Goal: Task Accomplishment & Management: Complete application form

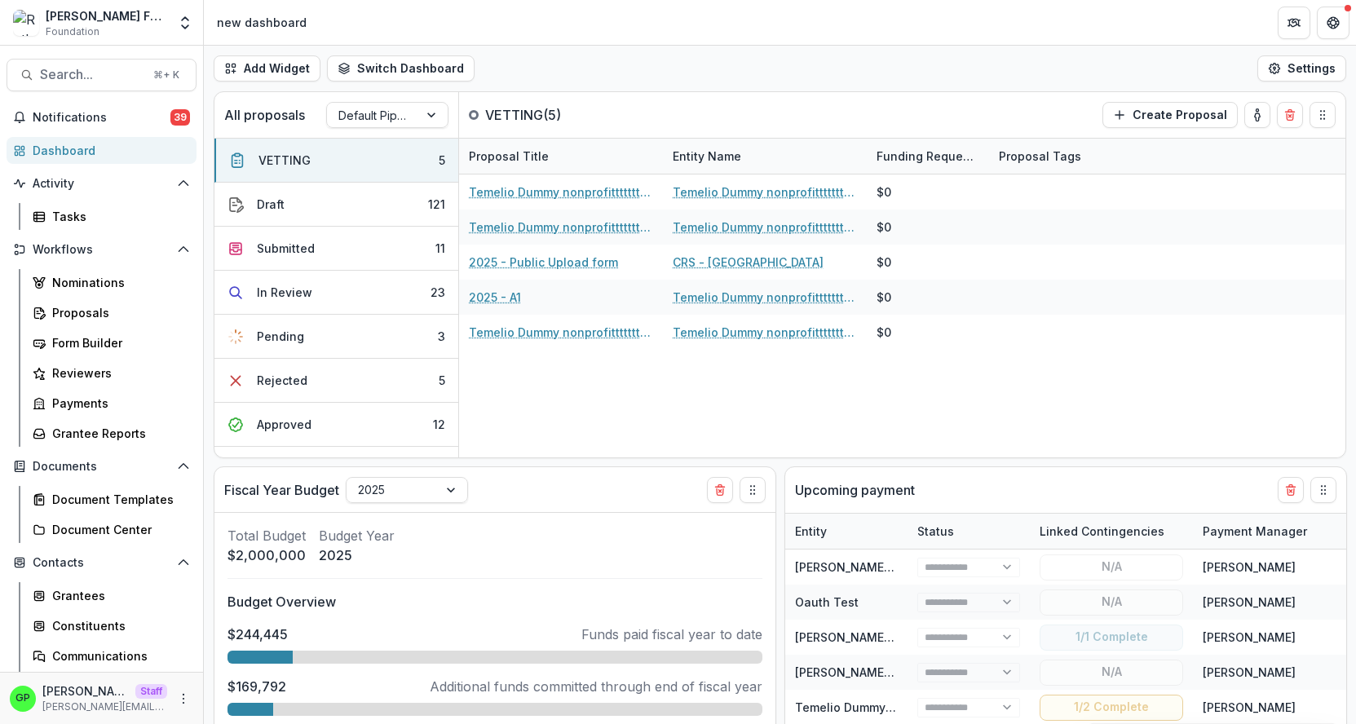
select select "******"
click at [188, 38] on button "Open entity switcher" at bounding box center [185, 23] width 23 height 33
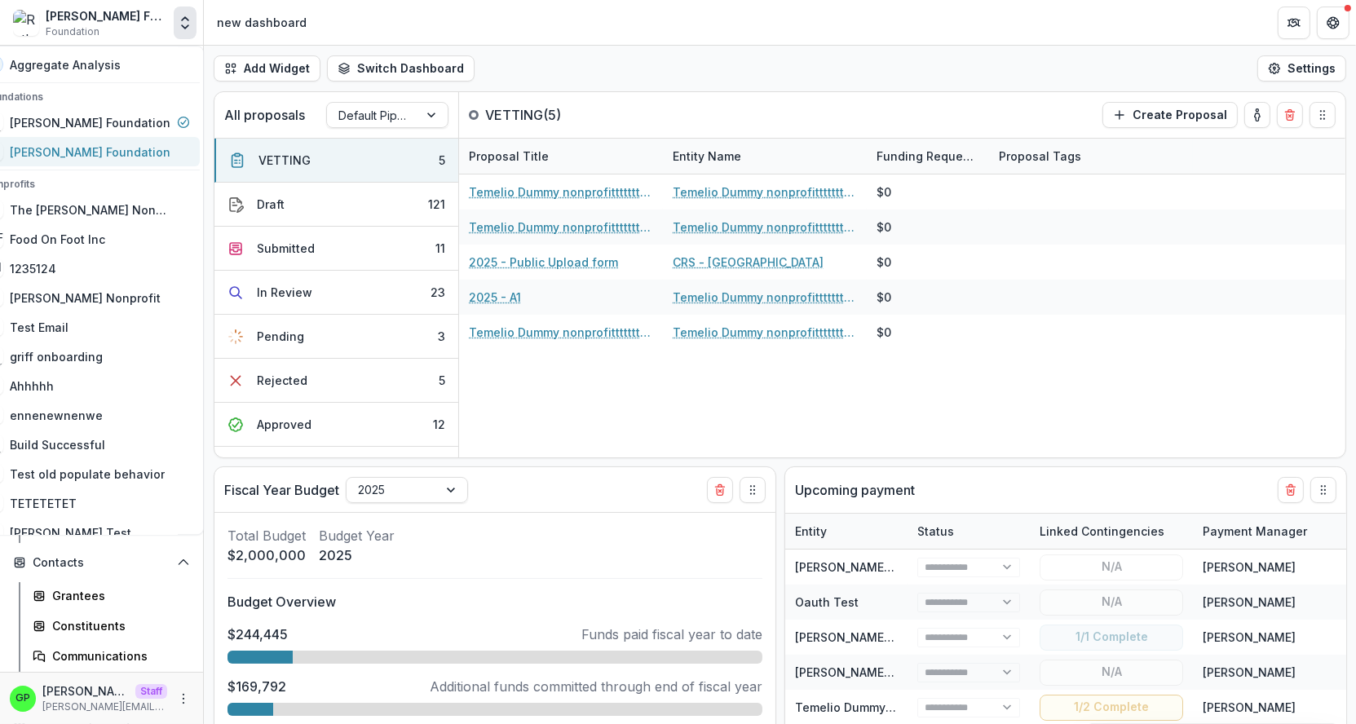
click at [109, 145] on div "[PERSON_NAME] Foundation" at bounding box center [90, 151] width 161 height 17
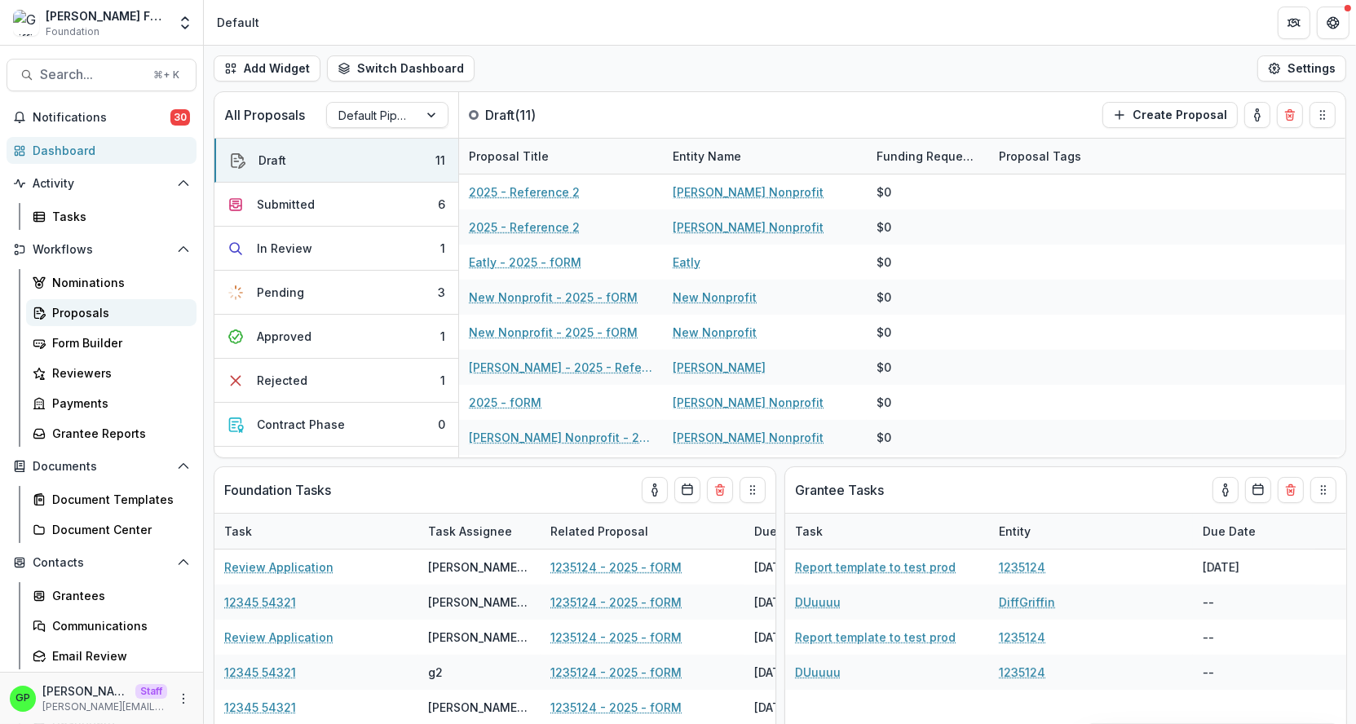
click at [86, 311] on div "Proposals" at bounding box center [117, 312] width 131 height 17
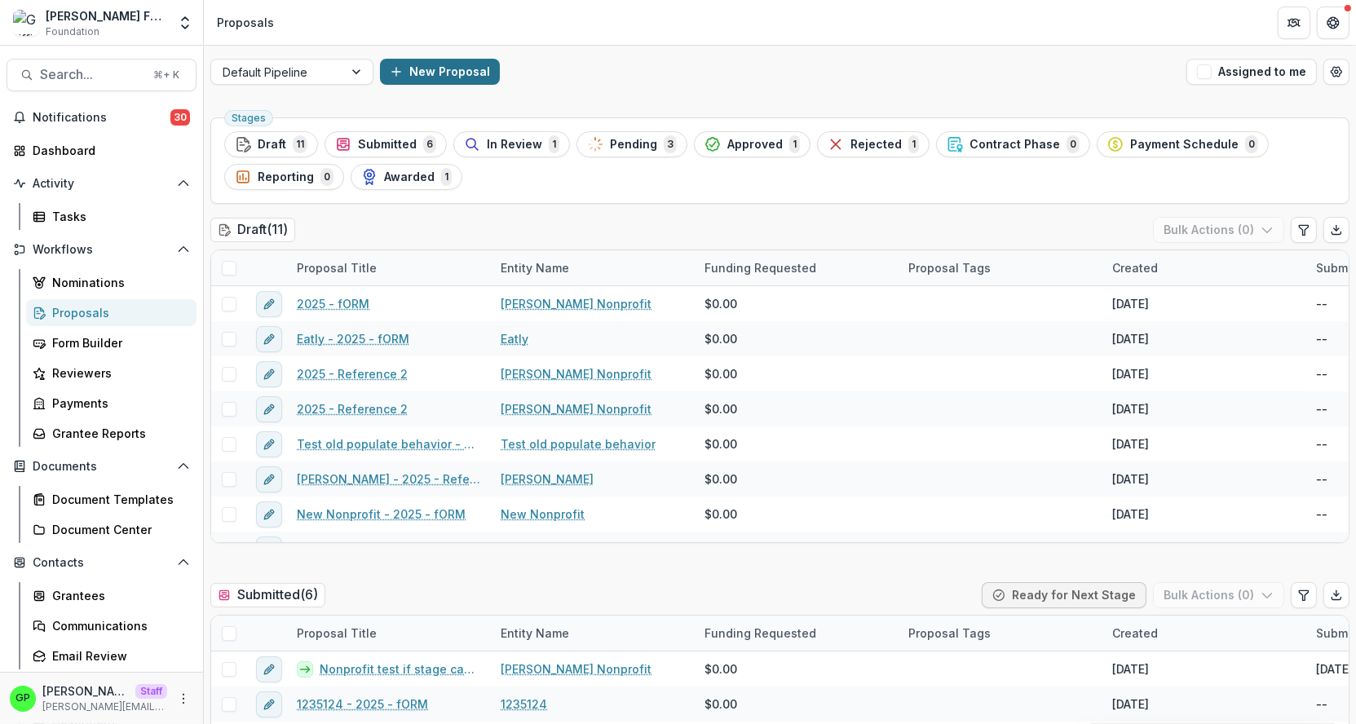
click at [426, 68] on button "New Proposal" at bounding box center [440, 72] width 120 height 26
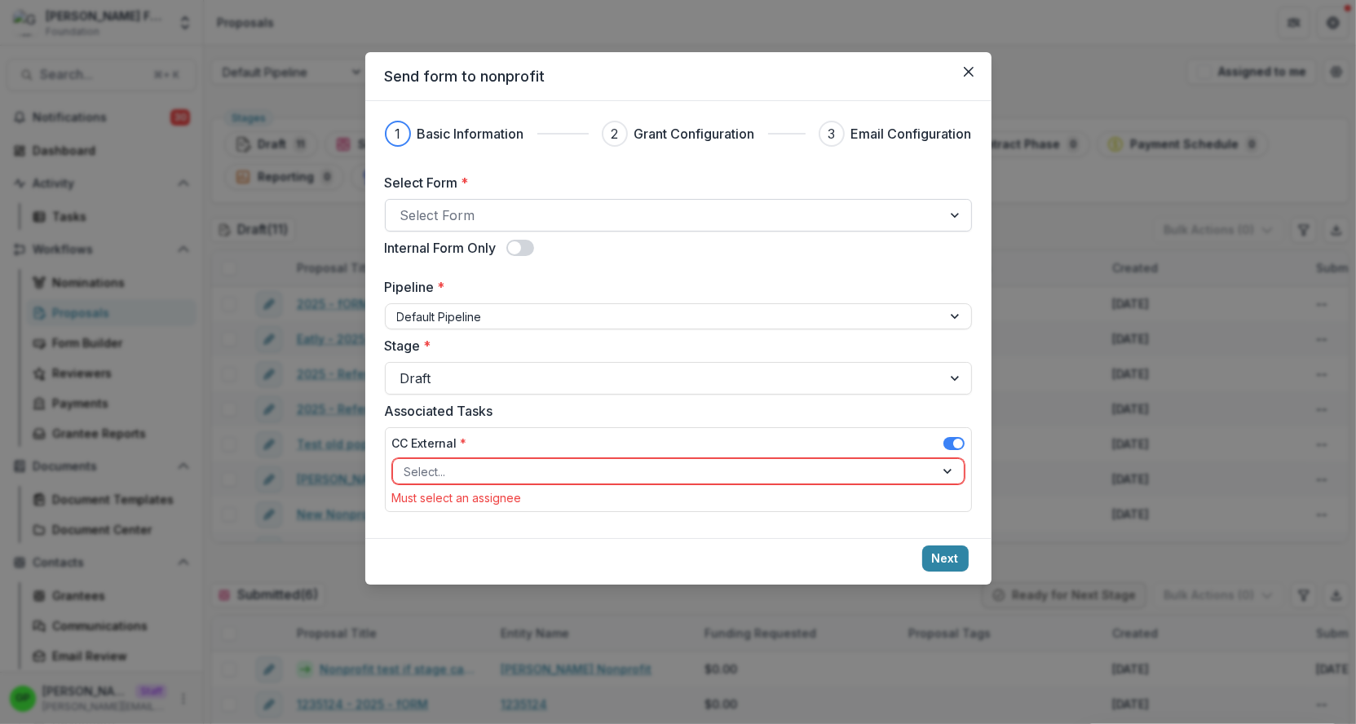
click at [462, 220] on div at bounding box center [663, 215] width 527 height 23
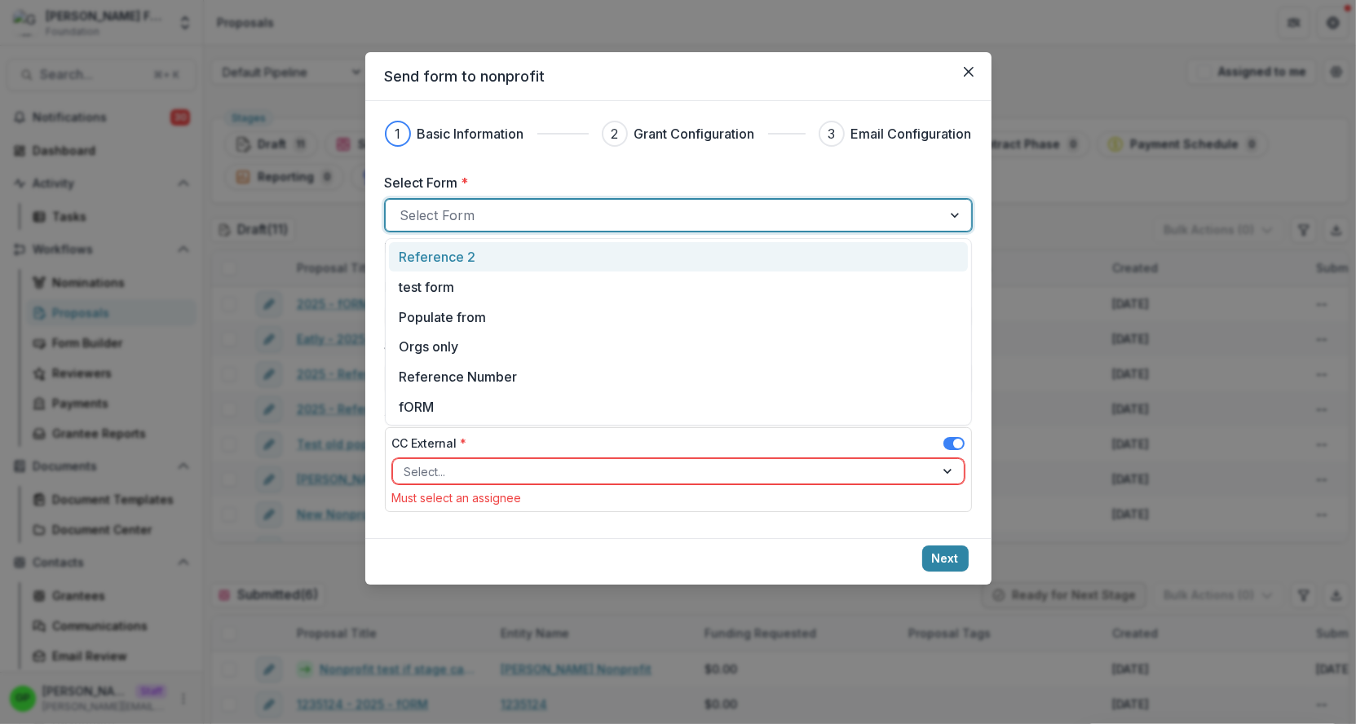
click at [462, 249] on p "Reference 2" at bounding box center [437, 257] width 77 height 20
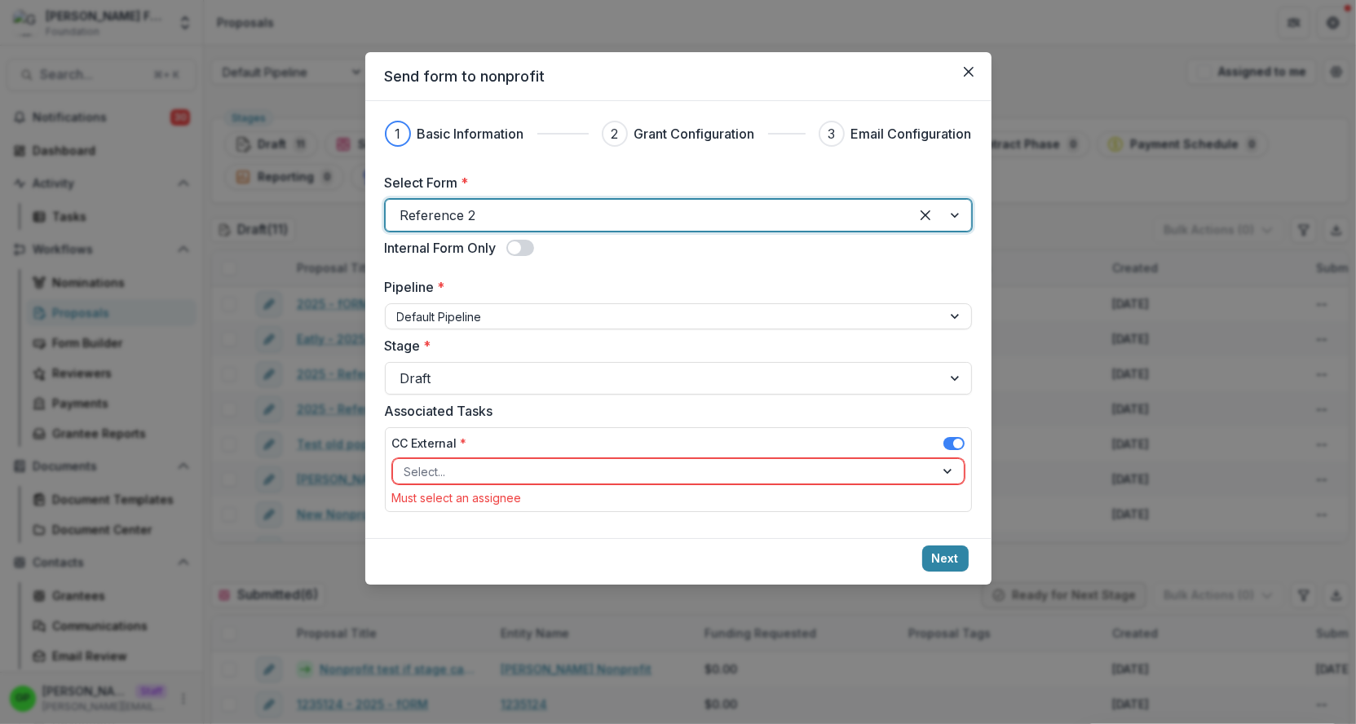
click at [473, 472] on div at bounding box center [663, 471] width 518 height 20
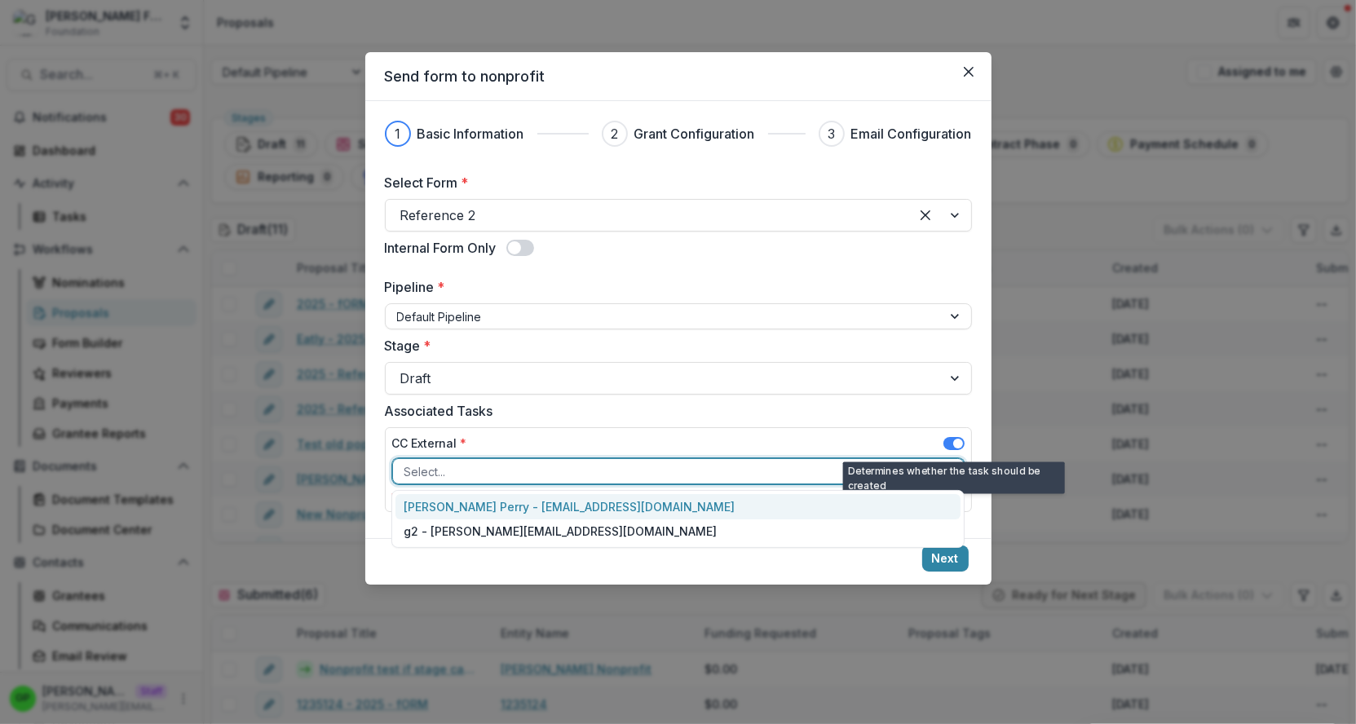
click at [949, 445] on span at bounding box center [953, 443] width 21 height 13
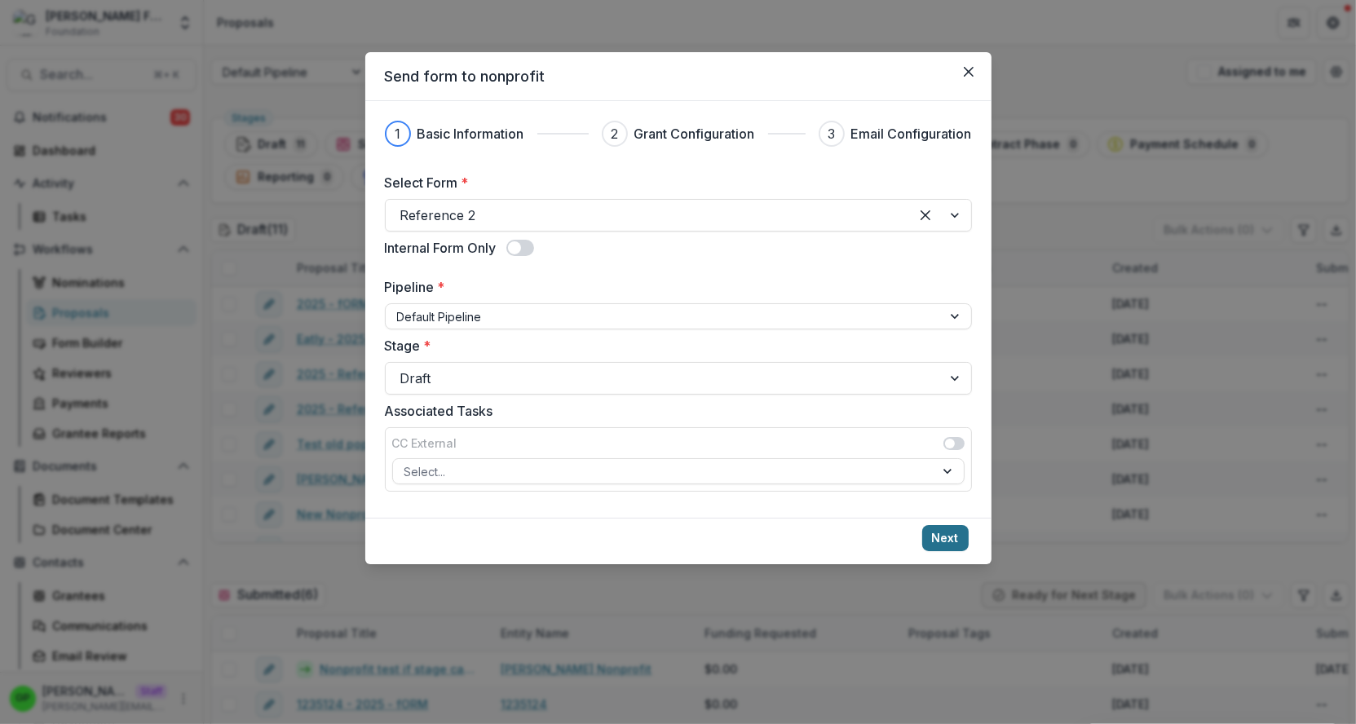
click at [936, 532] on button "Next" at bounding box center [945, 538] width 46 height 26
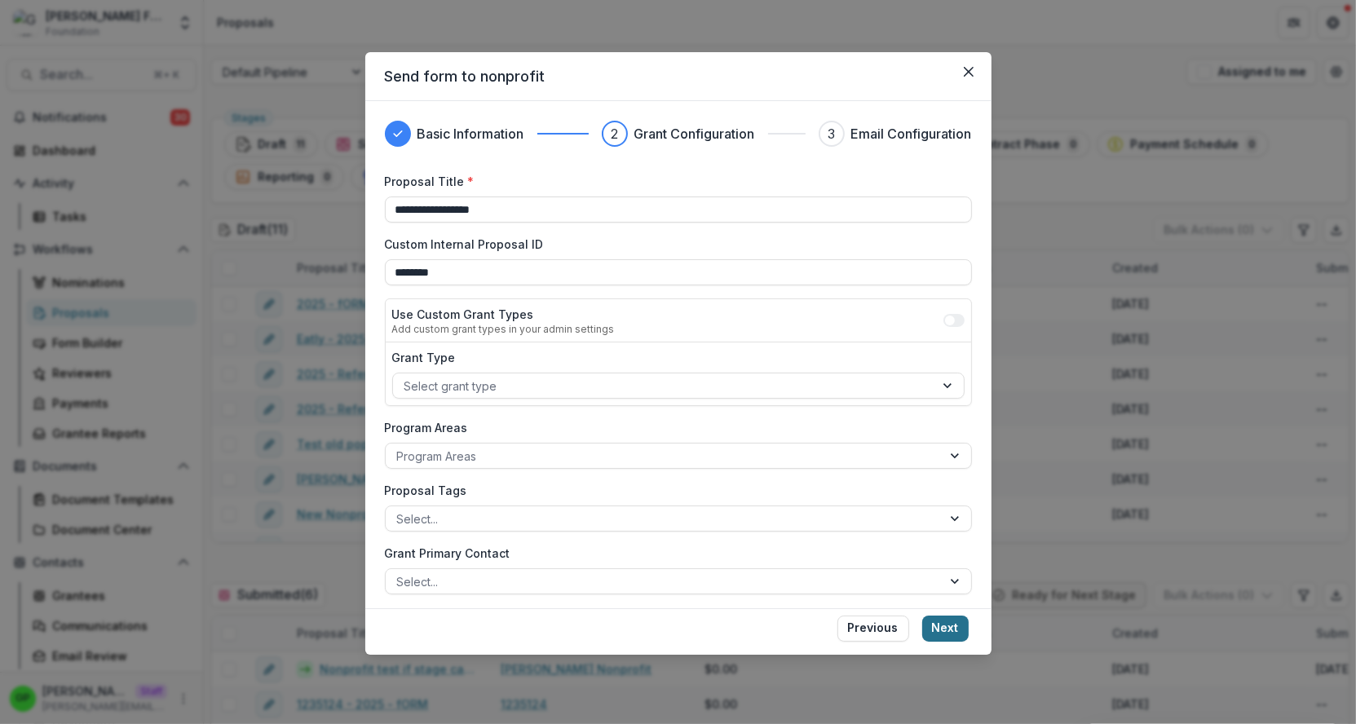
click at [951, 634] on button "Next" at bounding box center [945, 628] width 46 height 26
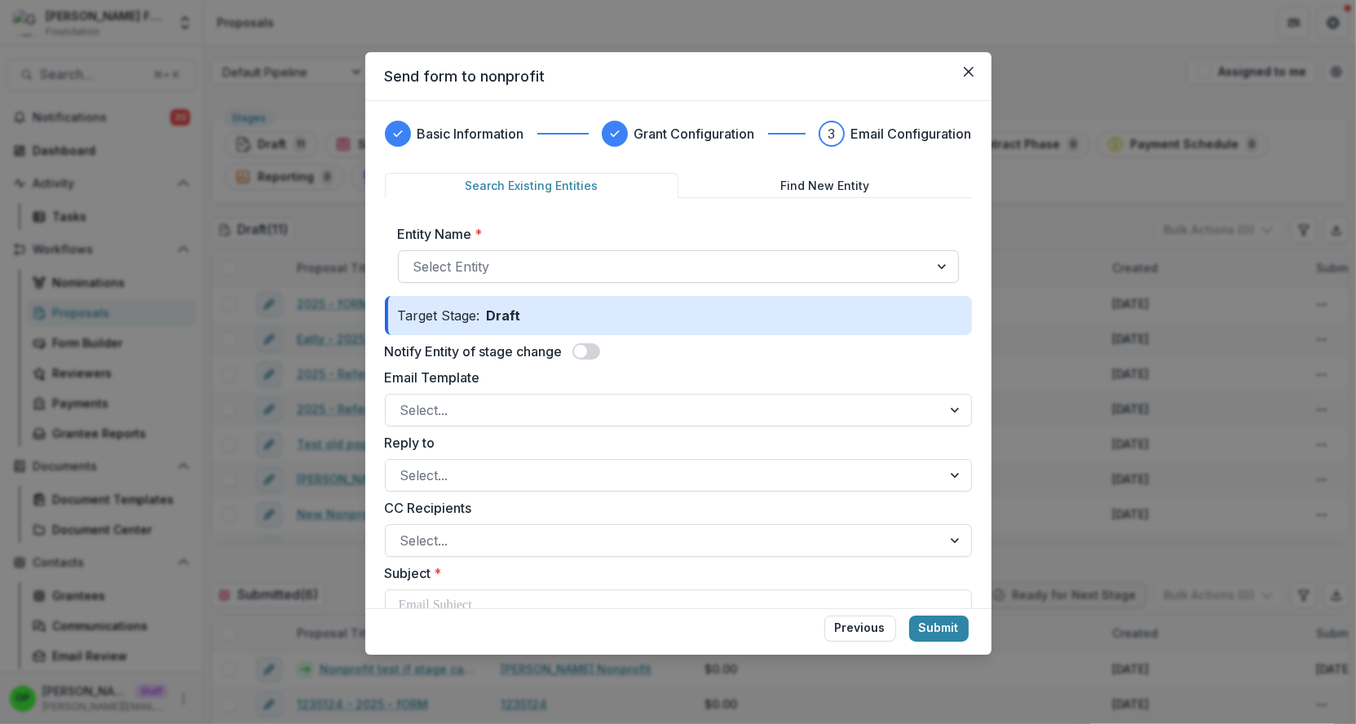
click at [499, 263] on div at bounding box center [663, 266] width 501 height 23
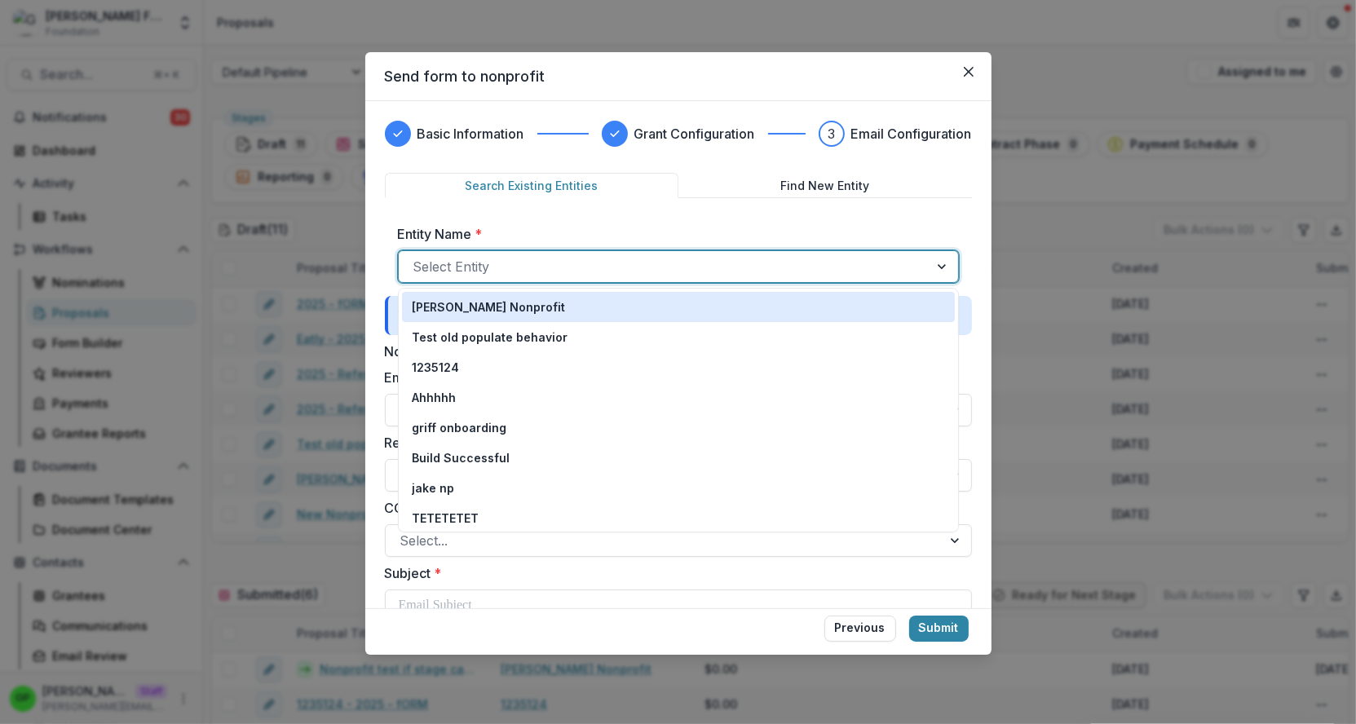
click at [483, 312] on p "[PERSON_NAME] Nonprofit" at bounding box center [488, 306] width 153 height 17
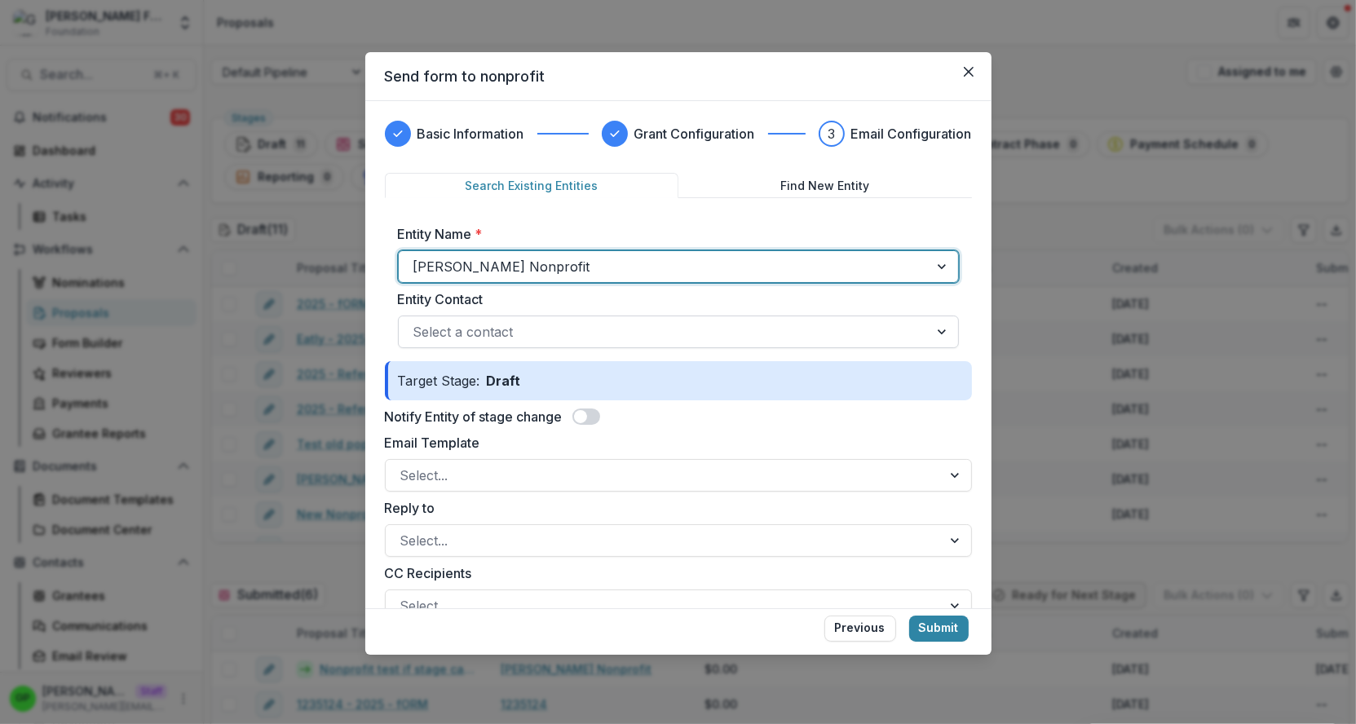
click at [480, 333] on div at bounding box center [663, 331] width 501 height 23
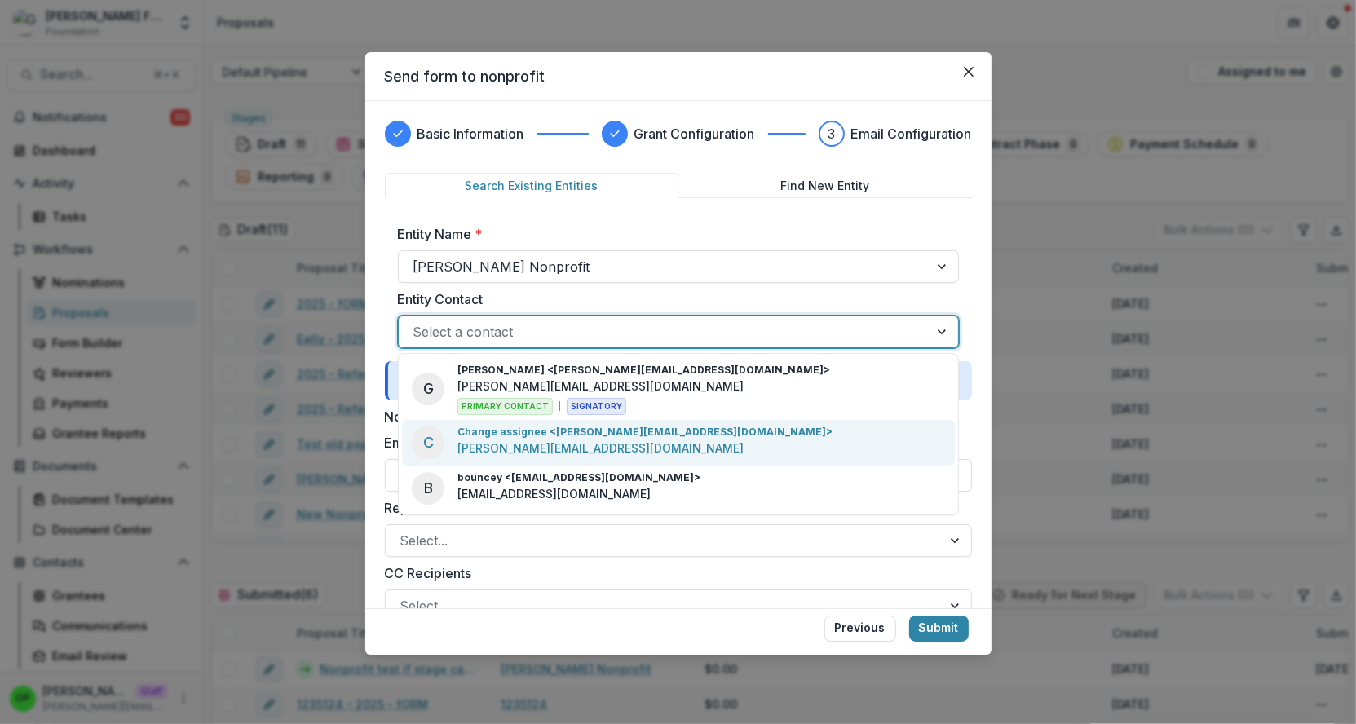
click at [504, 431] on p "Change assignee <griffin+change@trytemelio.com>" at bounding box center [644, 432] width 375 height 15
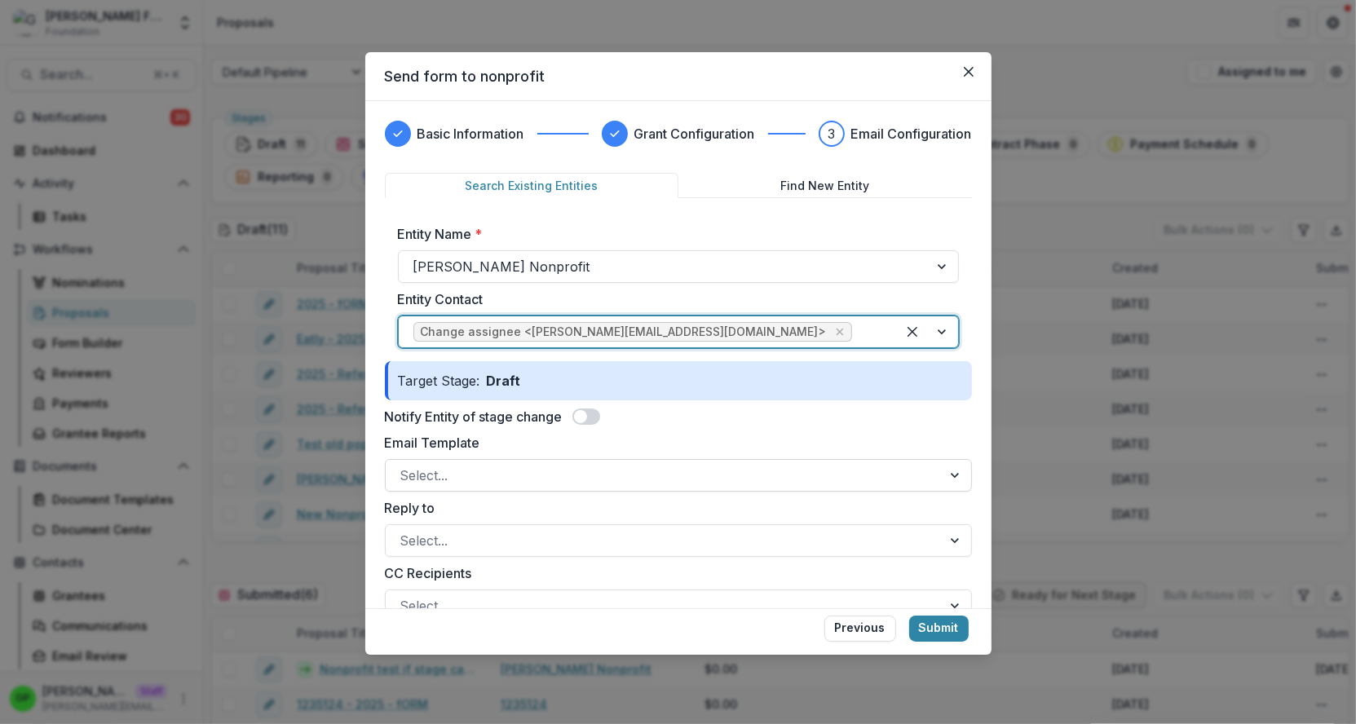
click at [465, 477] on div at bounding box center [663, 475] width 527 height 23
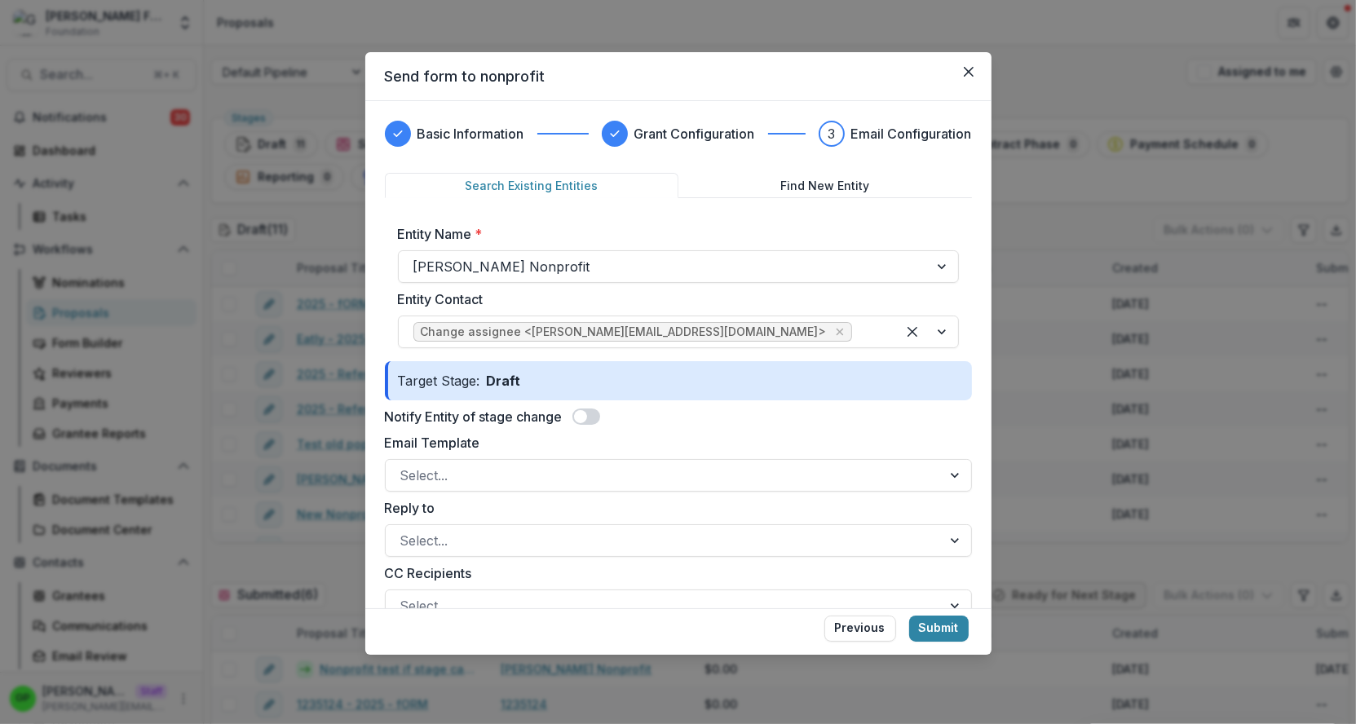
click at [466, 445] on label "Email Template" at bounding box center [673, 443] width 577 height 20
click at [404, 465] on input "Email Template" at bounding box center [402, 475] width 4 height 20
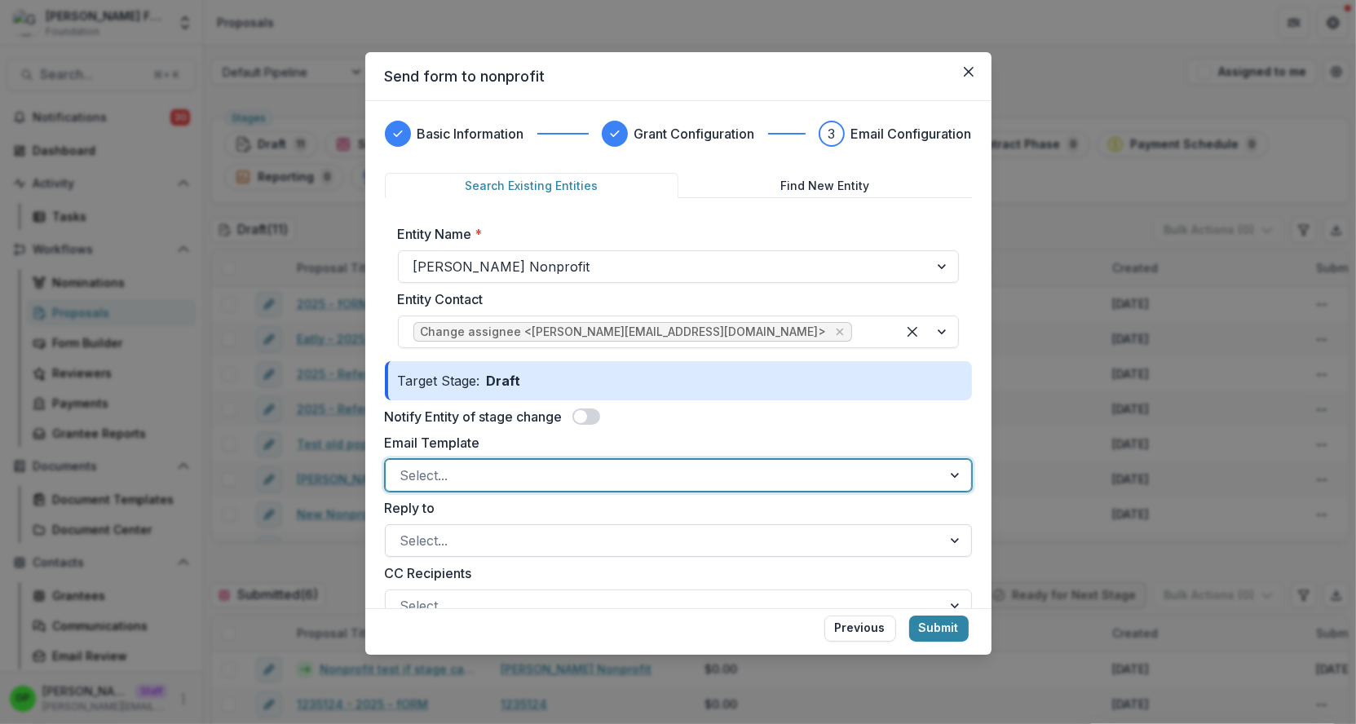
click at [466, 542] on div at bounding box center [663, 540] width 527 height 23
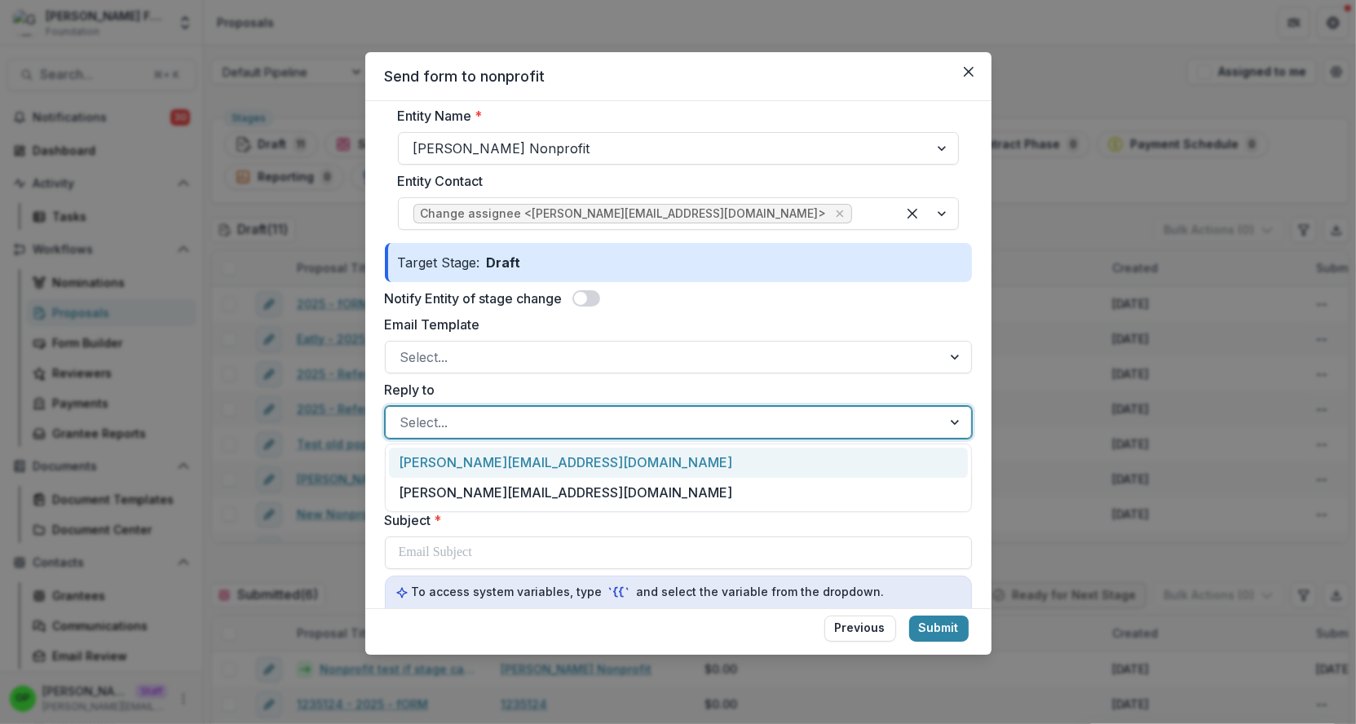
scroll to position [135, 0]
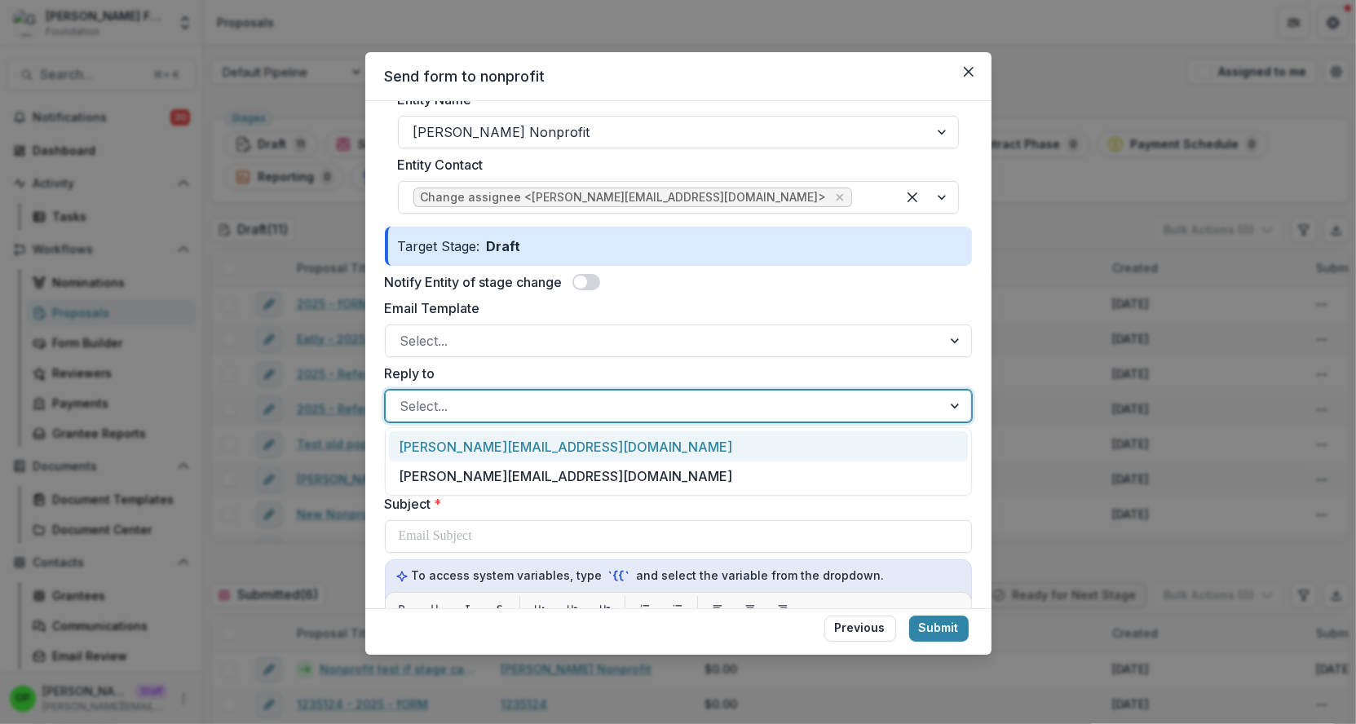
click at [447, 397] on div at bounding box center [663, 406] width 527 height 23
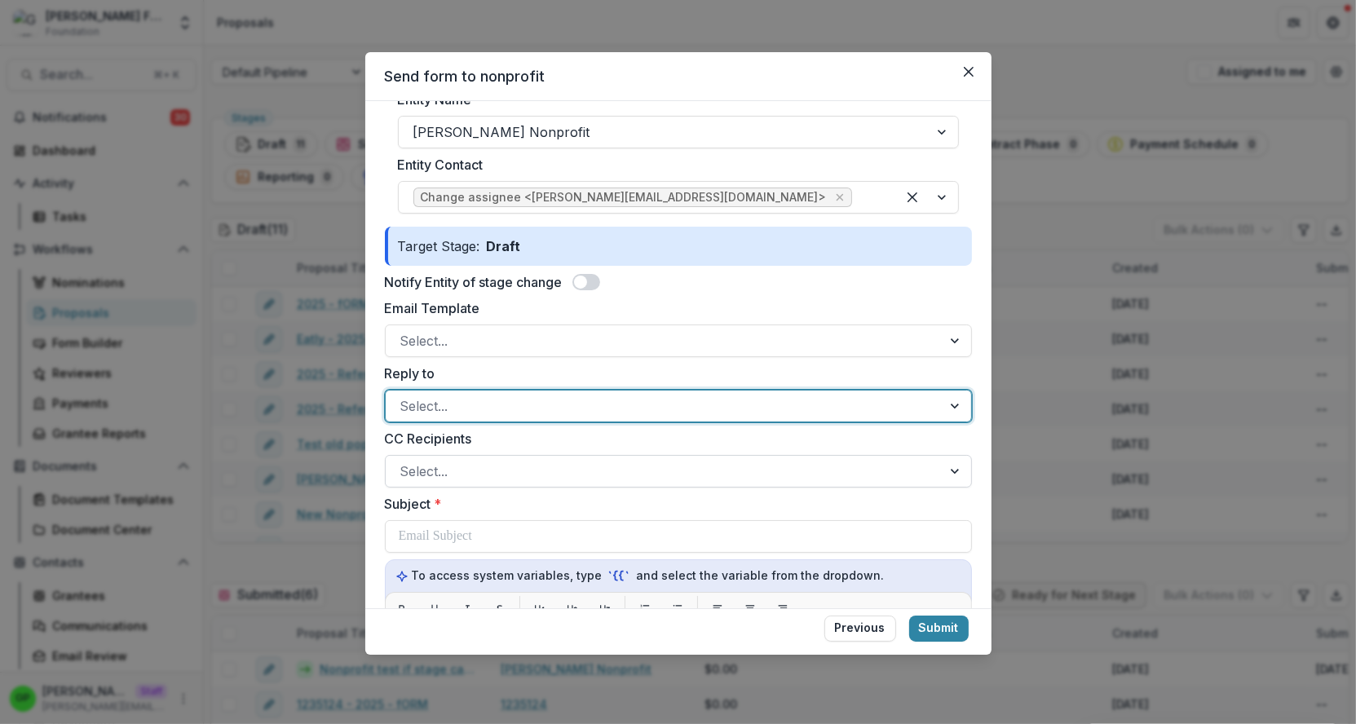
click at [447, 457] on div "Select..." at bounding box center [678, 471] width 587 height 33
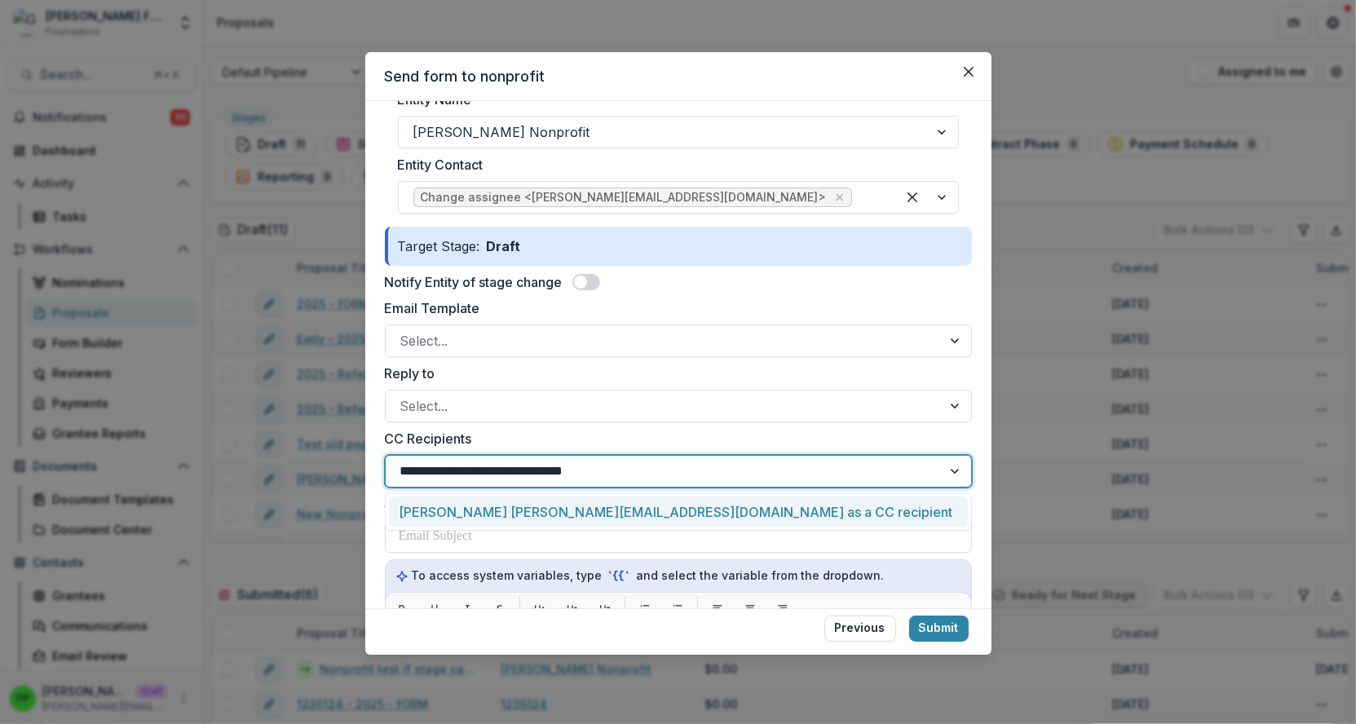
type input "**********"
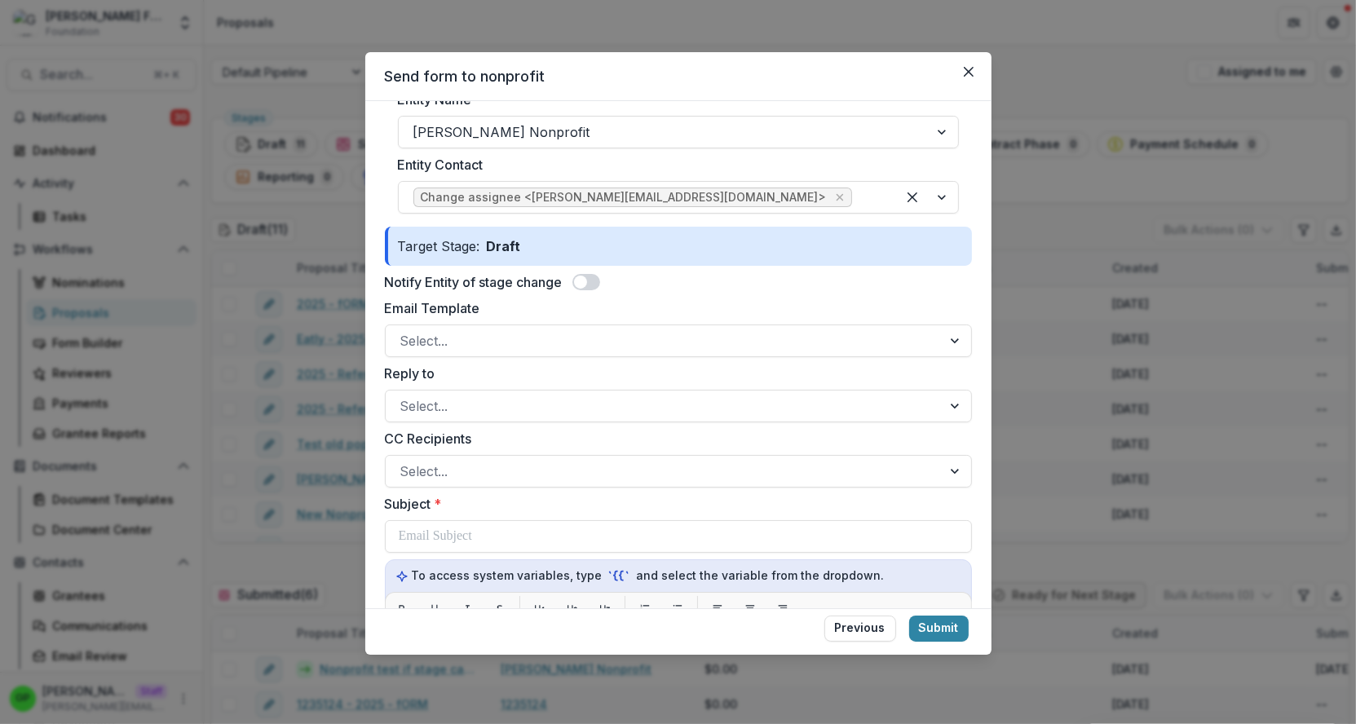
click at [465, 437] on label "CC Recipients" at bounding box center [673, 439] width 577 height 20
click at [404, 461] on input "CC Recipients" at bounding box center [402, 471] width 4 height 20
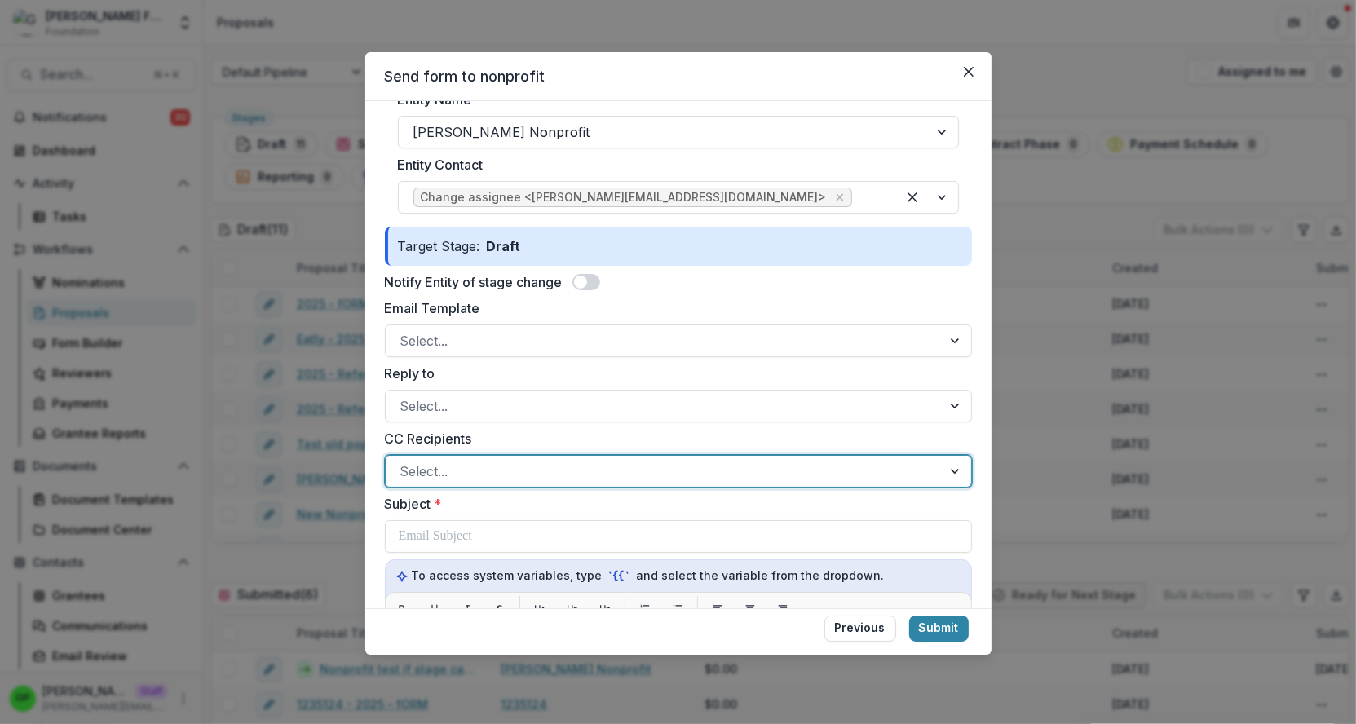
click at [464, 462] on div at bounding box center [663, 471] width 527 height 23
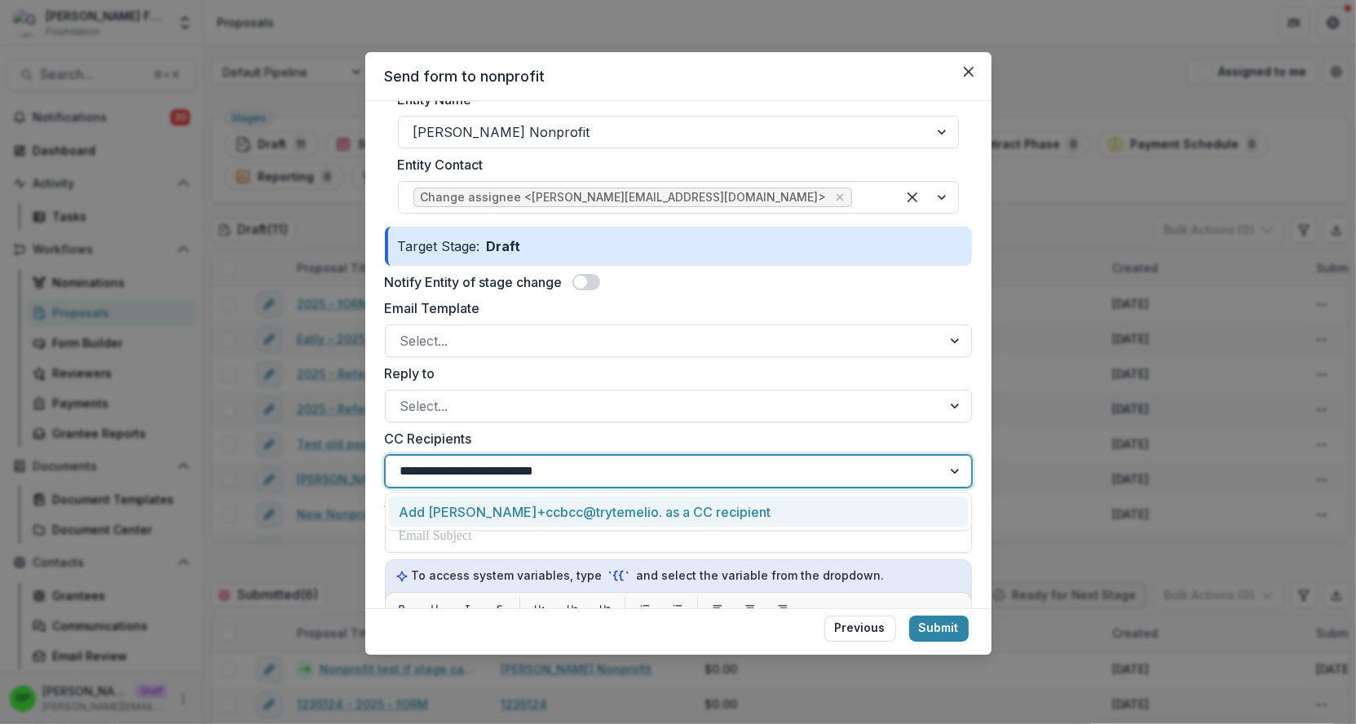
type input "**********"
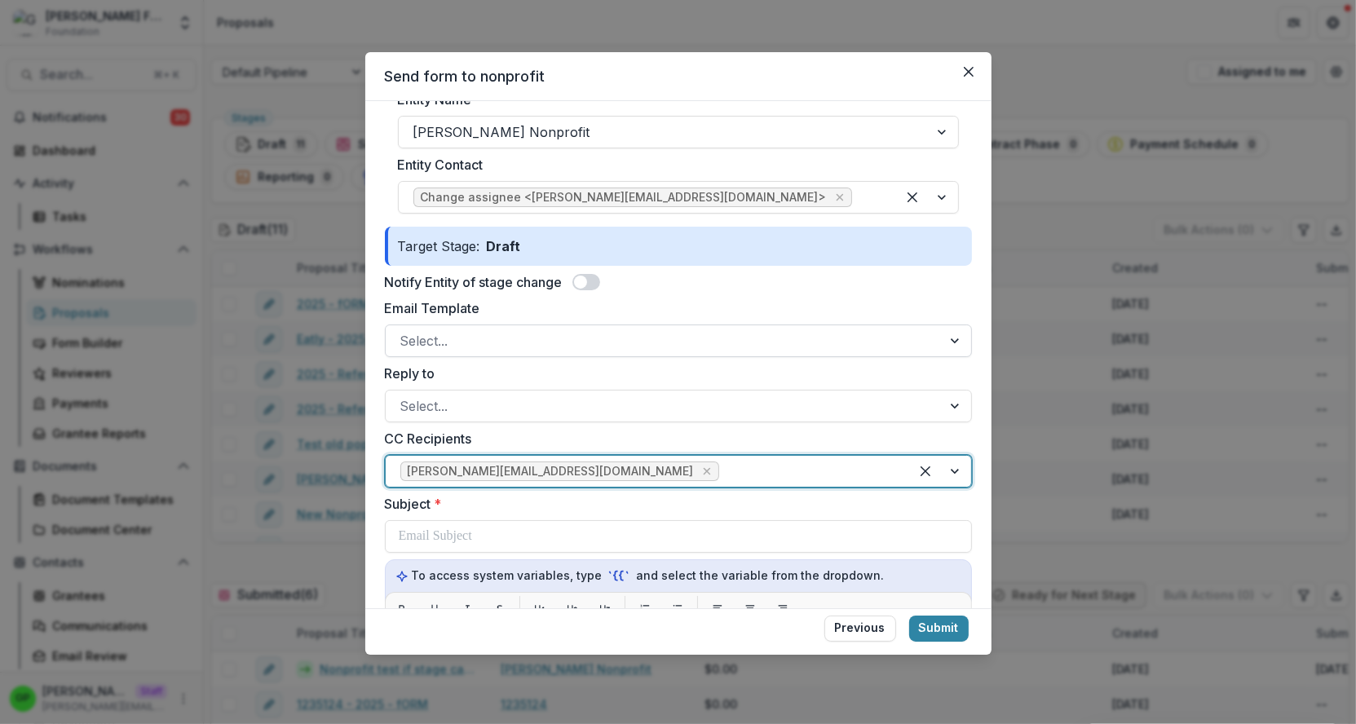
click at [458, 346] on div at bounding box center [663, 340] width 527 height 23
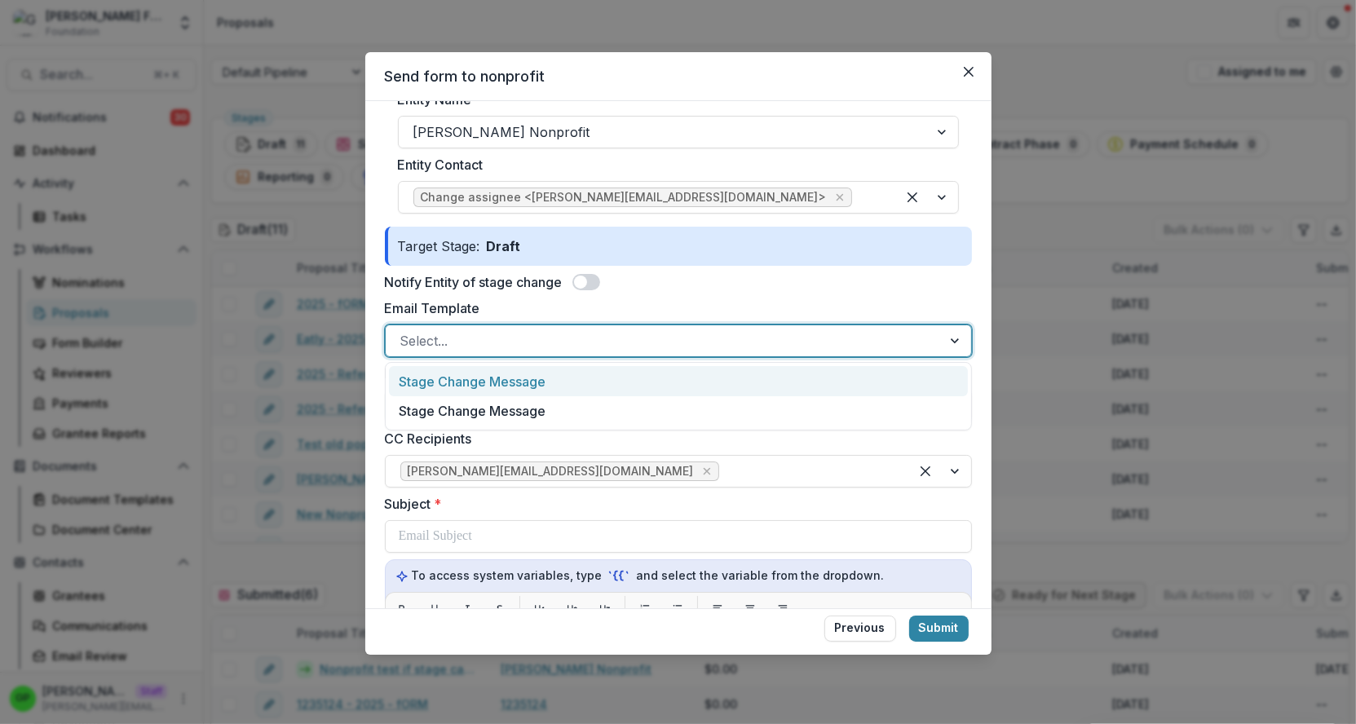
click at [457, 371] on div "Stage Change Message" at bounding box center [678, 381] width 579 height 30
click at [462, 351] on div "Stage Change Message" at bounding box center [664, 341] width 556 height 26
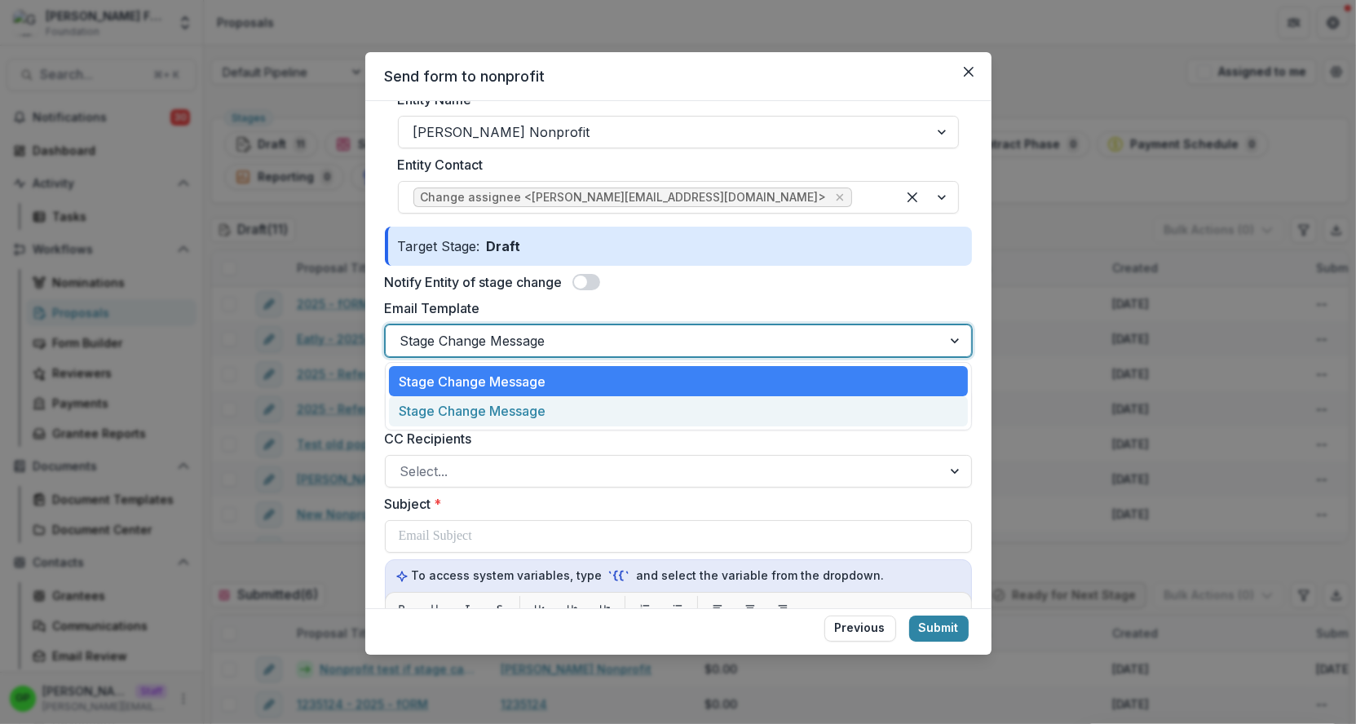
click at [465, 402] on div "Stage Change Message" at bounding box center [678, 411] width 579 height 30
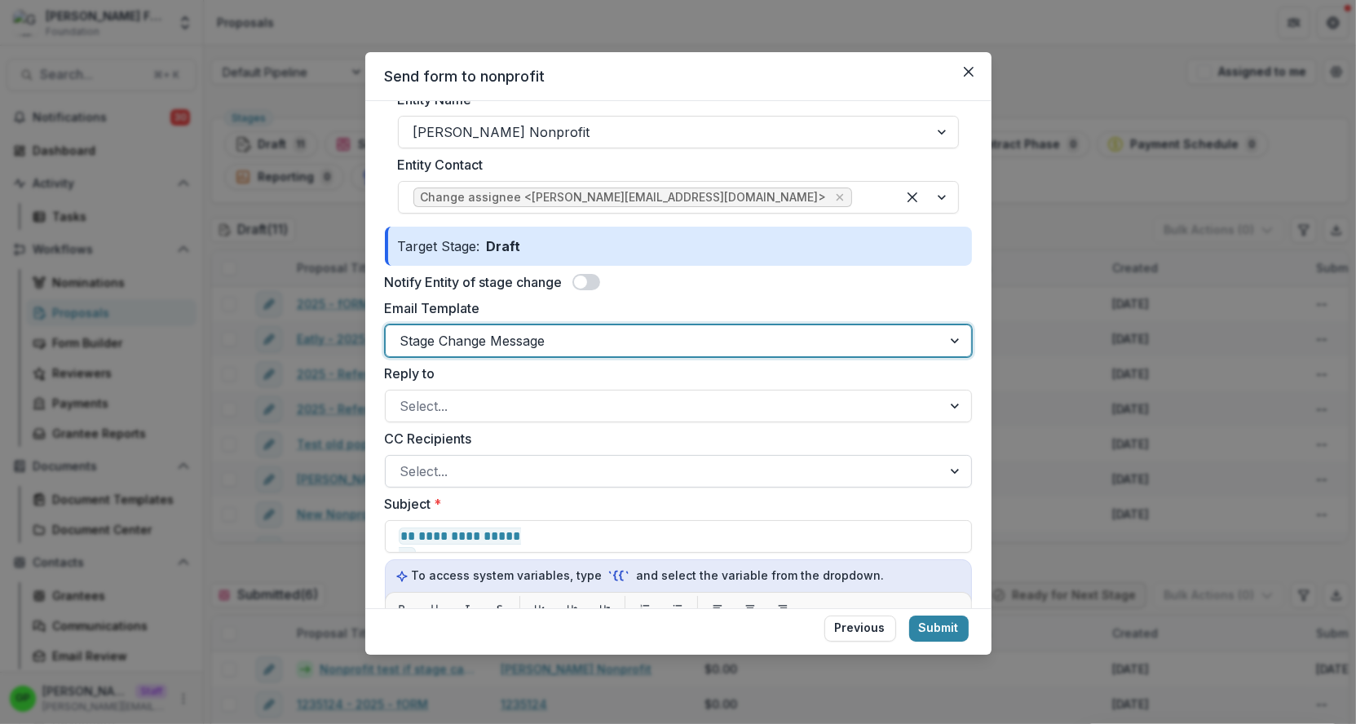
click at [474, 458] on div "Select..." at bounding box center [664, 471] width 556 height 26
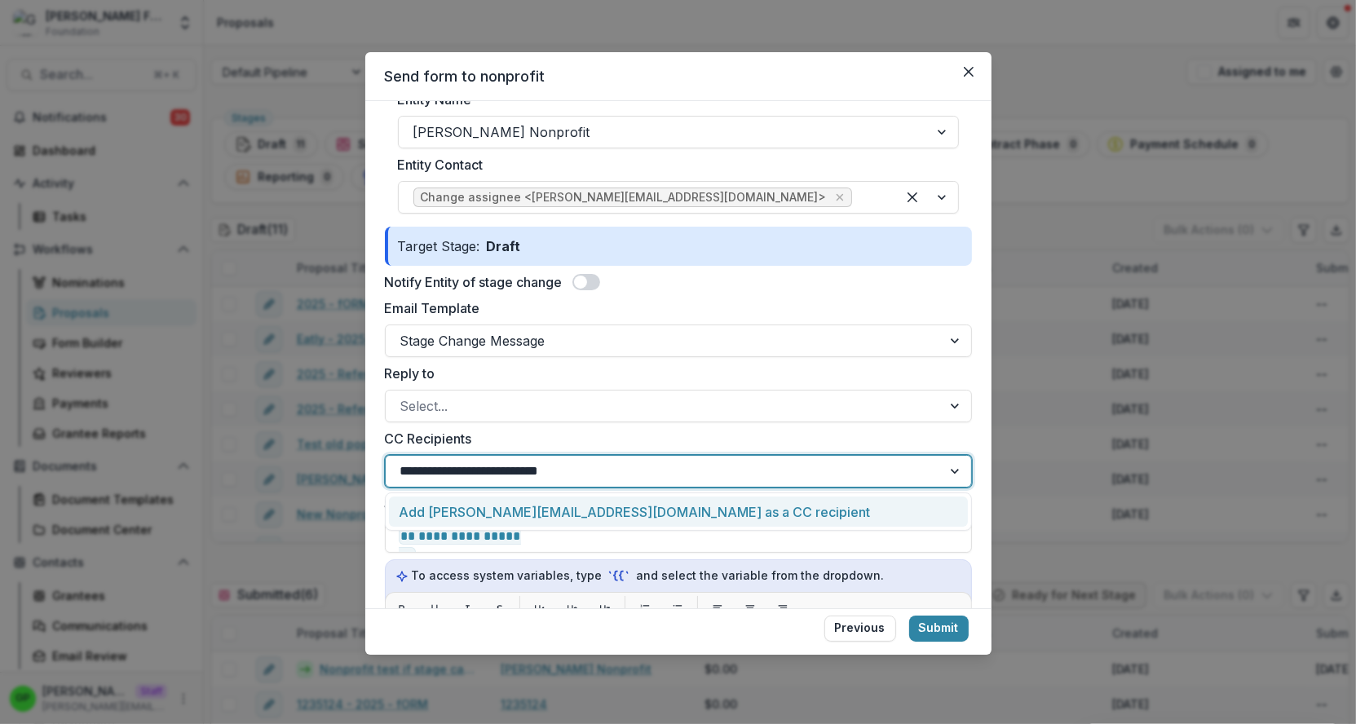
type input "**********"
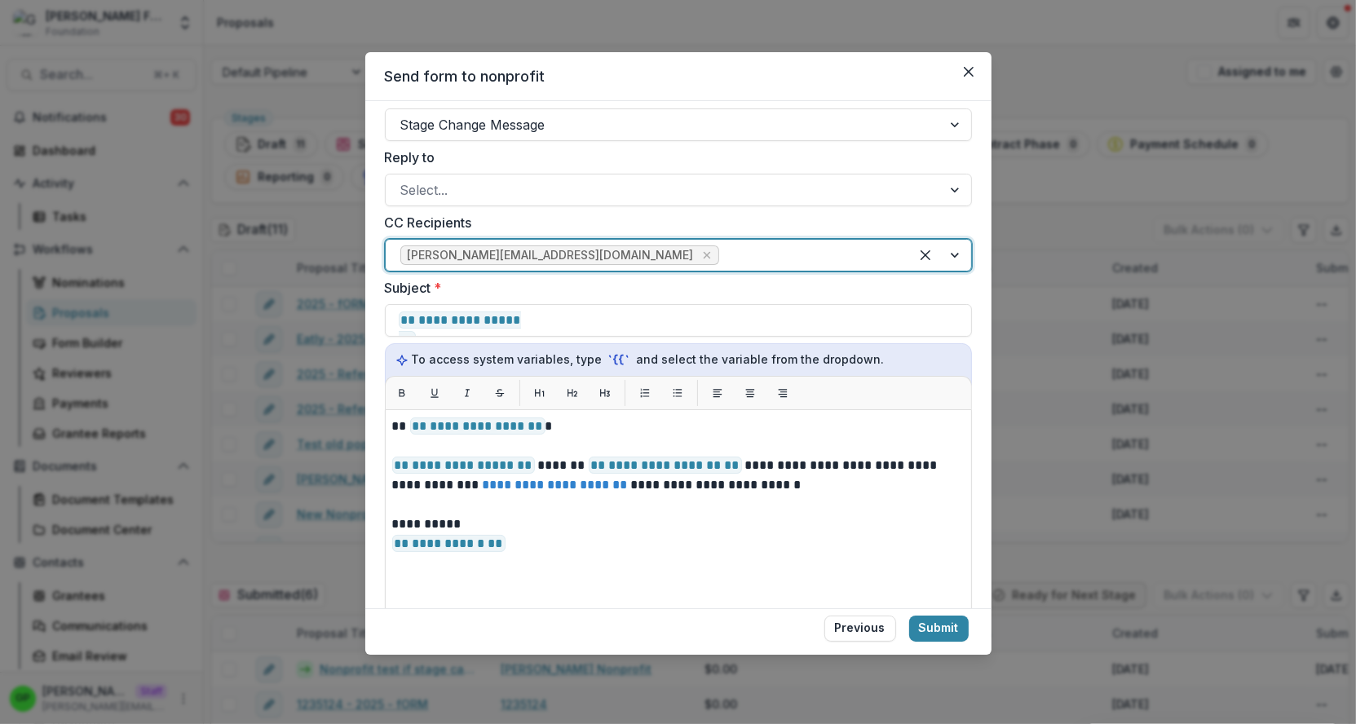
scroll to position [346, 0]
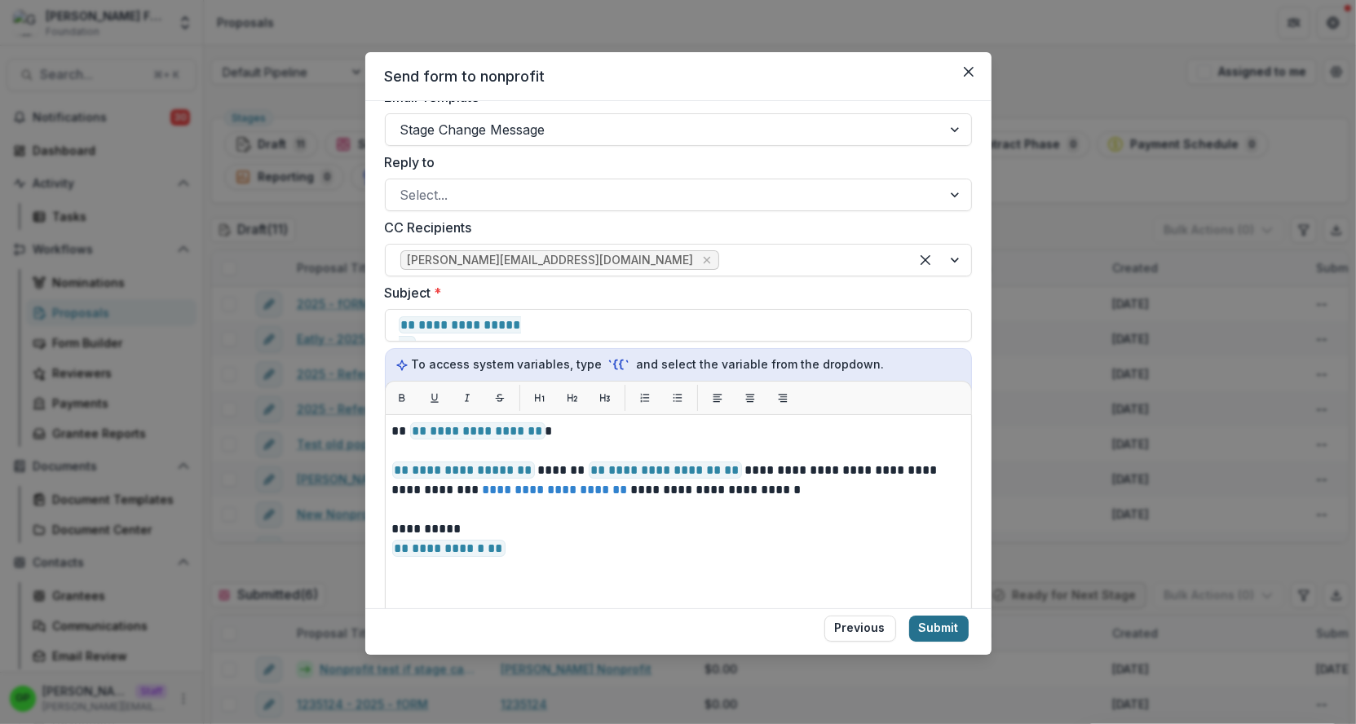
click at [950, 629] on button "Submit" at bounding box center [939, 628] width 60 height 26
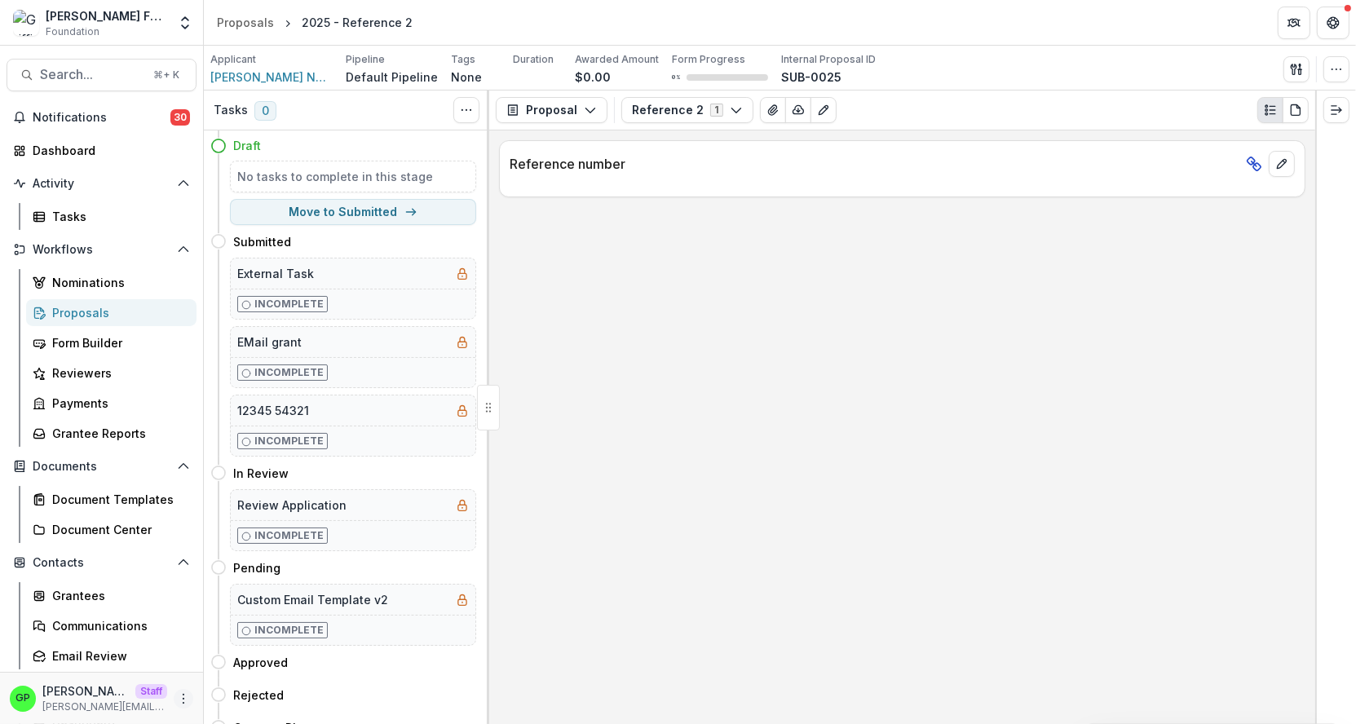
click at [179, 693] on icon "More" at bounding box center [183, 698] width 13 height 13
click at [258, 665] on link "User Settings" at bounding box center [291, 664] width 174 height 27
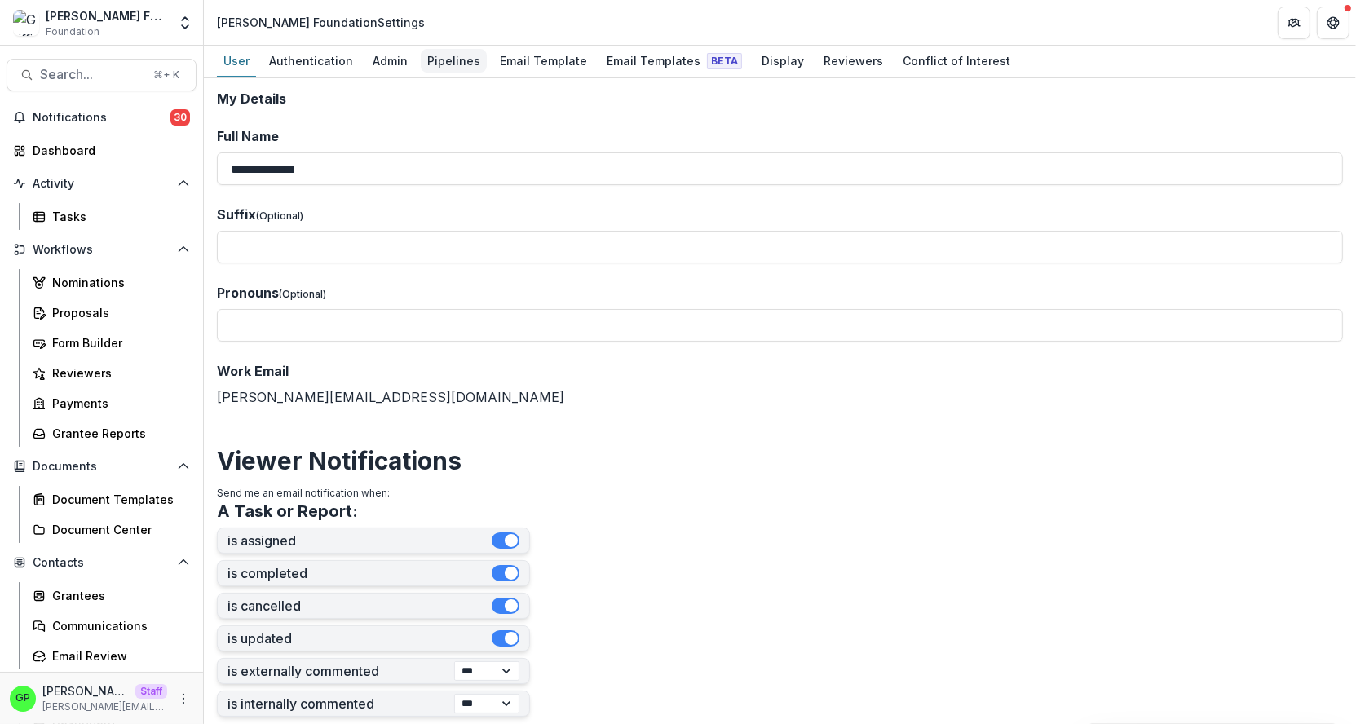
click at [432, 51] on div "Pipelines" at bounding box center [454, 61] width 66 height 24
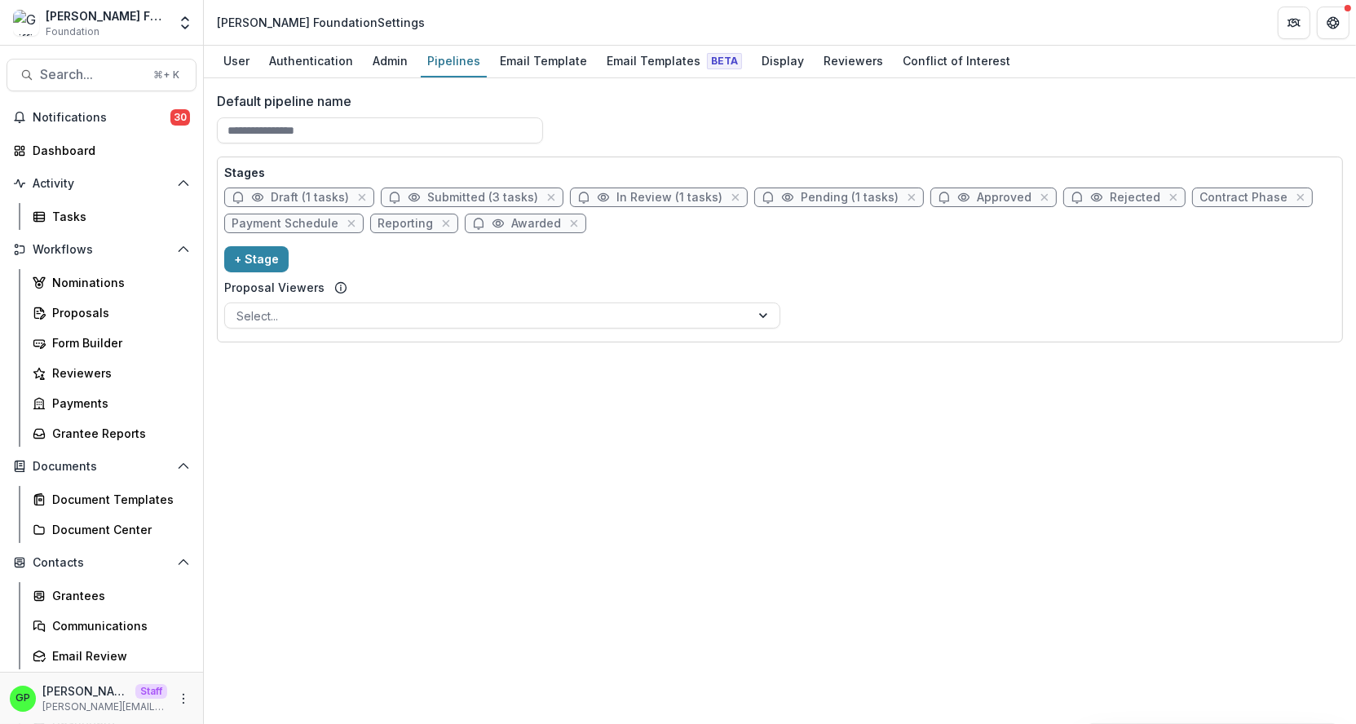
click at [298, 191] on span "Draft (1 tasks)" at bounding box center [310, 198] width 78 height 14
select select "*****"
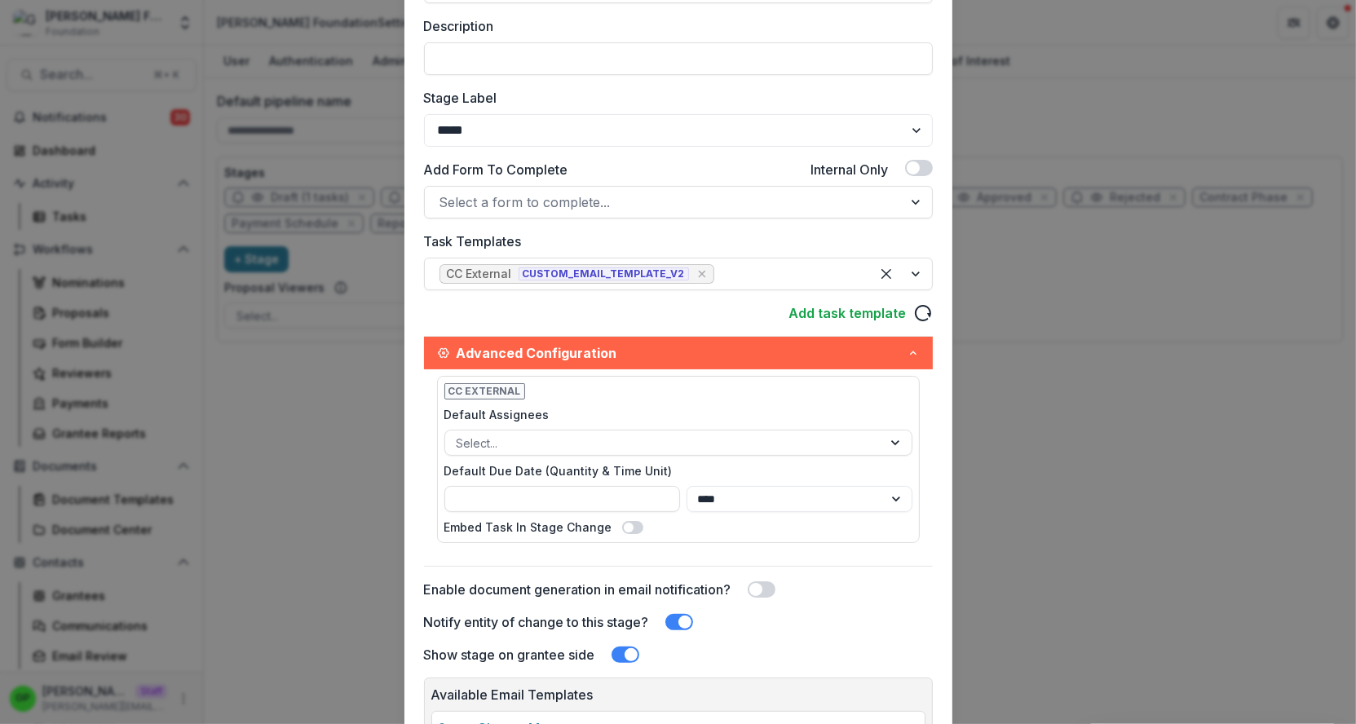
scroll to position [430, 0]
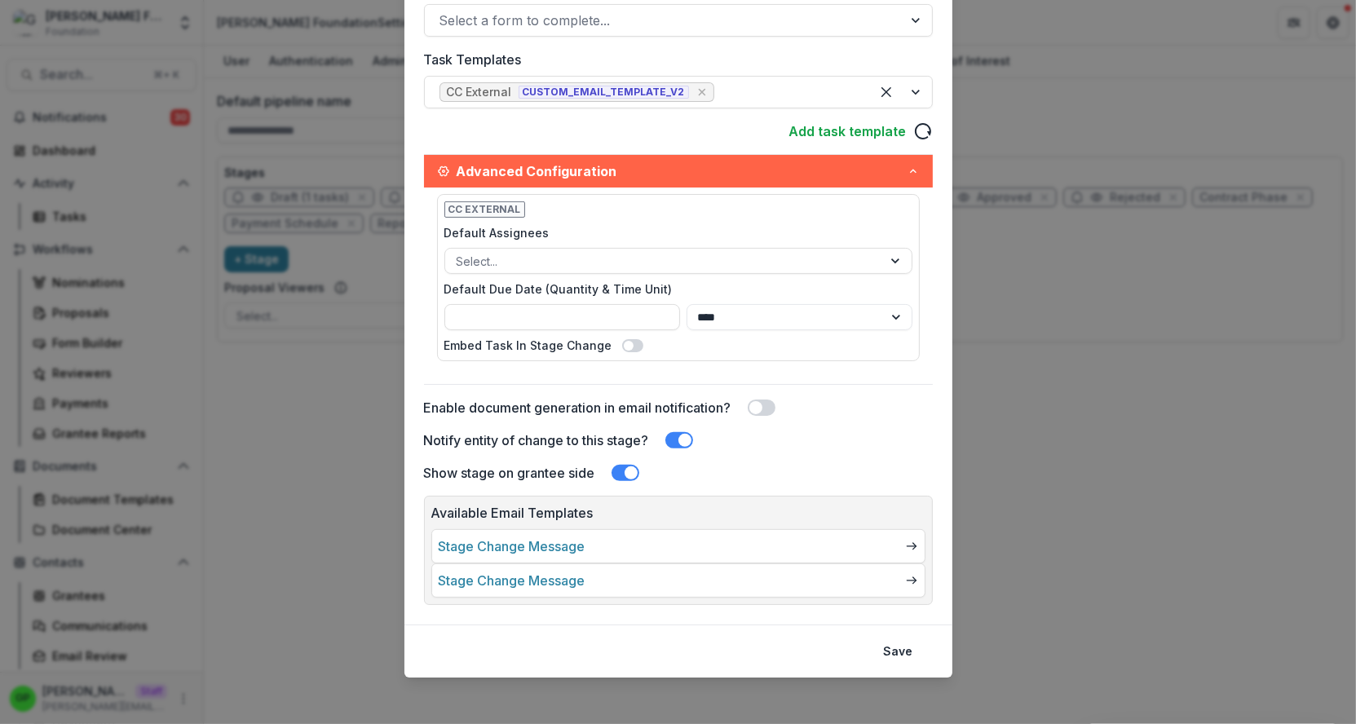
click at [999, 313] on div "Edit Stage Stage Name Rename ***** Display Name Description Stage Label *******…" at bounding box center [678, 362] width 1356 height 724
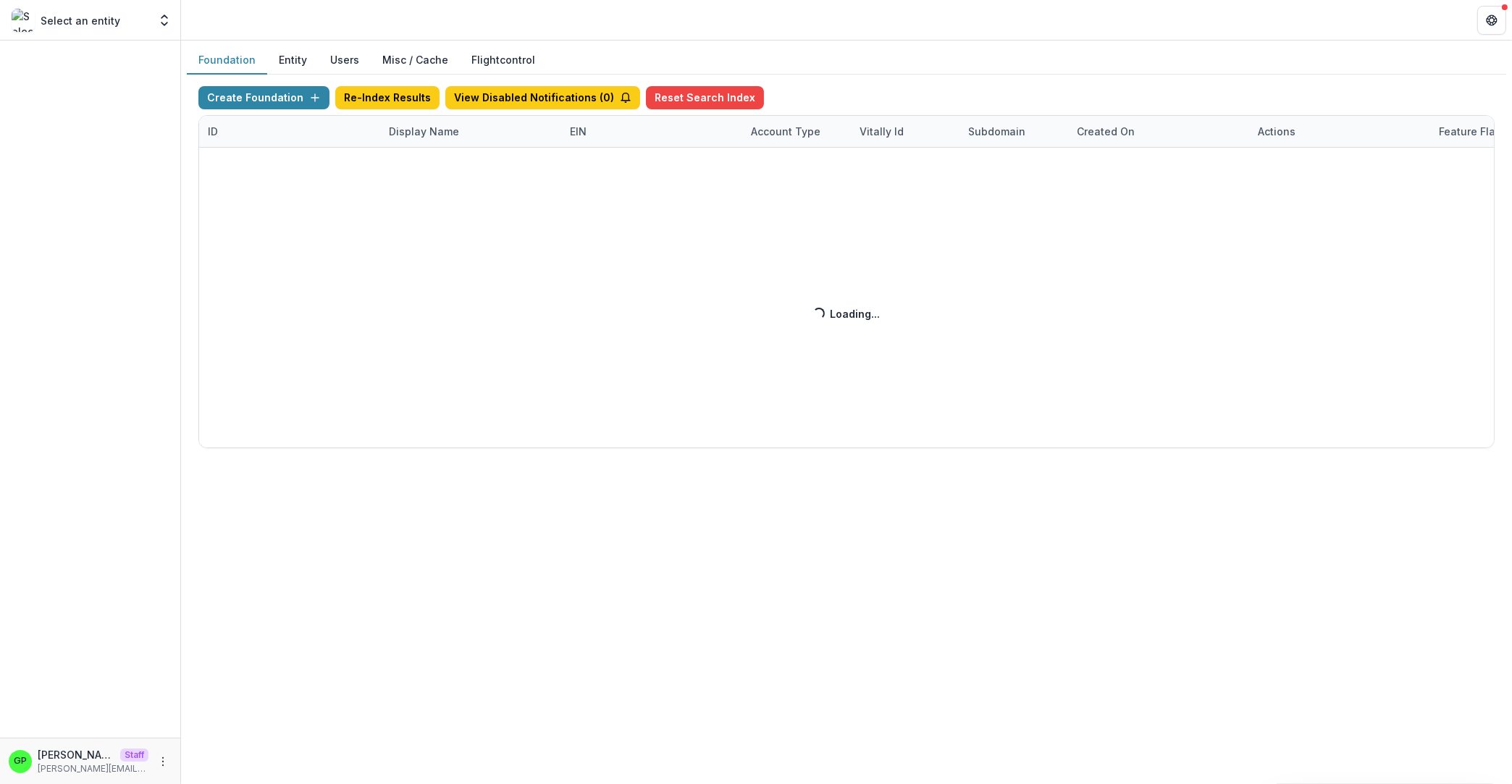
click at [473, 123] on div "Create Foundation Re-Index Results View Disabled Notifications ( 0 ) Reset Sear…" at bounding box center [846, 267] width 1296 height 362
click at [410, 139] on div "Create Foundation Re-Index Results View Disabled Notifications ( 0 ) Reset Sear…" at bounding box center [846, 267] width 1296 height 362
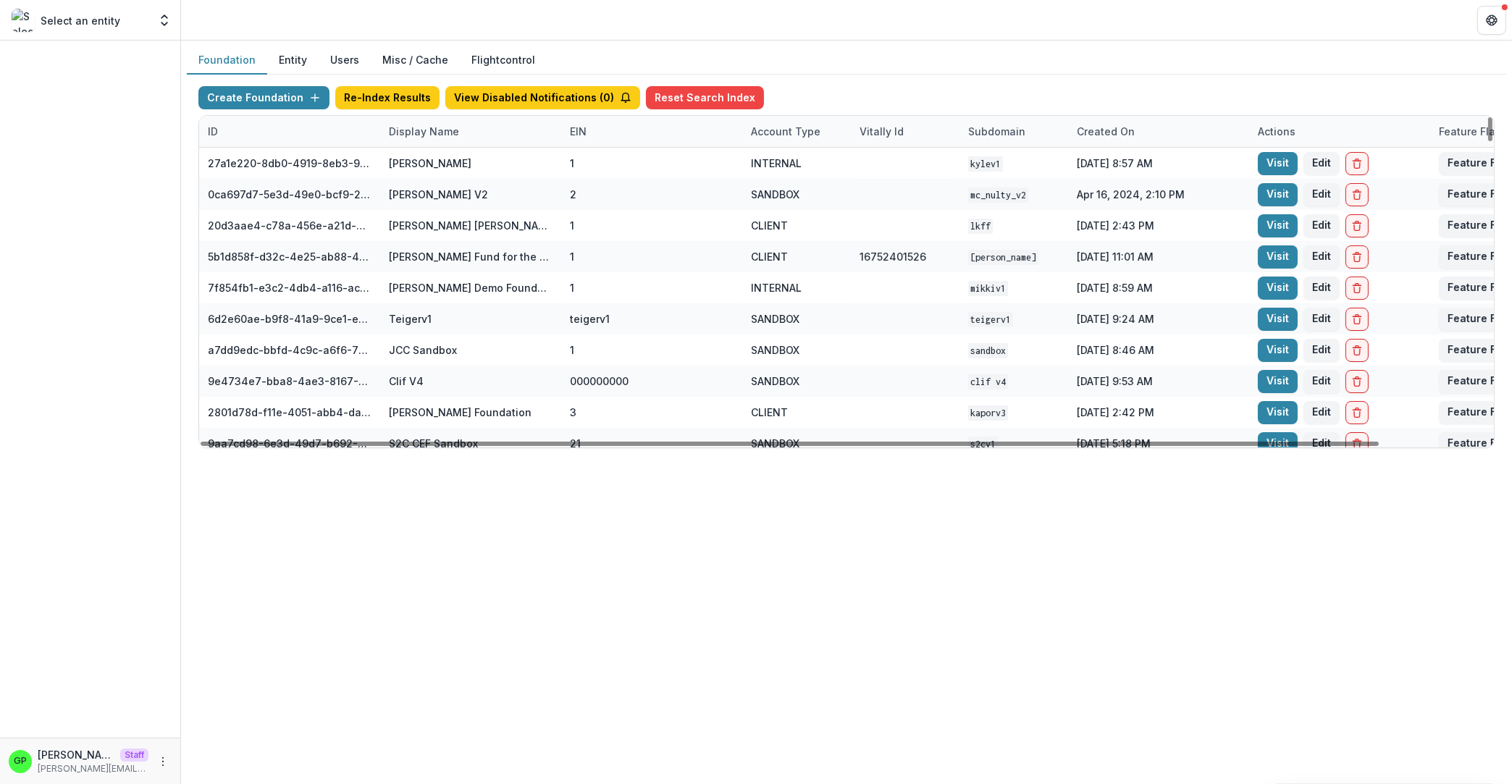
click at [414, 123] on div "Display Name" at bounding box center [471, 131] width 181 height 31
click at [445, 163] on input at bounding box center [470, 163] width 174 height 23
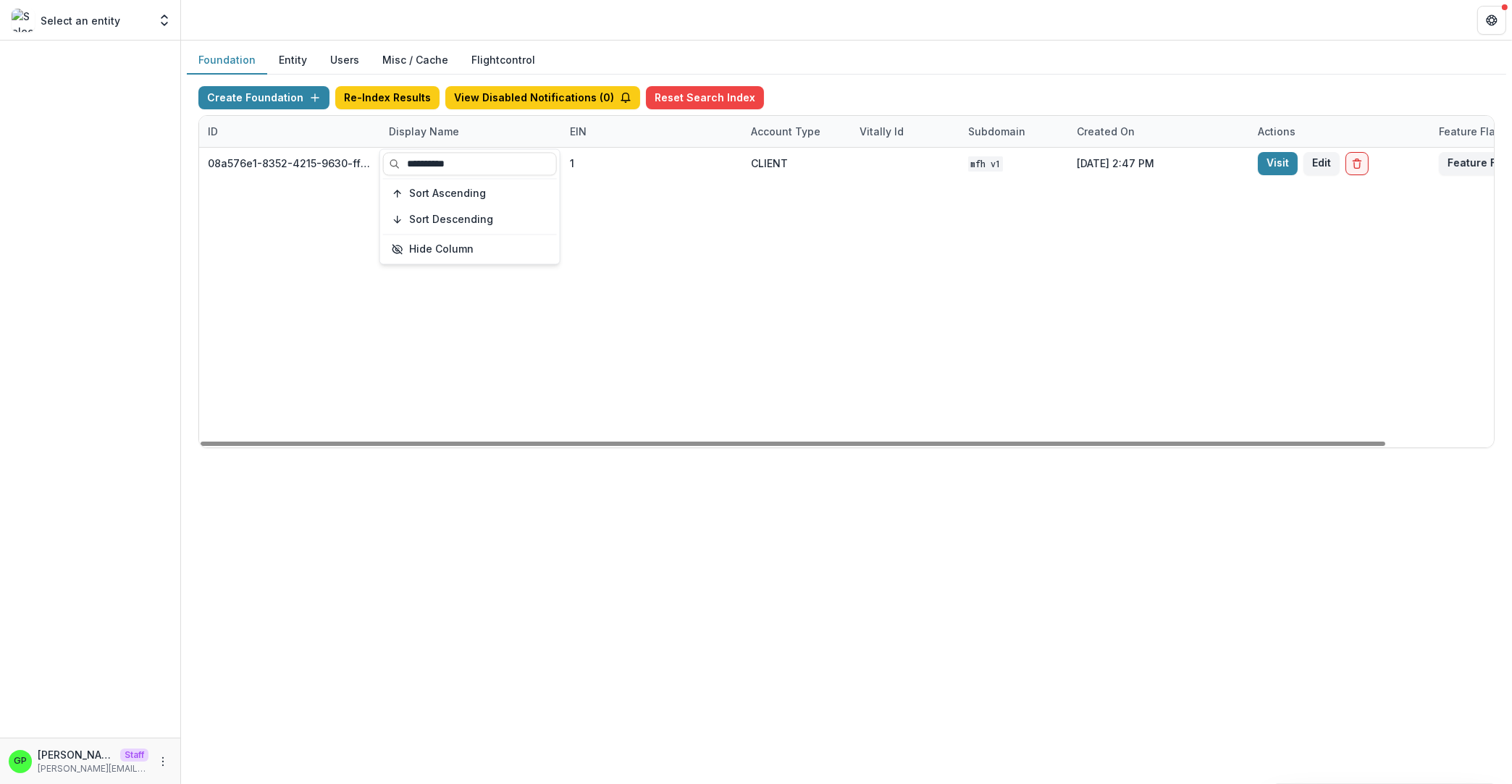
type input "**********"
click at [708, 281] on div "08a576e1-8352-4215-9630-ff0d35d85970 Missouri Foundation for Health 1 CLIENT MF…" at bounding box center [905, 297] width 1413 height 300
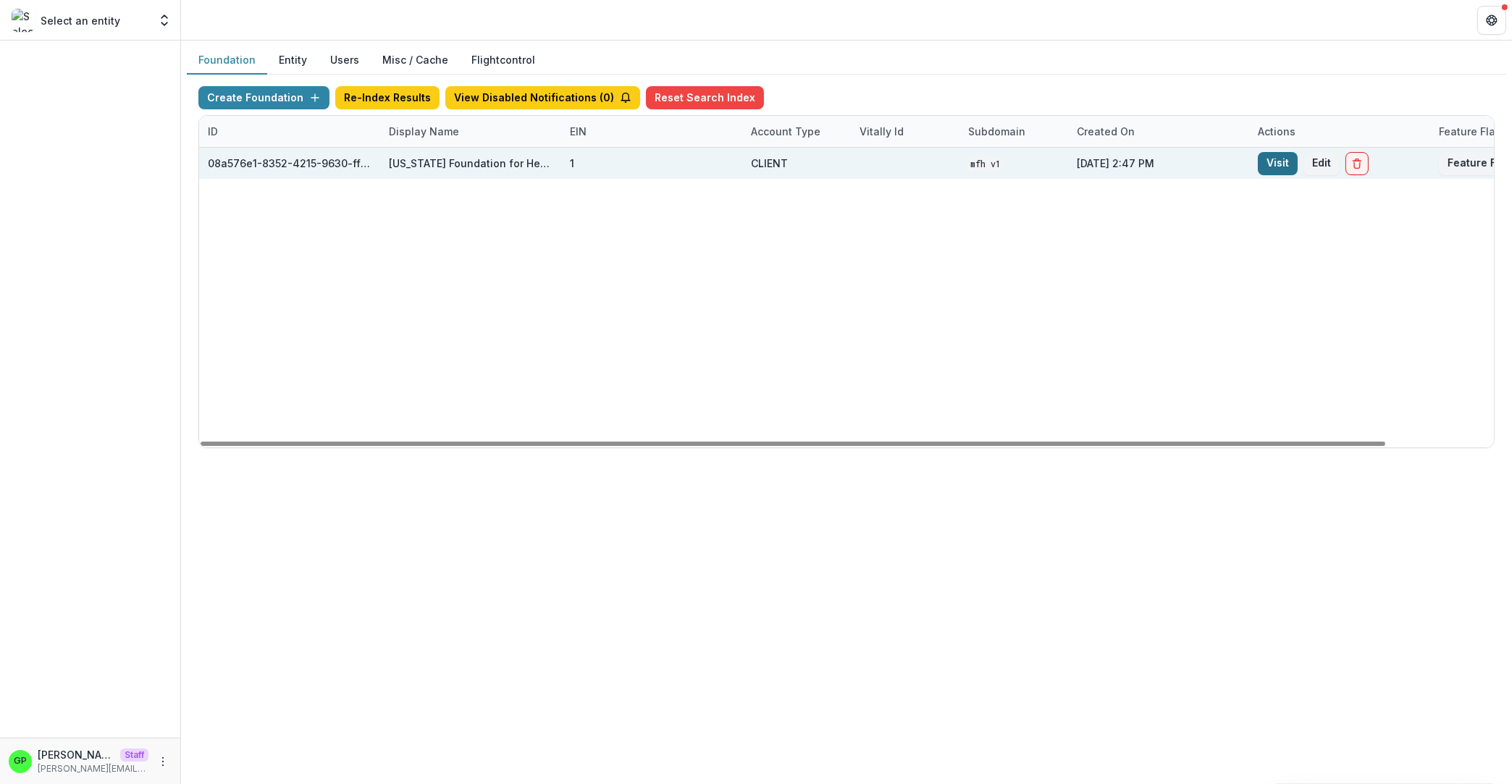
click at [1275, 161] on link "Visit" at bounding box center [1277, 163] width 40 height 23
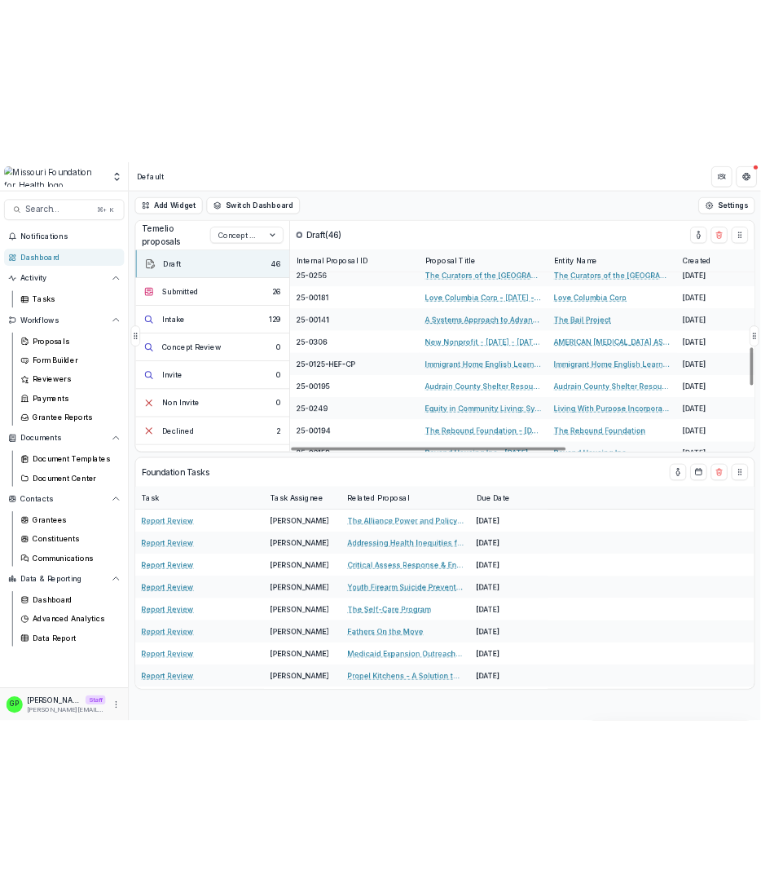
scroll to position [1330, 0]
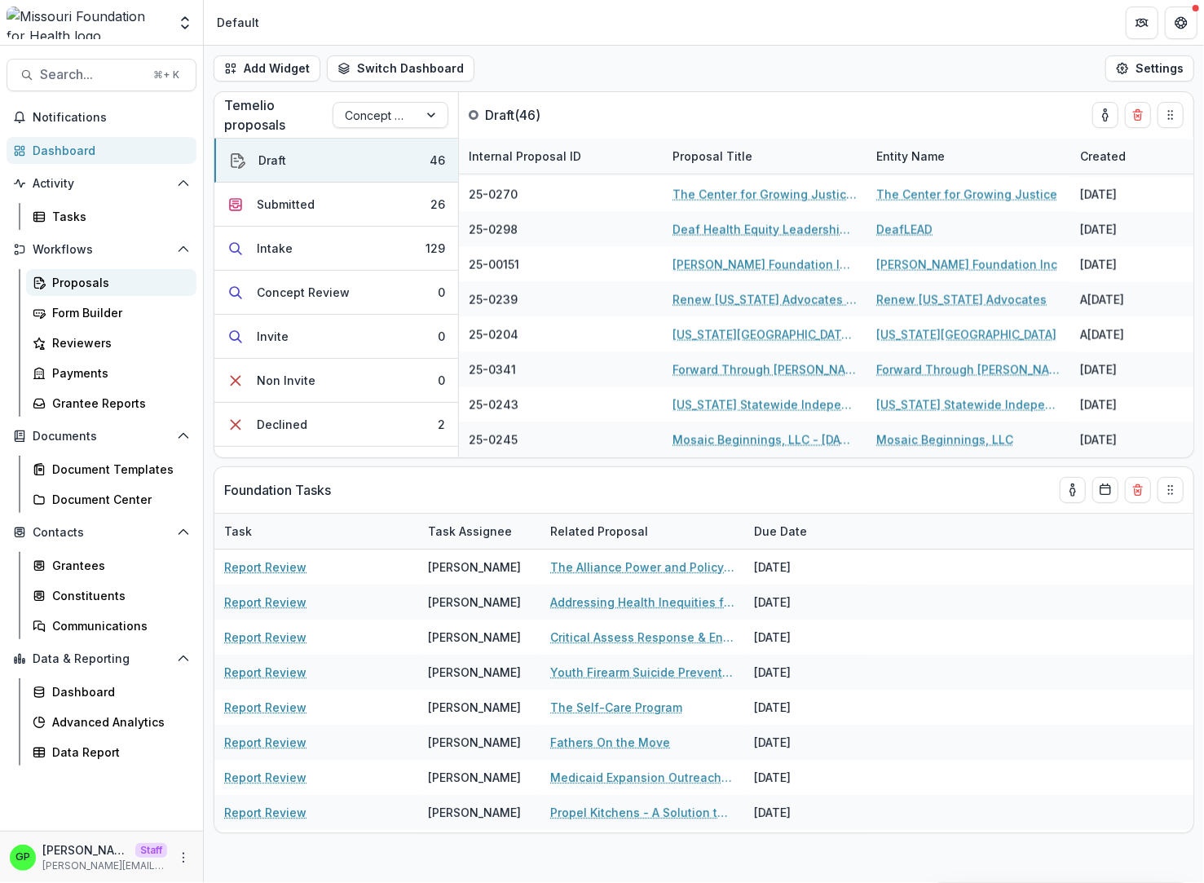
click at [70, 293] on link "Proposals" at bounding box center [111, 282] width 170 height 27
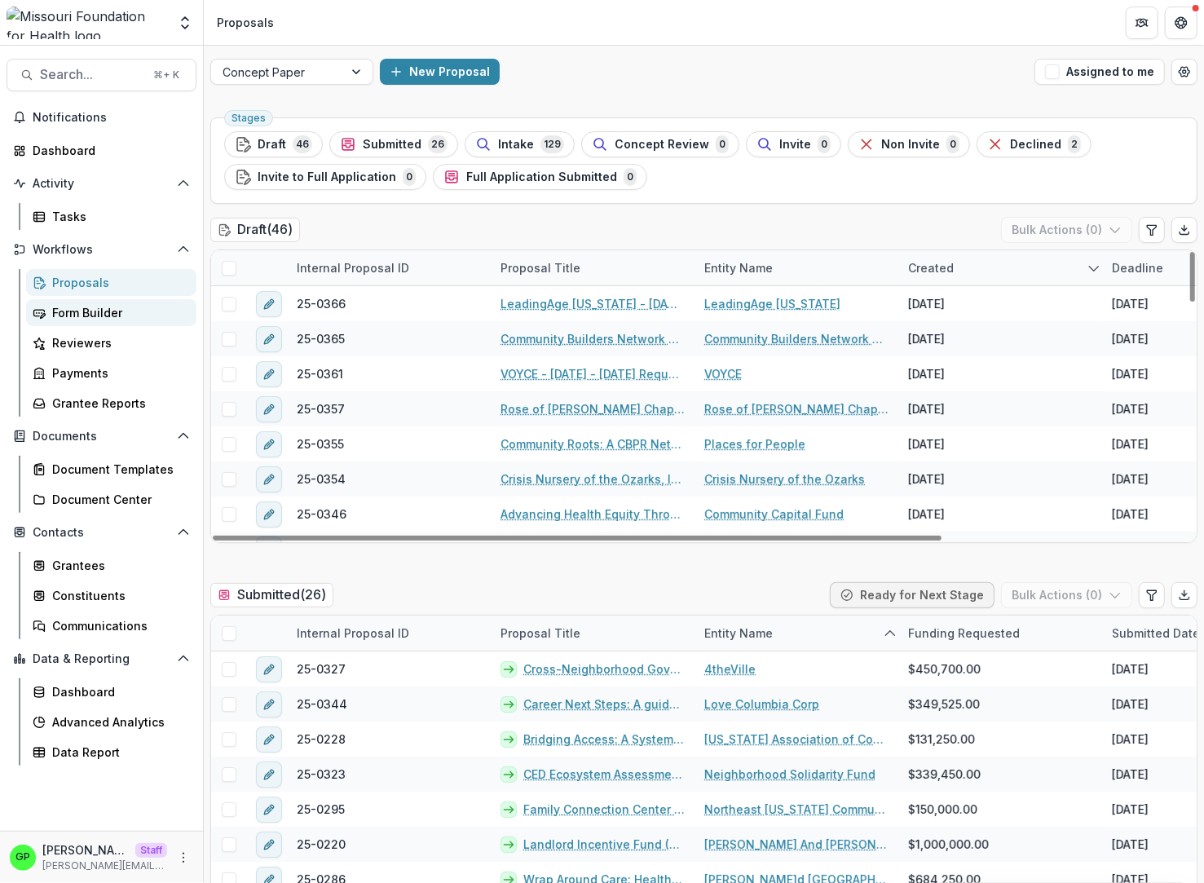
click at [99, 307] on div "Form Builder" at bounding box center [117, 312] width 131 height 17
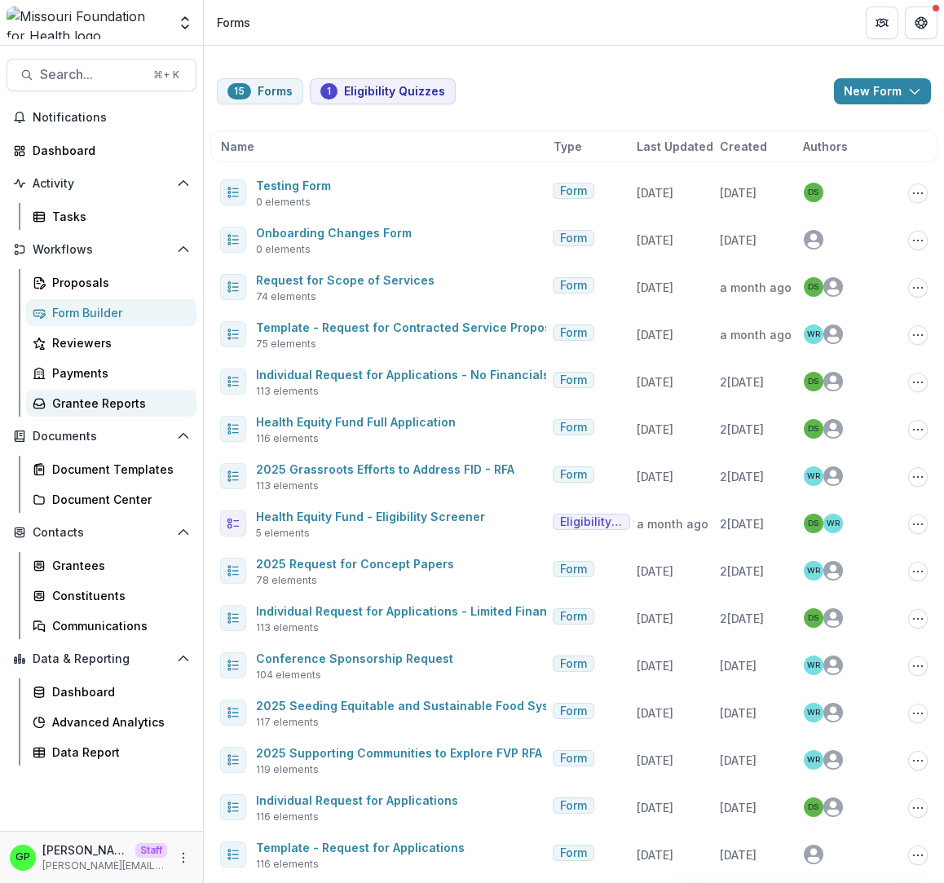
click at [94, 397] on div "Grantee Reports" at bounding box center [117, 403] width 131 height 17
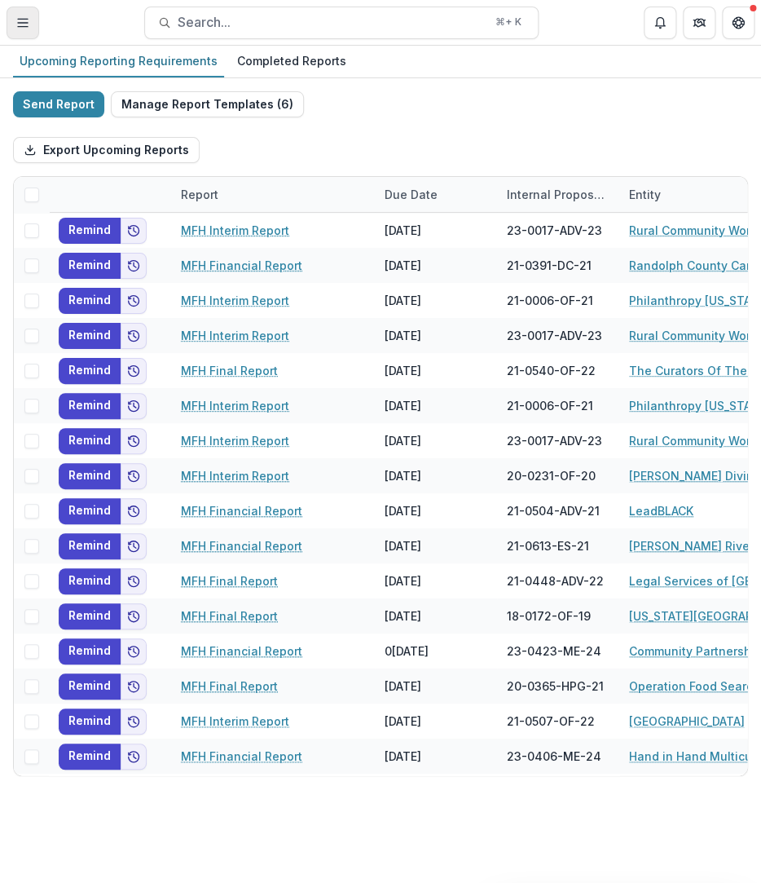
click at [24, 19] on line "Toggle Menu" at bounding box center [23, 19] width 10 height 0
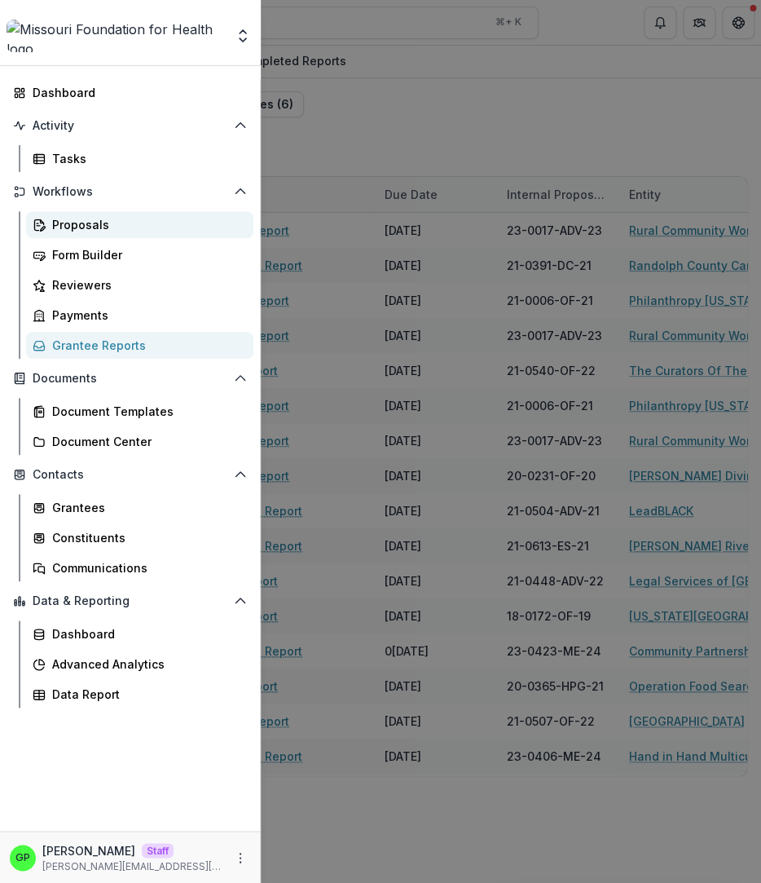
click at [113, 231] on div "Proposals" at bounding box center [146, 224] width 188 height 17
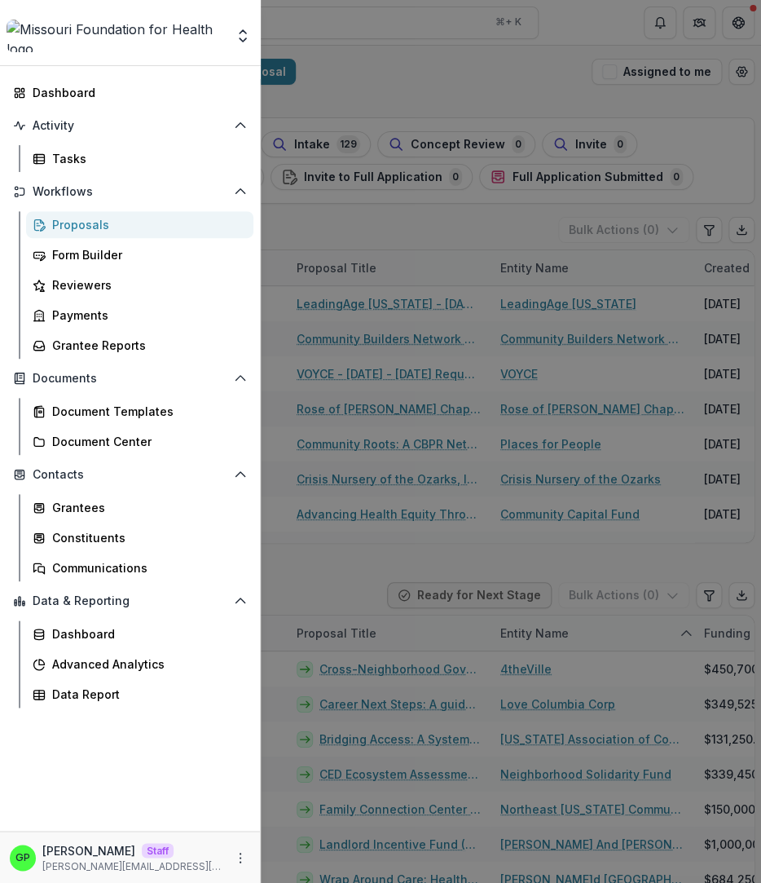
click at [482, 232] on div "Aggregate Analysis Foundations [PERSON_NAME] Foundation [PERSON_NAME] Foundatio…" at bounding box center [380, 441] width 761 height 883
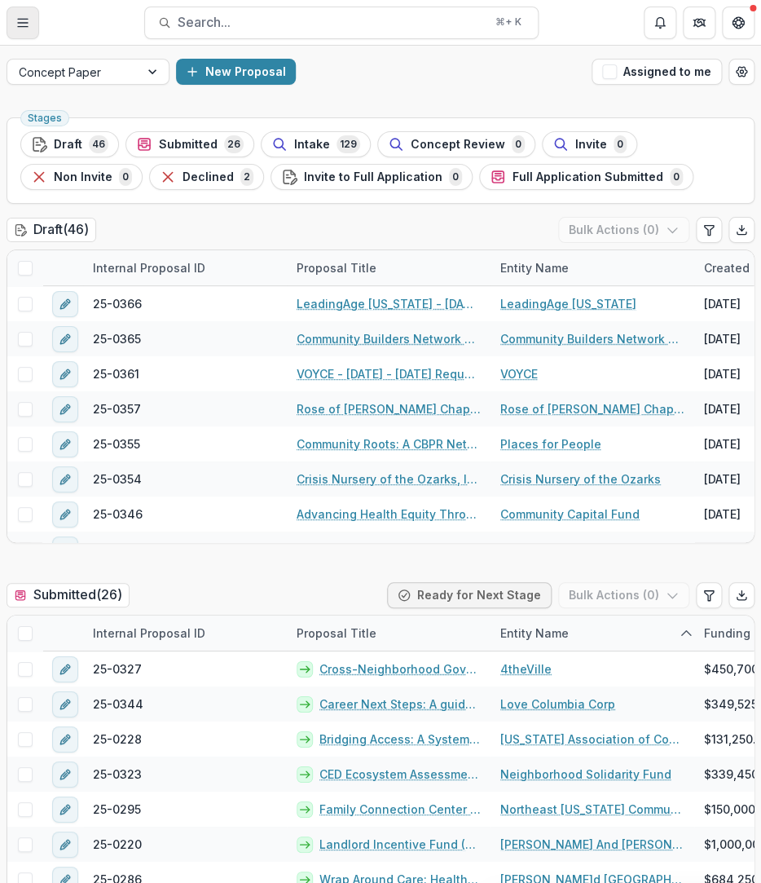
click at [12, 24] on button "Toggle Menu" at bounding box center [23, 23] width 33 height 33
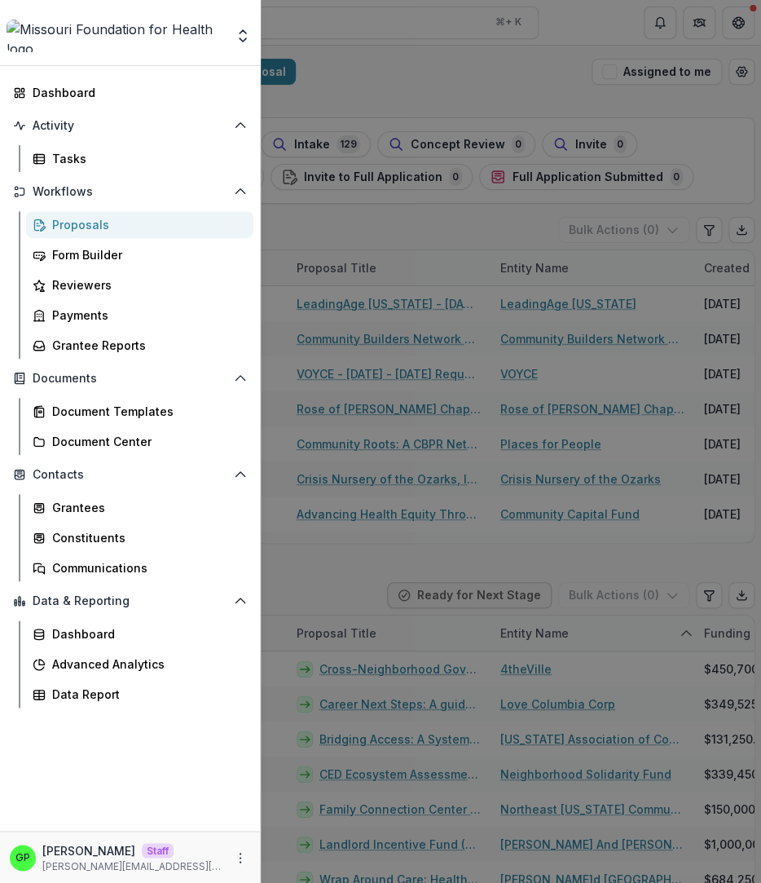
click at [368, 56] on div "Aggregate Analysis Foundations [PERSON_NAME] Foundation [PERSON_NAME] Foundatio…" at bounding box center [380, 441] width 761 height 883
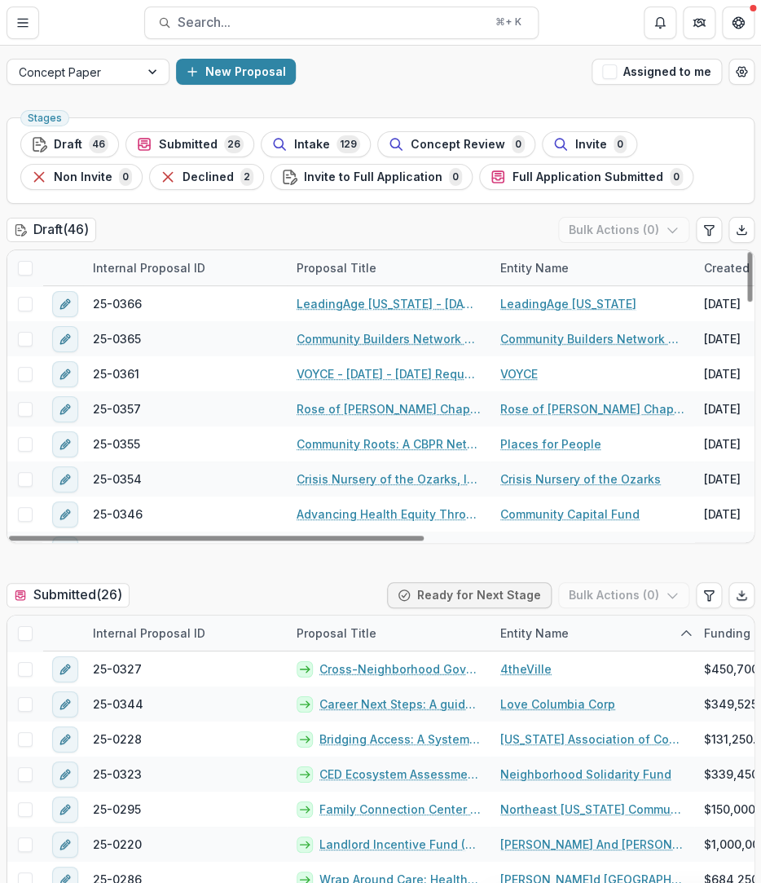
click at [2, 25] on header "Proposals Search... ⌘ + K" at bounding box center [380, 22] width 761 height 45
click at [7, 25] on header "Proposals Search... ⌘ + K" at bounding box center [380, 22] width 761 height 45
click at [13, 23] on button "Toggle Menu" at bounding box center [23, 23] width 33 height 33
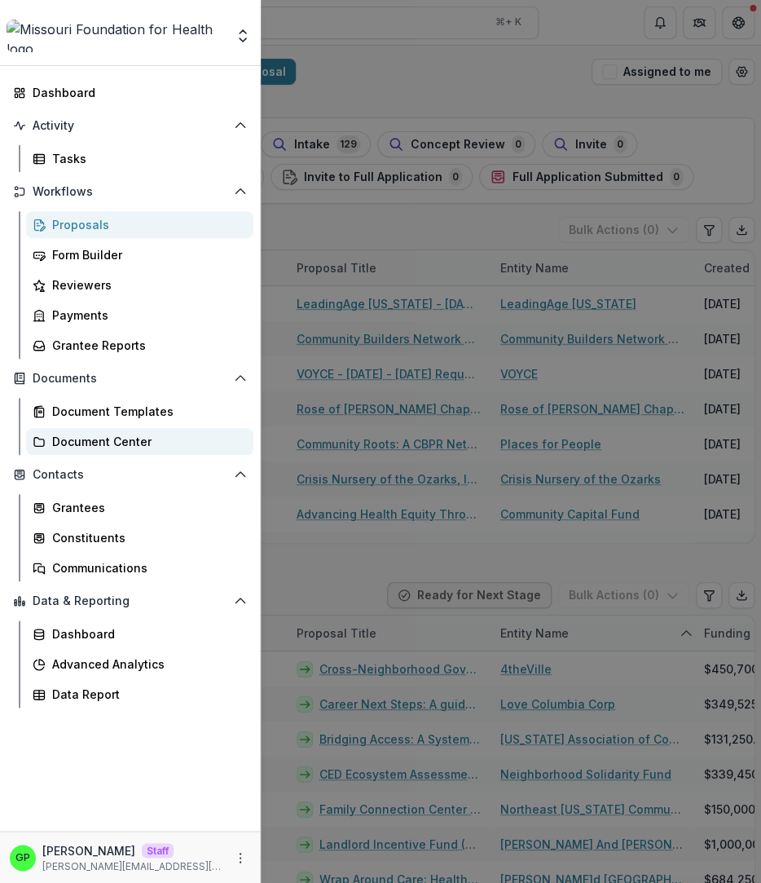
click at [135, 450] on div "Document Center" at bounding box center [146, 441] width 188 height 17
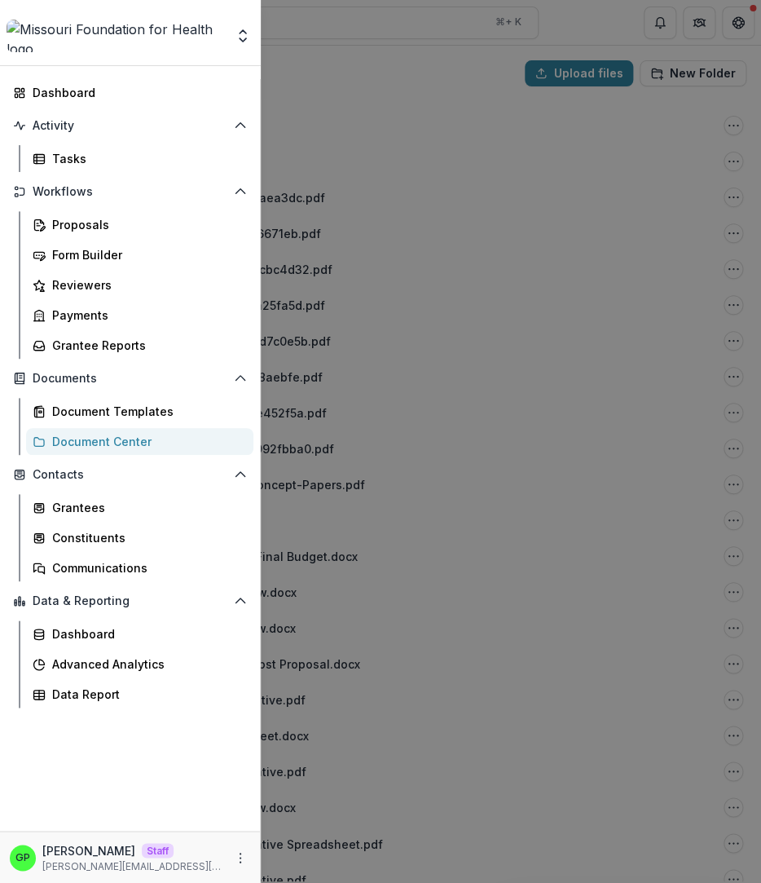
click at [375, 342] on div "Aggregate Analysis Foundations [PERSON_NAME] Foundation [PERSON_NAME] Foundatio…" at bounding box center [380, 441] width 761 height 883
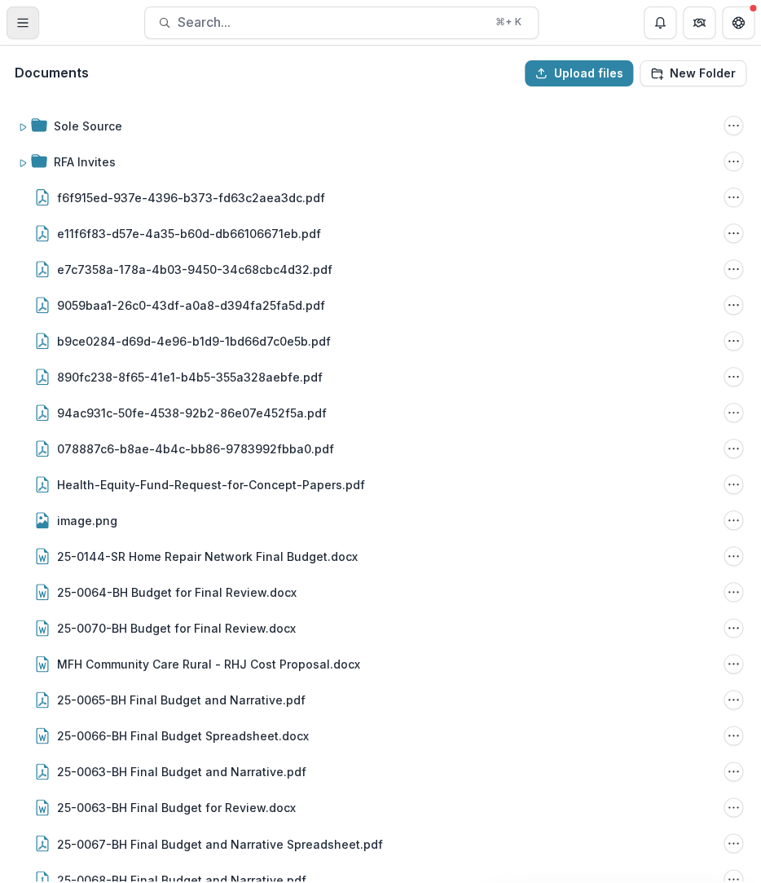
click at [22, 22] on icon "Toggle Menu" at bounding box center [22, 22] width 13 height 13
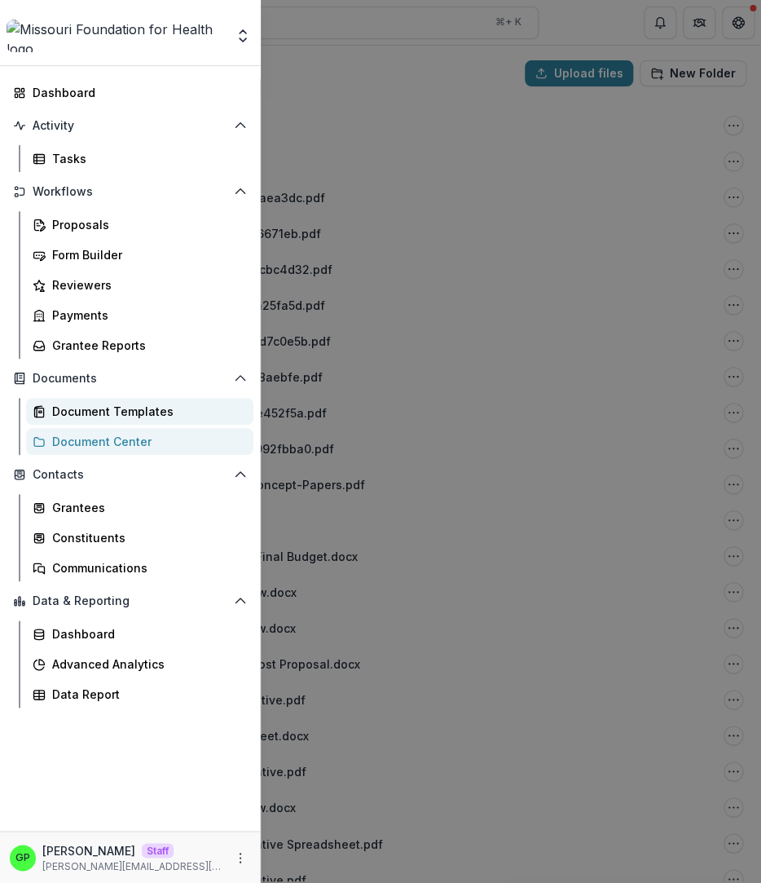
click at [70, 400] on link "Document Templates" at bounding box center [139, 411] width 227 height 27
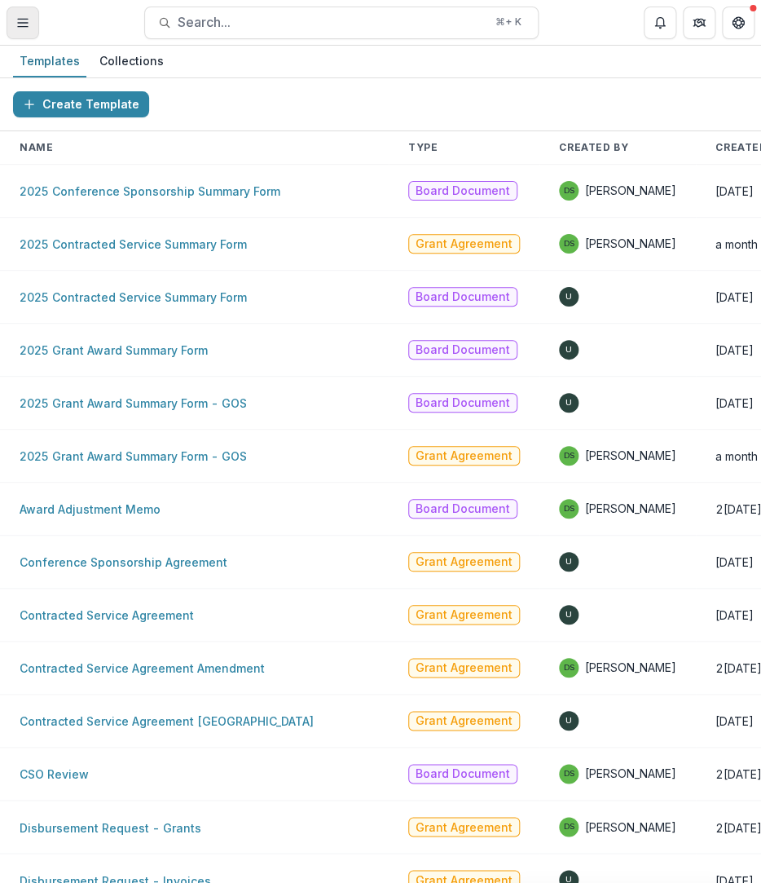
click at [28, 14] on button "Toggle Menu" at bounding box center [23, 23] width 33 height 33
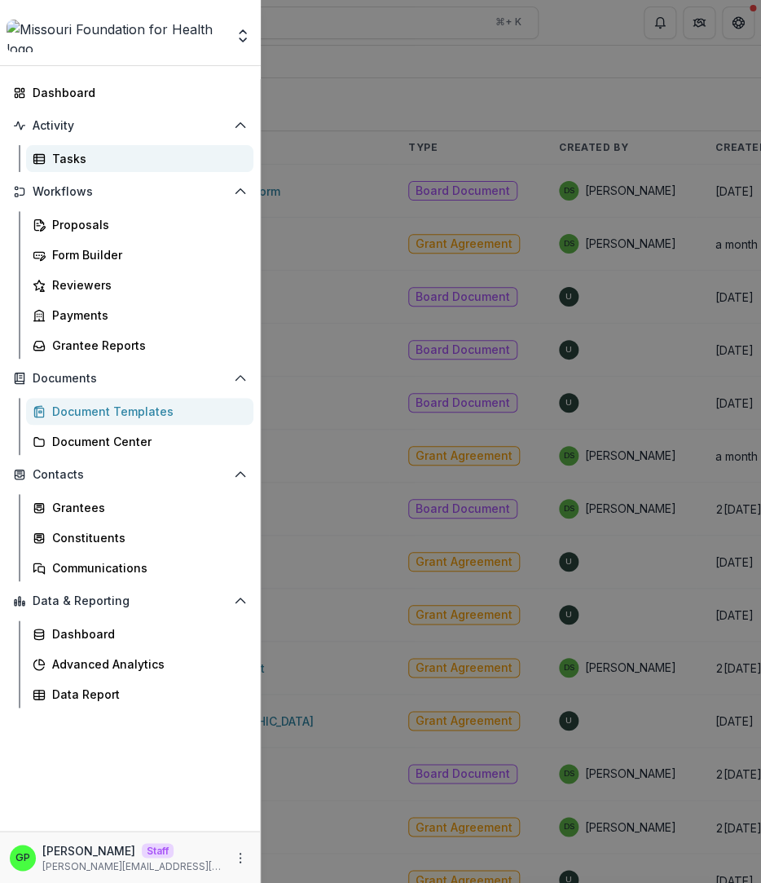
click at [92, 162] on div "Tasks" at bounding box center [146, 158] width 188 height 17
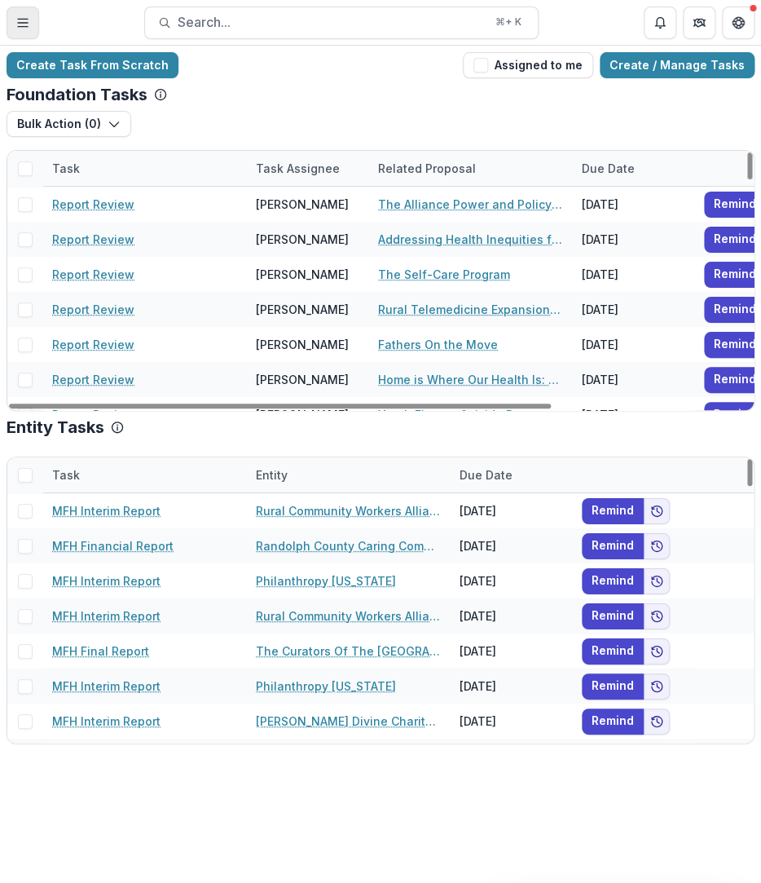
click at [17, 19] on icon "Toggle Menu" at bounding box center [22, 22] width 13 height 13
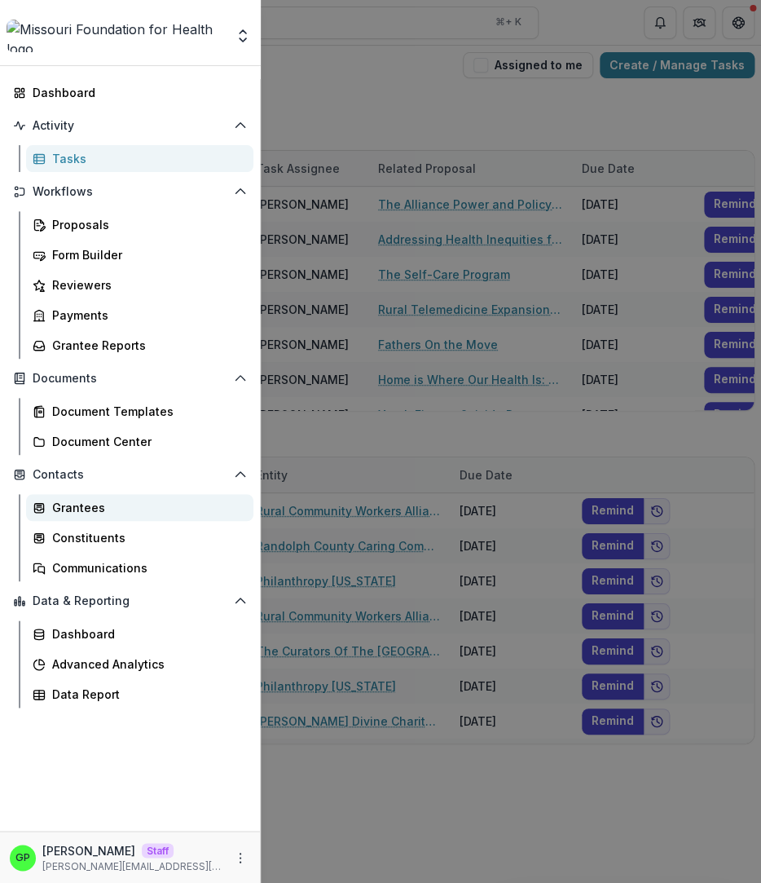
click at [145, 516] on link "Grantees" at bounding box center [139, 507] width 227 height 27
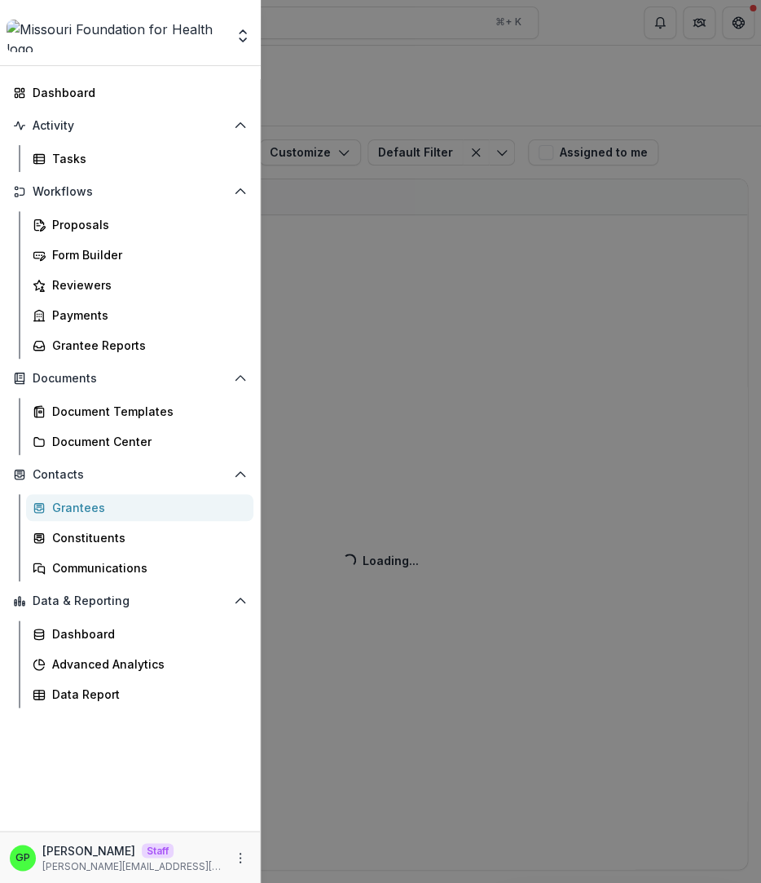
click at [547, 467] on div "Aggregate Analysis Foundations [PERSON_NAME] Foundation [PERSON_NAME] Foundatio…" at bounding box center [380, 441] width 761 height 883
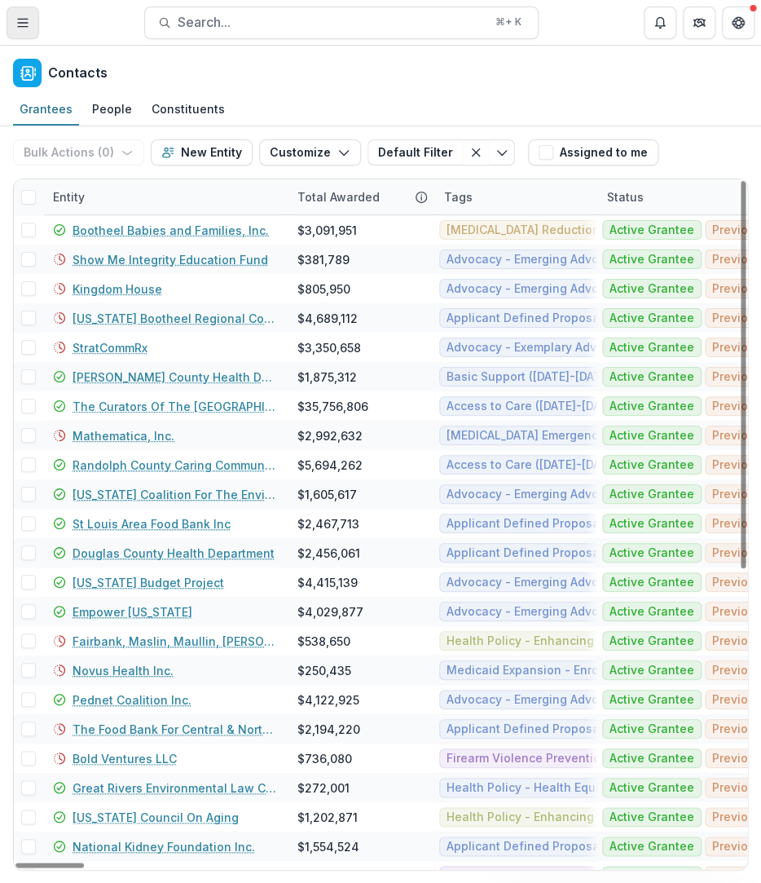
click at [24, 38] on button "Toggle Menu" at bounding box center [23, 23] width 33 height 33
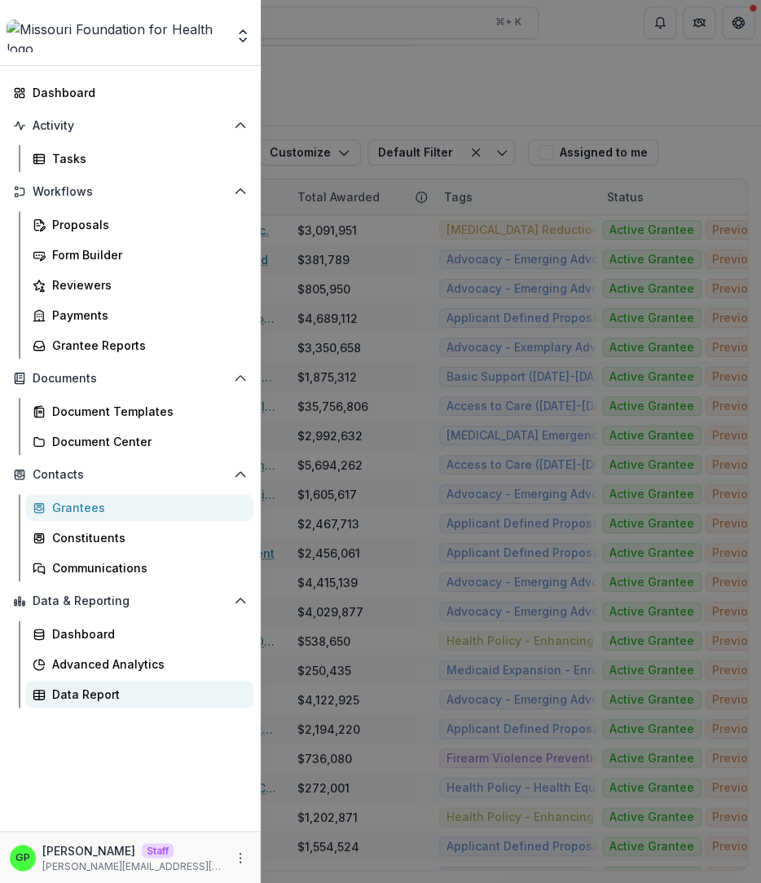
click at [104, 681] on link "Data Report" at bounding box center [139, 694] width 227 height 27
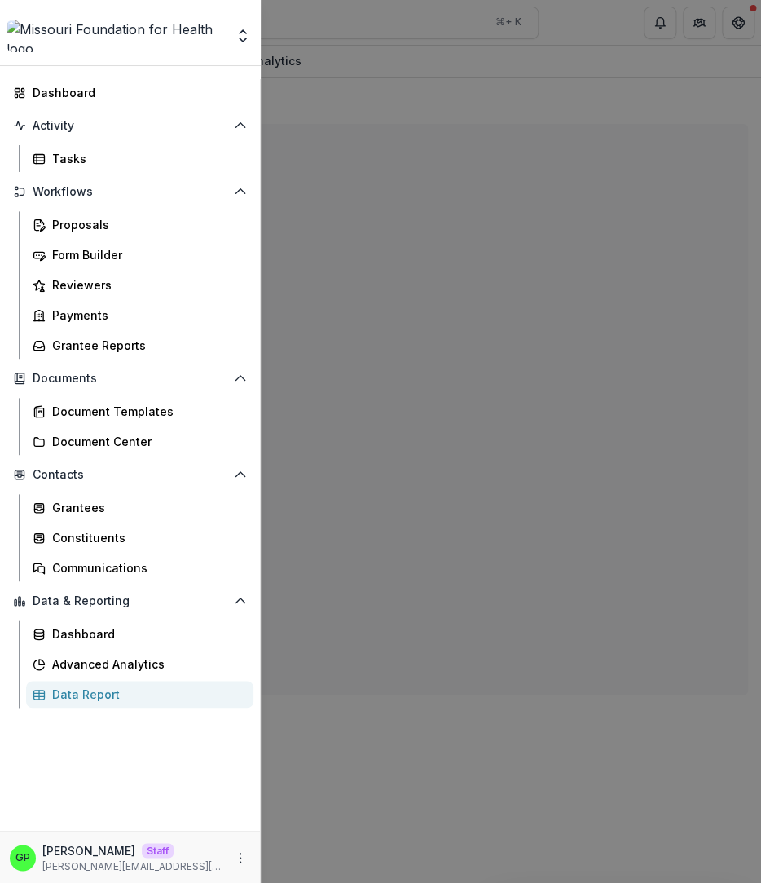
click at [369, 166] on div "Aggregate Analysis Foundations [PERSON_NAME] Foundation [PERSON_NAME] Foundatio…" at bounding box center [380, 441] width 761 height 883
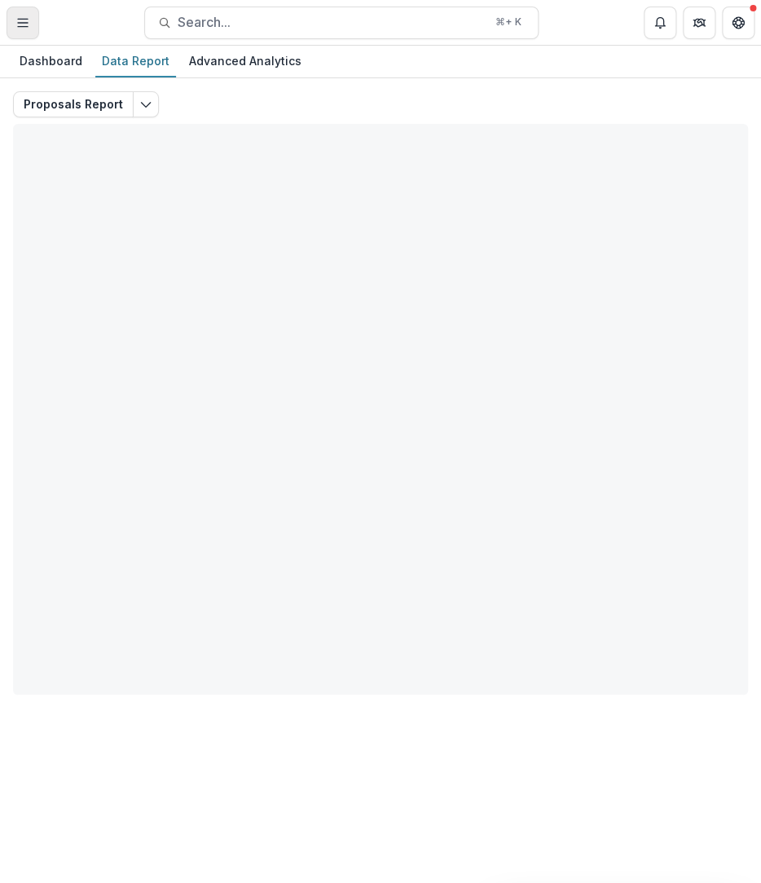
click at [12, 26] on button "Toggle Menu" at bounding box center [23, 23] width 33 height 33
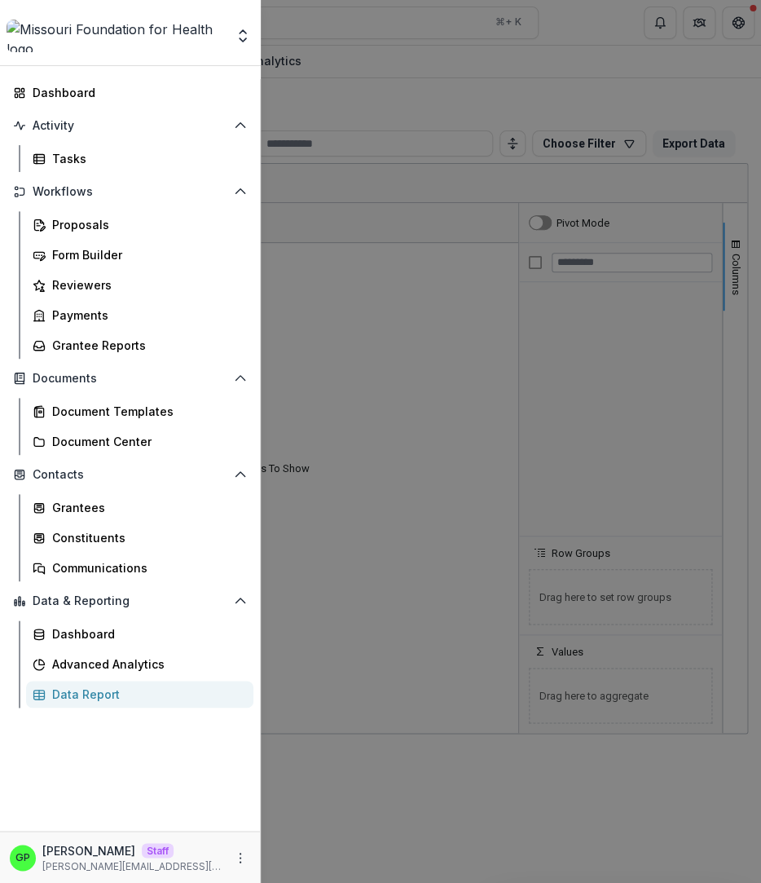
click at [365, 336] on div "Aggregate Analysis Foundations [PERSON_NAME] Foundation [PERSON_NAME] Foundatio…" at bounding box center [380, 441] width 761 height 883
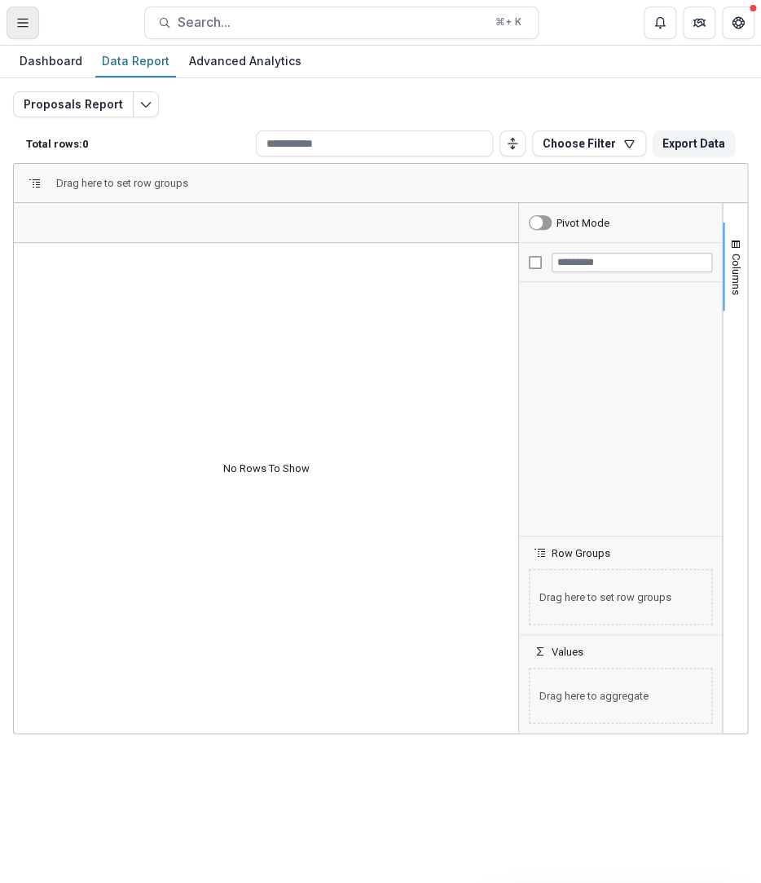
click at [30, 31] on button "Toggle Menu" at bounding box center [23, 23] width 33 height 33
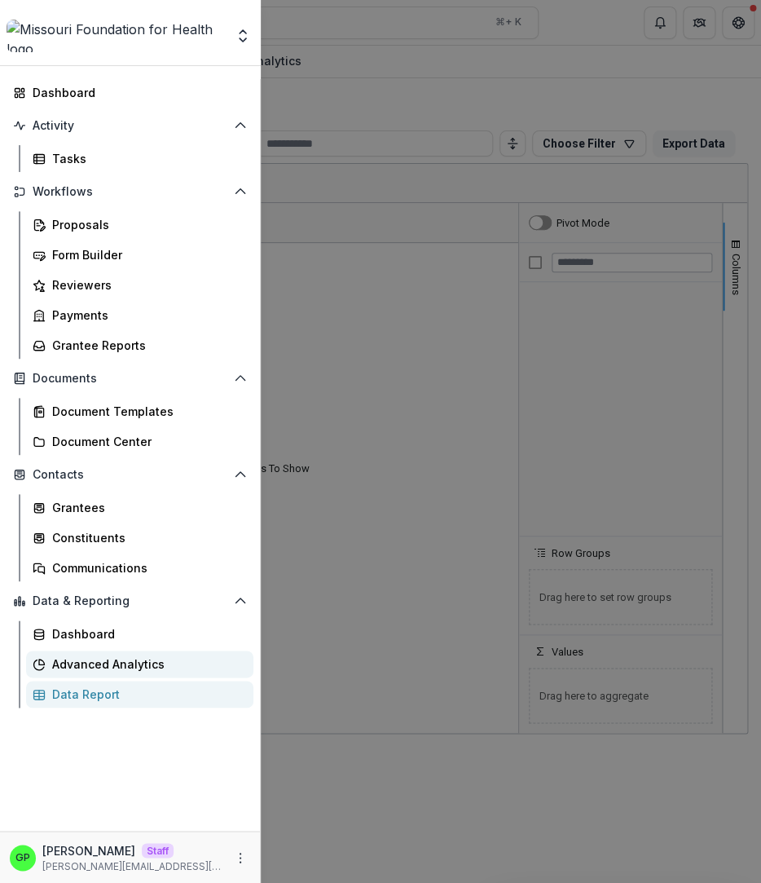
click at [153, 654] on link "Advanced Analytics" at bounding box center [139, 664] width 227 height 27
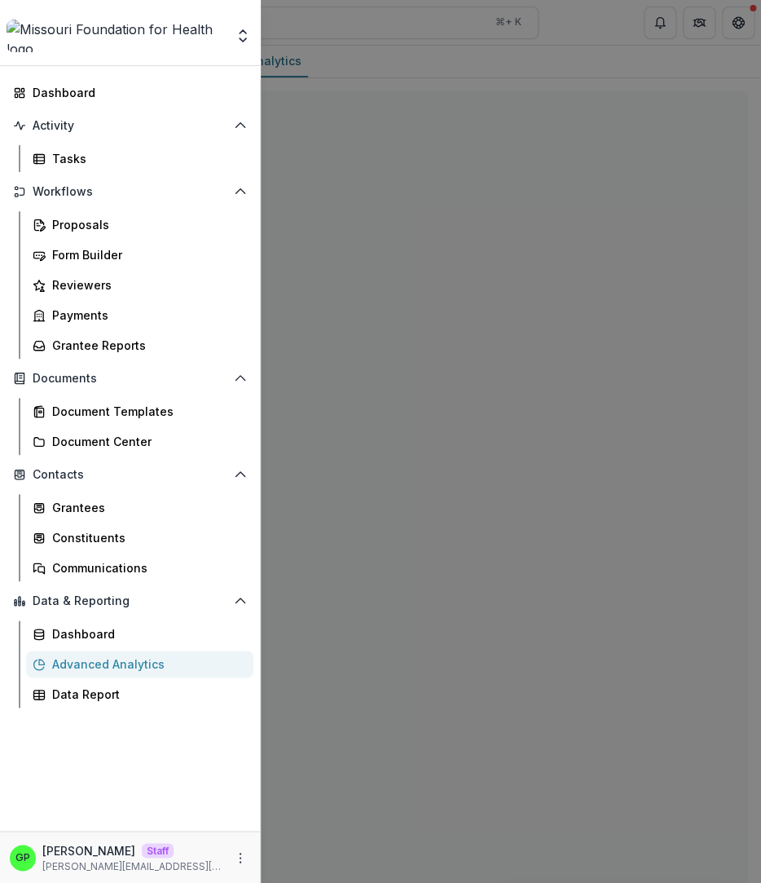
click at [510, 523] on div "Aggregate Analysis Foundations [PERSON_NAME] Foundation [PERSON_NAME] Foundatio…" at bounding box center [380, 441] width 761 height 883
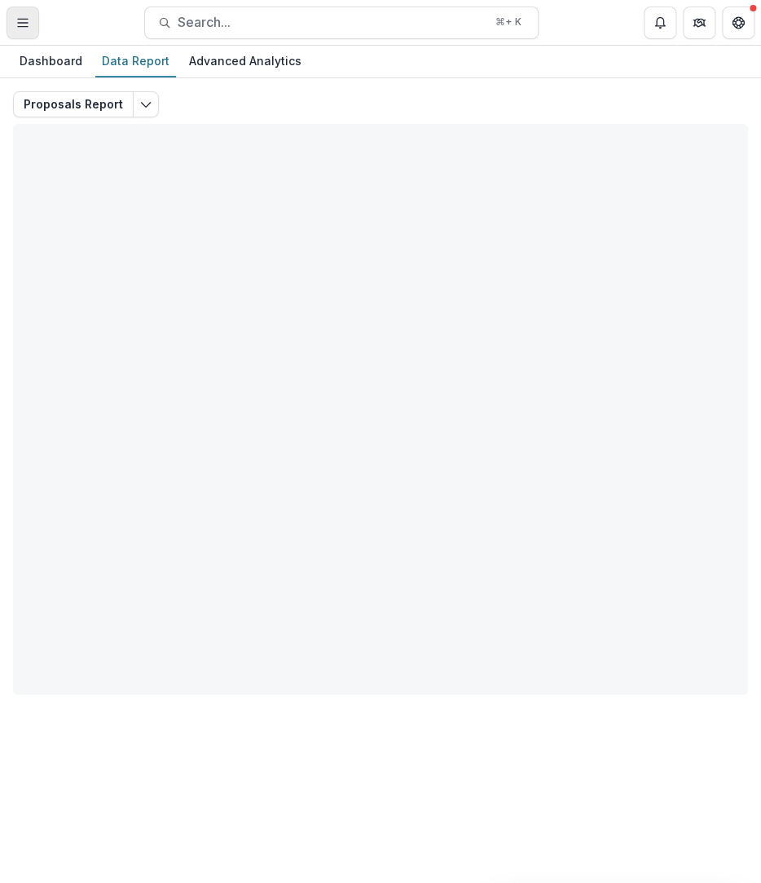
click at [29, 30] on button "Toggle Menu" at bounding box center [23, 23] width 33 height 33
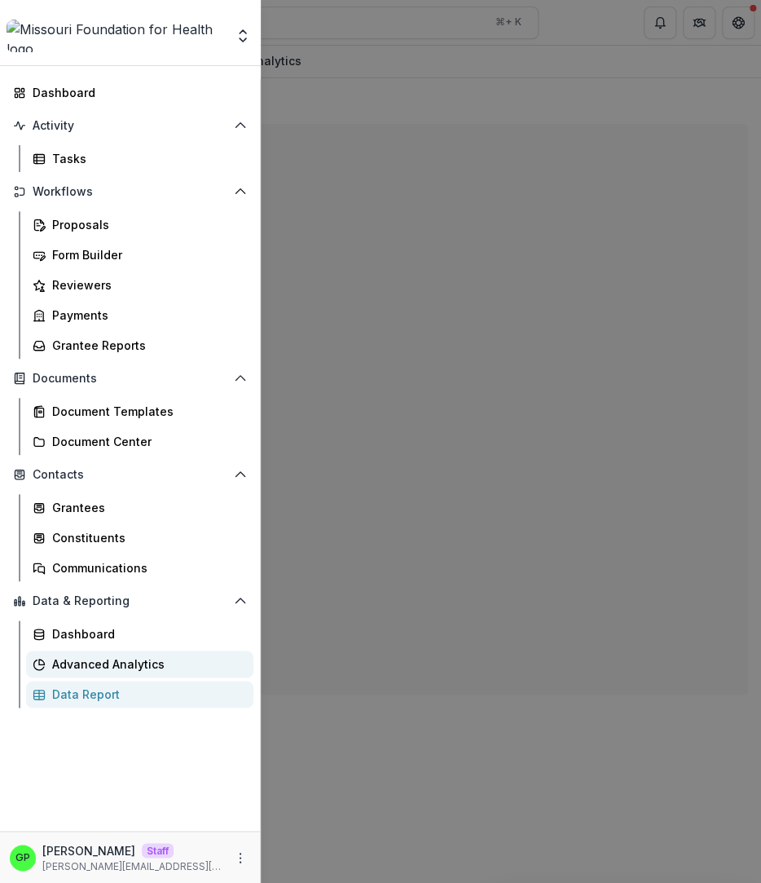
click at [121, 652] on link "Advanced Analytics" at bounding box center [139, 664] width 227 height 27
click at [353, 72] on div "Aggregate Analysis Foundations [PERSON_NAME] Foundation [PERSON_NAME] Foundatio…" at bounding box center [380, 441] width 761 height 883
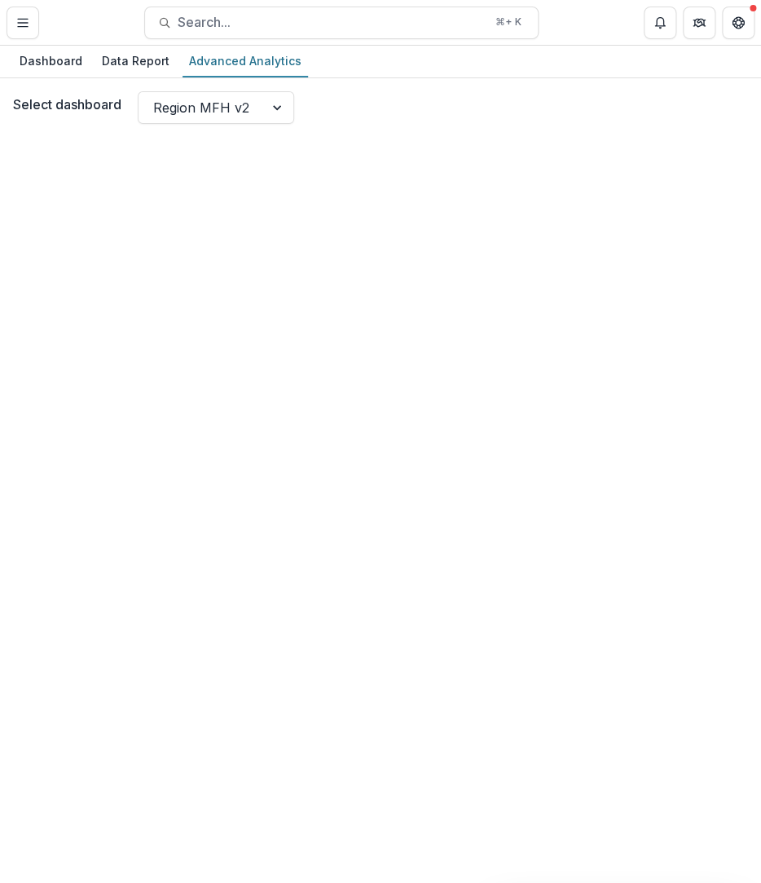
click at [227, 90] on div "Select dashboard Region MFH v2" at bounding box center [380, 480] width 761 height 805
click at [224, 96] on div at bounding box center [201, 107] width 96 height 23
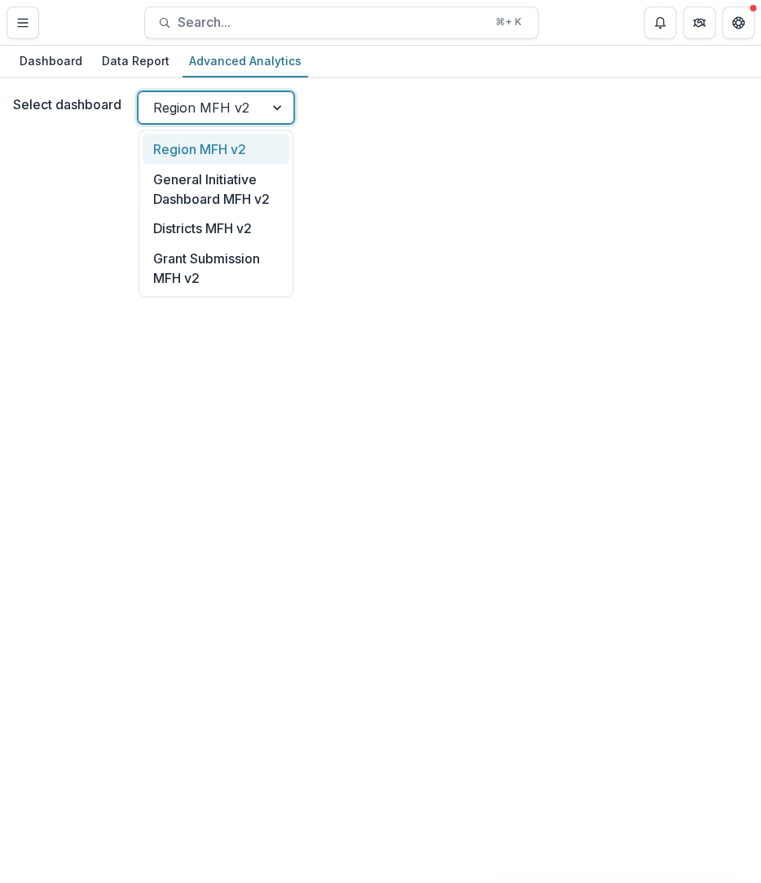
click at [344, 94] on div "Select dashboard Region MFH v2, 1 of 4. 4 results available. Use Up and Down to…" at bounding box center [380, 107] width 735 height 33
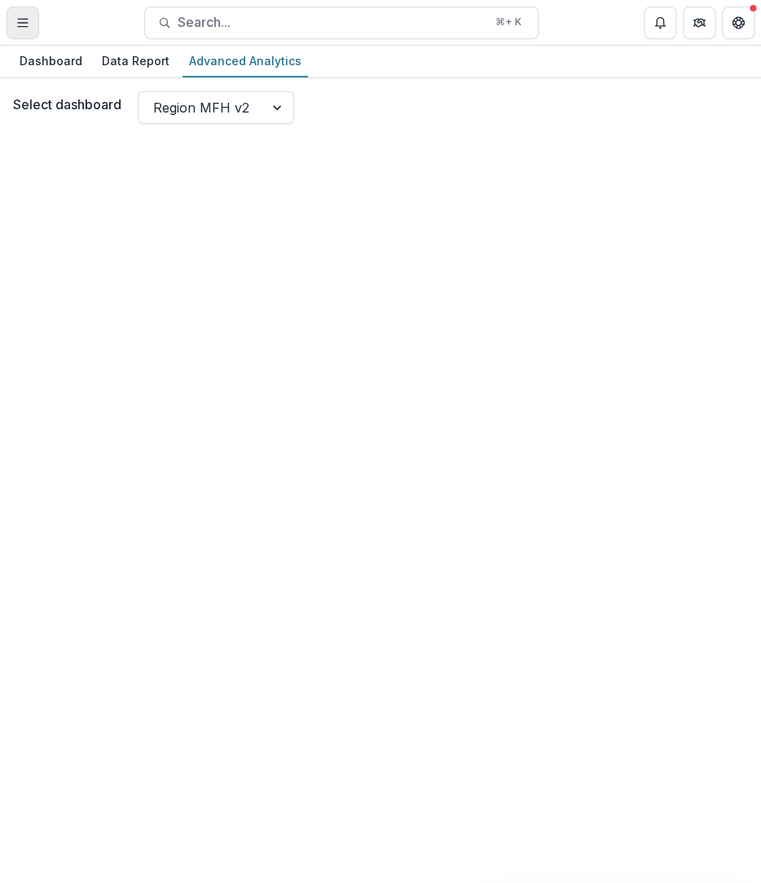
click at [24, 33] on button "Toggle Menu" at bounding box center [23, 23] width 33 height 33
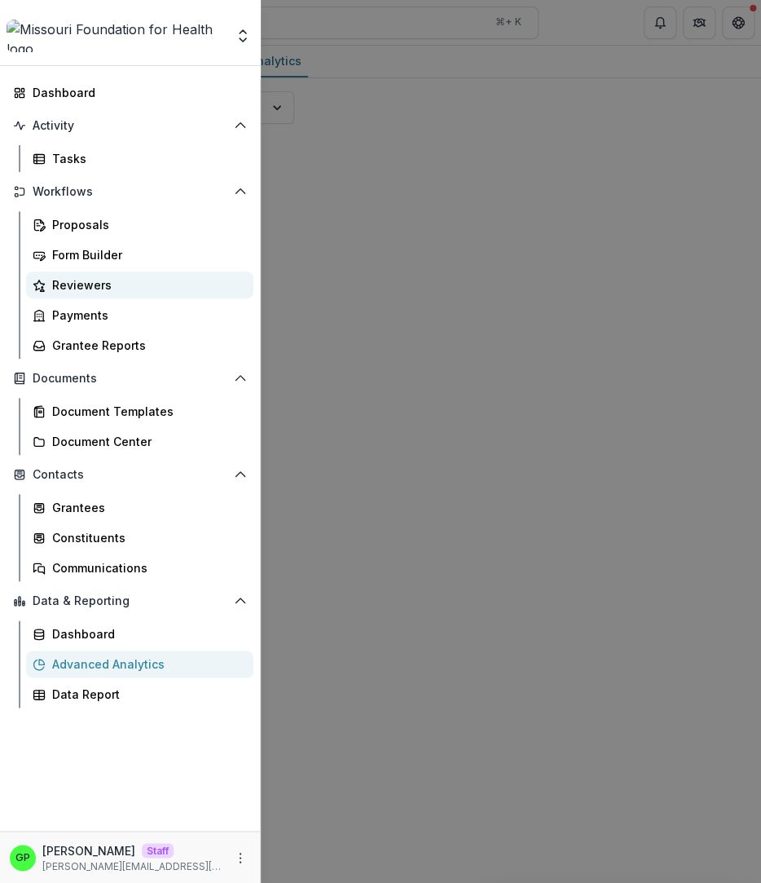
click at [116, 288] on div "Reviewers" at bounding box center [146, 284] width 188 height 17
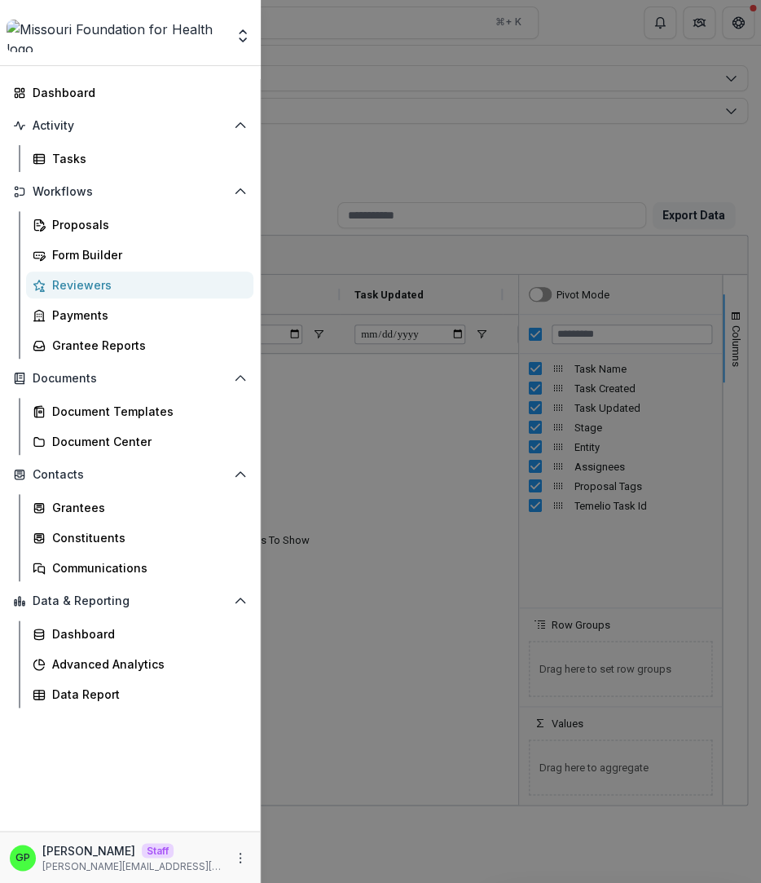
click at [439, 268] on div "Aggregate Analysis Foundations [PERSON_NAME] Foundation [PERSON_NAME] Foundatio…" at bounding box center [380, 441] width 761 height 883
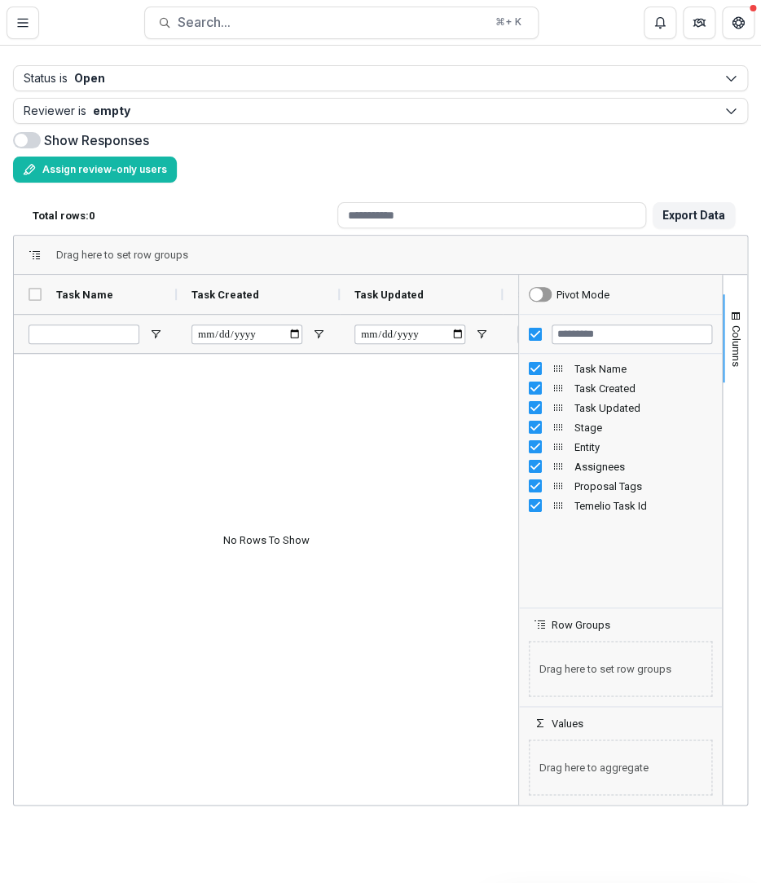
click at [2, 24] on header "Reviewers Search... ⌘ + K" at bounding box center [380, 22] width 761 height 45
click at [6, 24] on header "Reviewers Search... ⌘ + K" at bounding box center [380, 22] width 761 height 45
click at [10, 24] on button "Toggle Menu" at bounding box center [23, 23] width 33 height 33
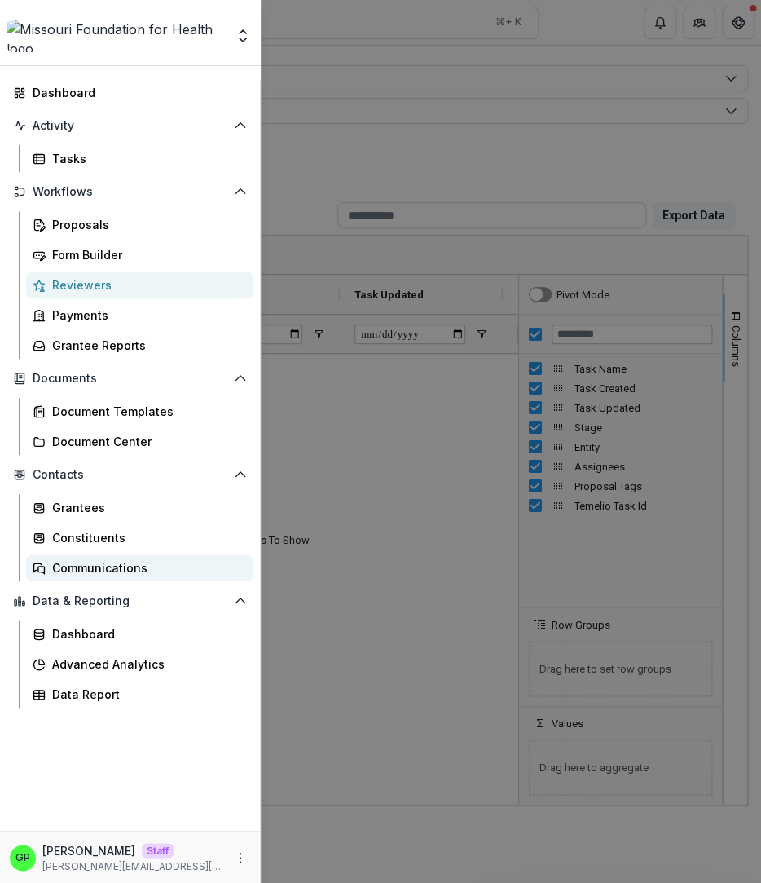
click at [123, 563] on div "Communications" at bounding box center [146, 567] width 188 height 17
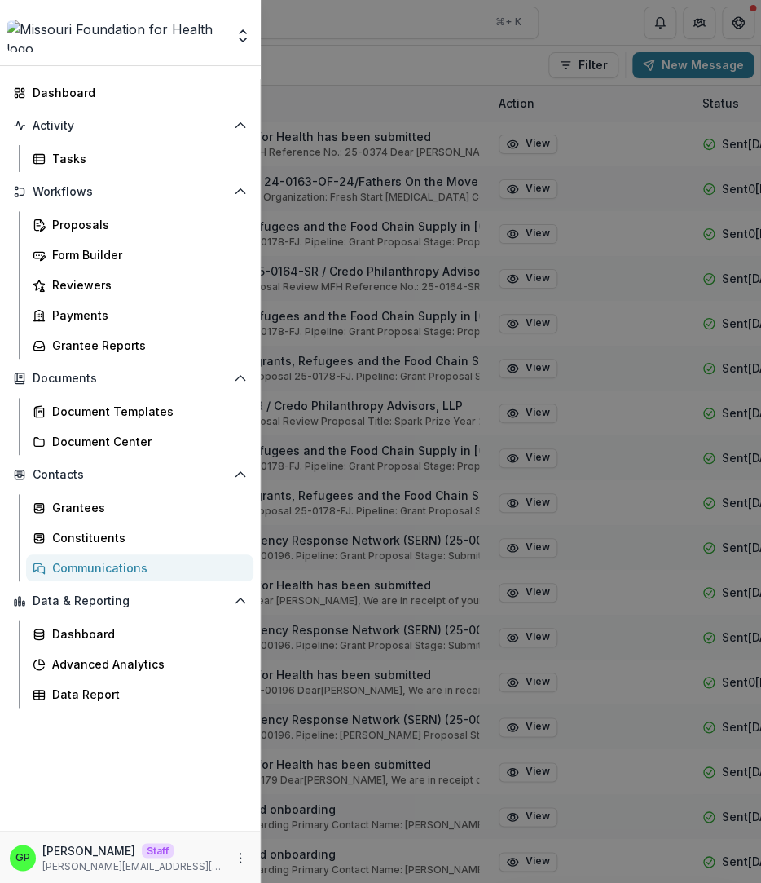
click at [364, 296] on div "Aggregate Analysis Foundations [PERSON_NAME] Foundation [PERSON_NAME] Foundatio…" at bounding box center [380, 441] width 761 height 883
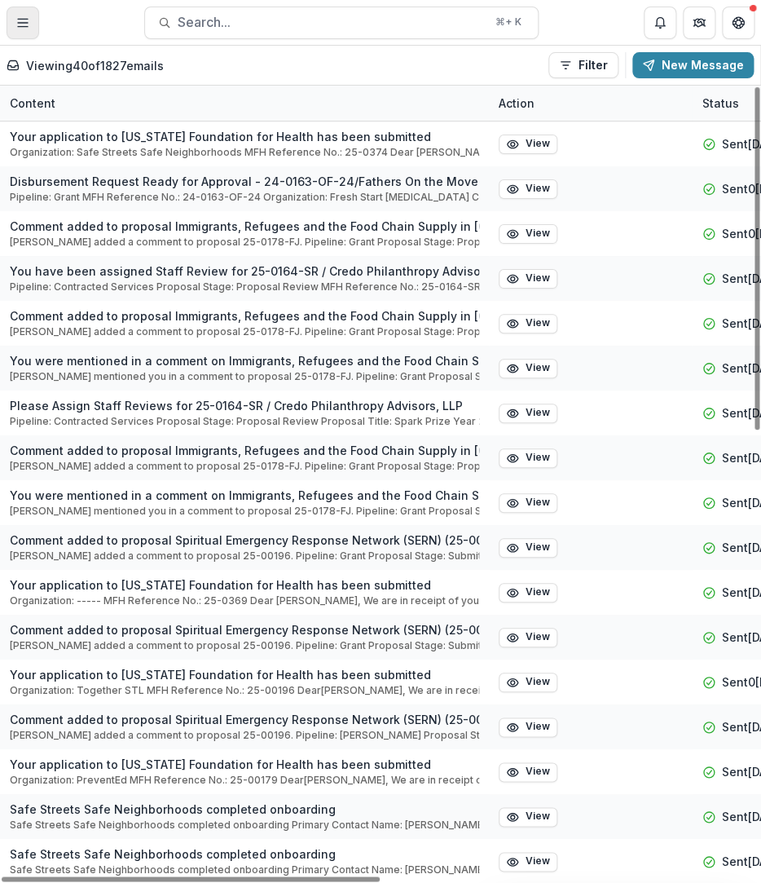
click at [16, 22] on icon "Toggle Menu" at bounding box center [22, 22] width 13 height 13
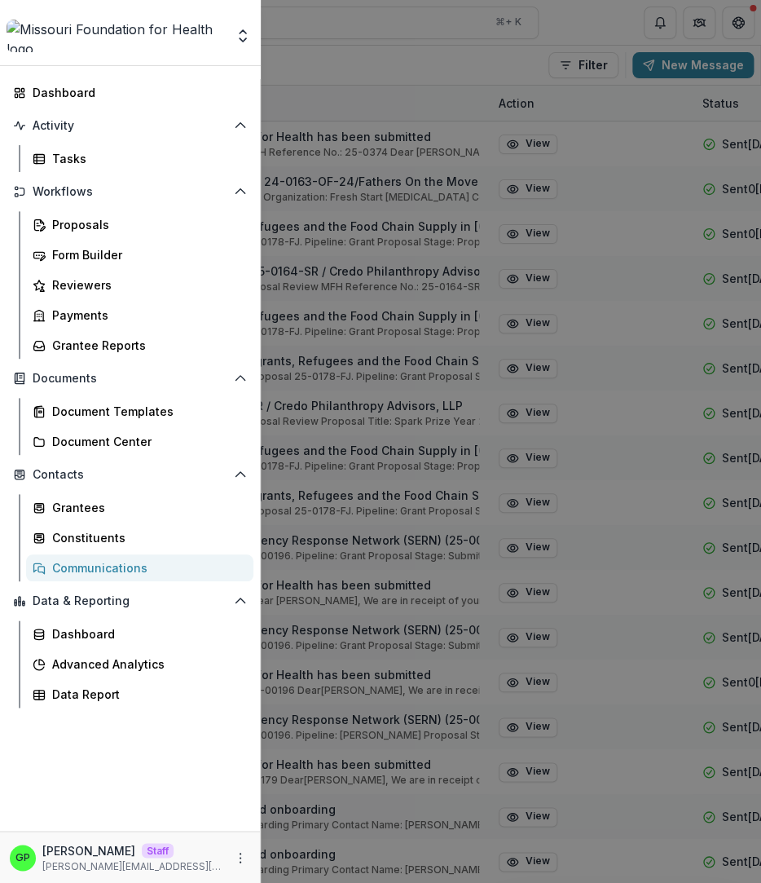
click at [118, 619] on div "Data & Reporting Dashboard Advanced Analytics Data Report" at bounding box center [130, 648] width 260 height 120
click at [116, 630] on div "Dashboard" at bounding box center [146, 633] width 188 height 17
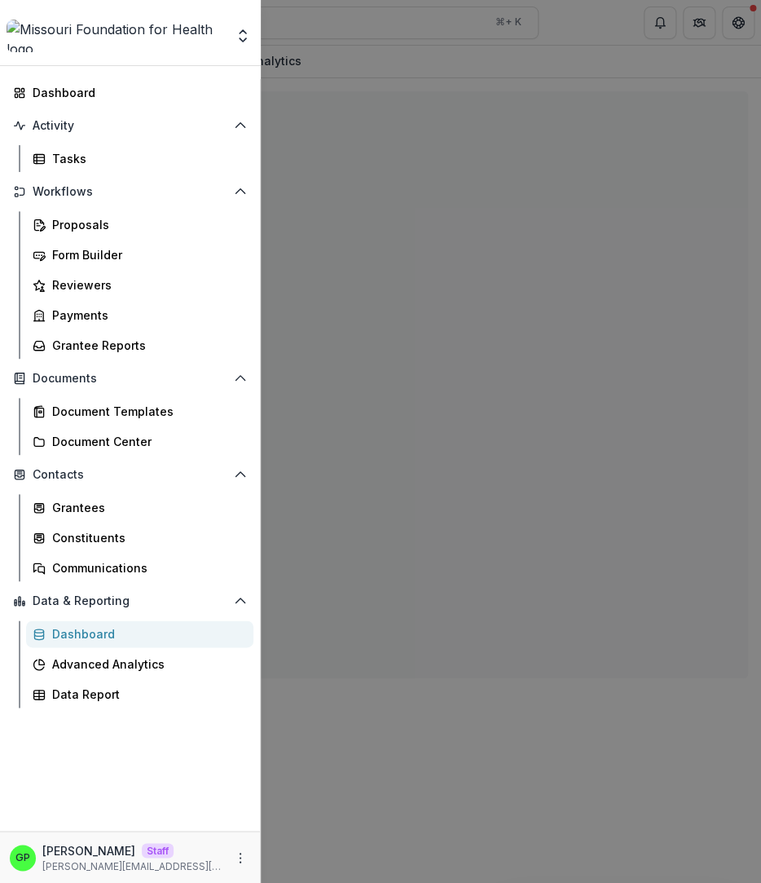
click at [353, 381] on div "Aggregate Analysis Foundations [PERSON_NAME] Foundation [PERSON_NAME] Foundatio…" at bounding box center [380, 441] width 761 height 883
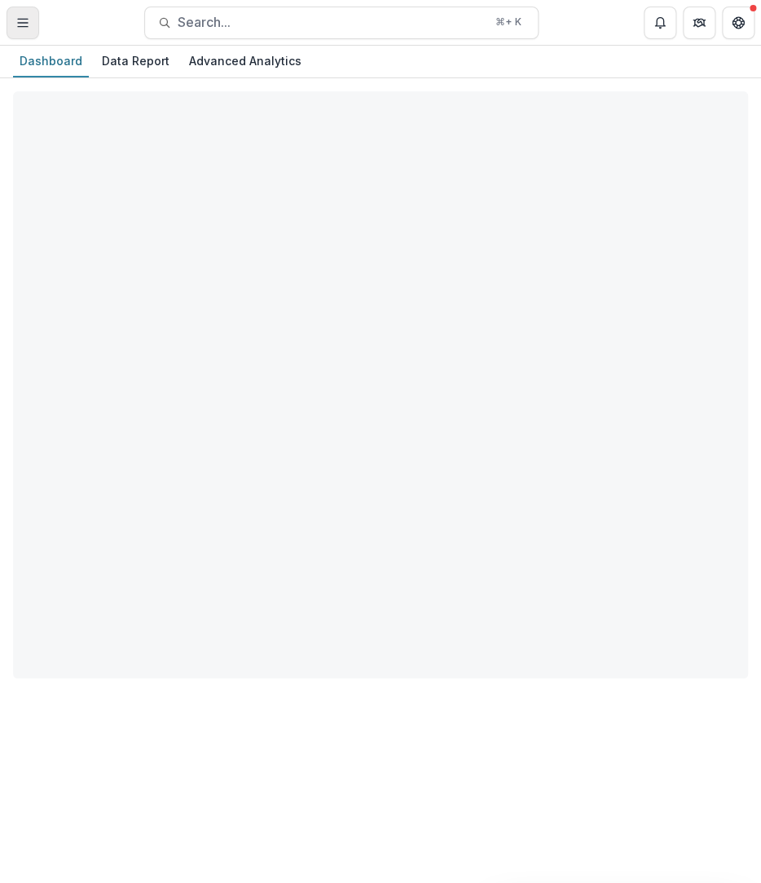
click at [11, 32] on button "Toggle Menu" at bounding box center [23, 23] width 33 height 33
select select "**********"
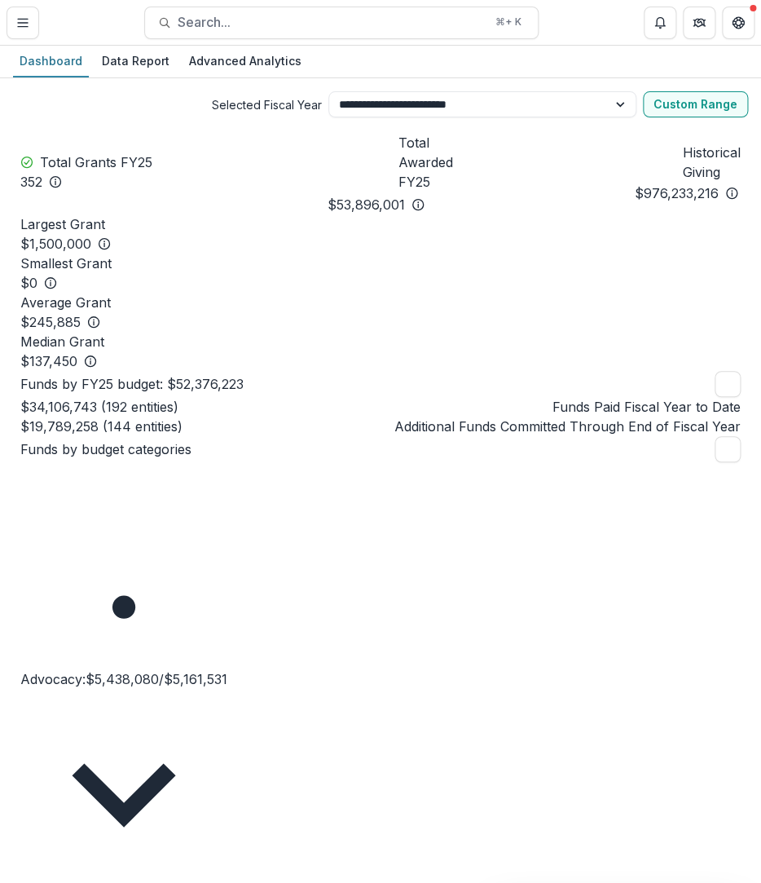
click at [44, 21] on header "Dashboard Search... ⌘ + K" at bounding box center [380, 22] width 761 height 45
click at [39, 22] on header "Dashboard Search... ⌘ + K" at bounding box center [380, 22] width 761 height 45
click at [38, 23] on header "Dashboard Search... ⌘ + K" at bounding box center [380, 22] width 761 height 45
click at [33, 24] on button "Toggle Menu" at bounding box center [23, 23] width 33 height 33
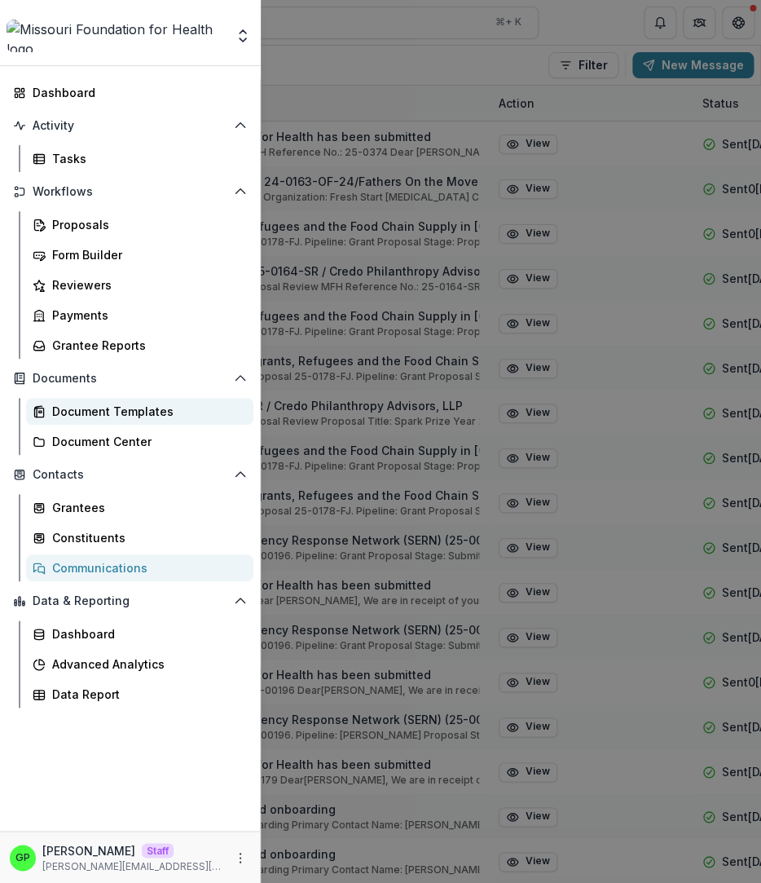
click at [137, 419] on div "Document Templates" at bounding box center [146, 411] width 188 height 17
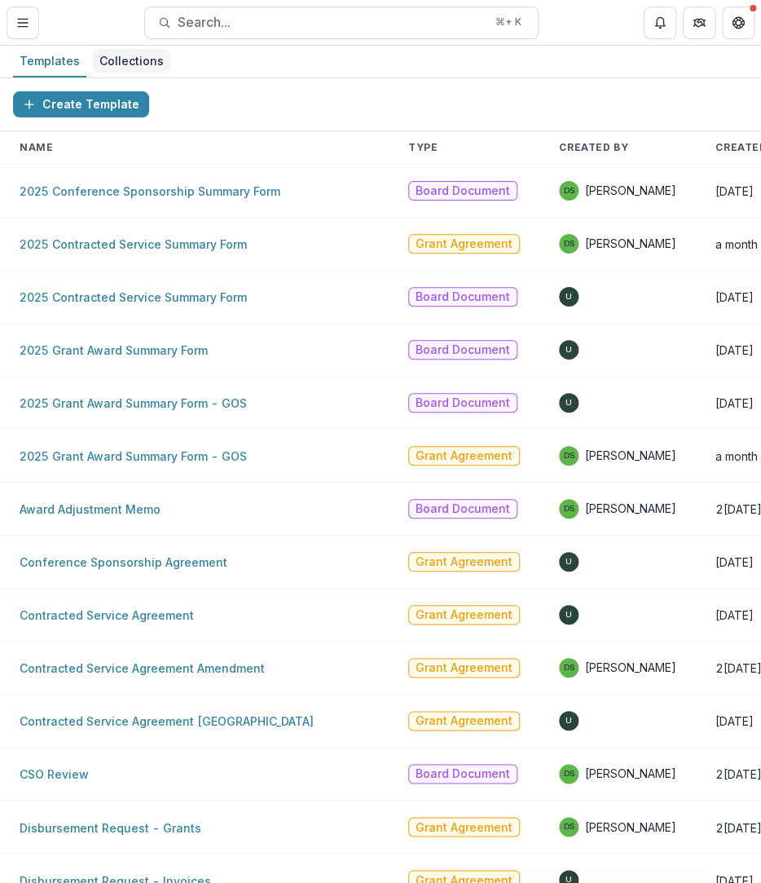
click at [135, 47] on link "Collections" at bounding box center [131, 62] width 77 height 32
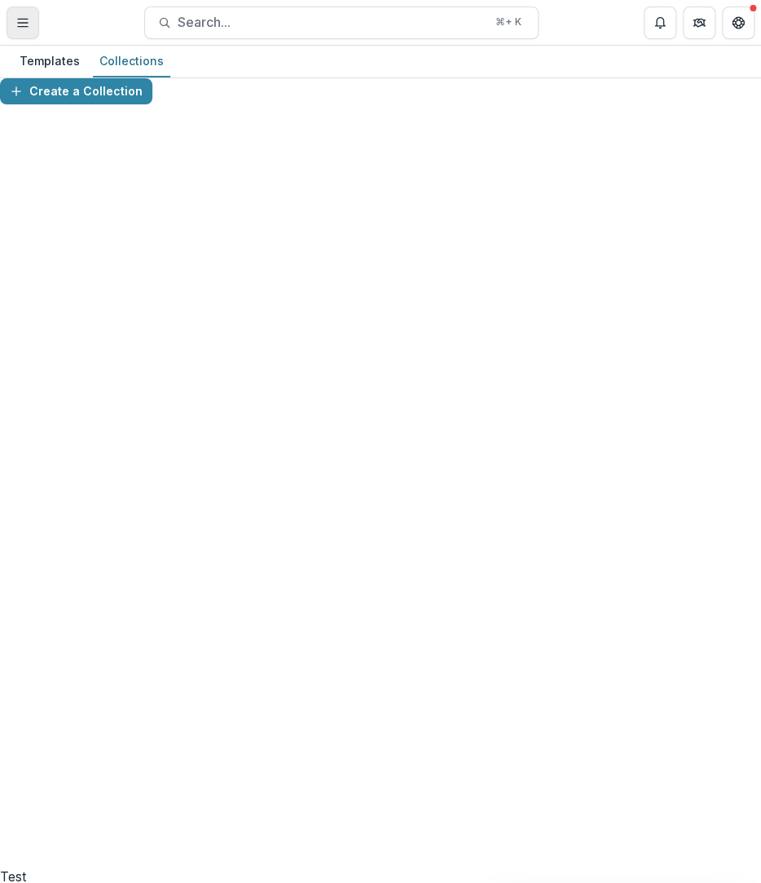
click at [30, 29] on button "Toggle Menu" at bounding box center [23, 23] width 33 height 33
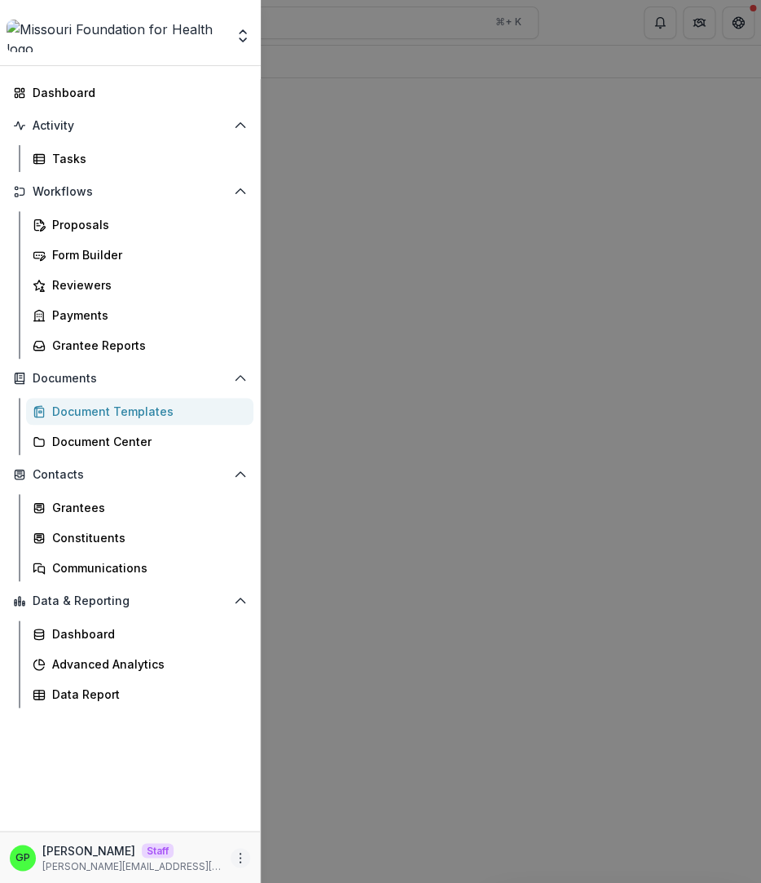
click at [237, 856] on icon "More" at bounding box center [240, 857] width 13 height 13
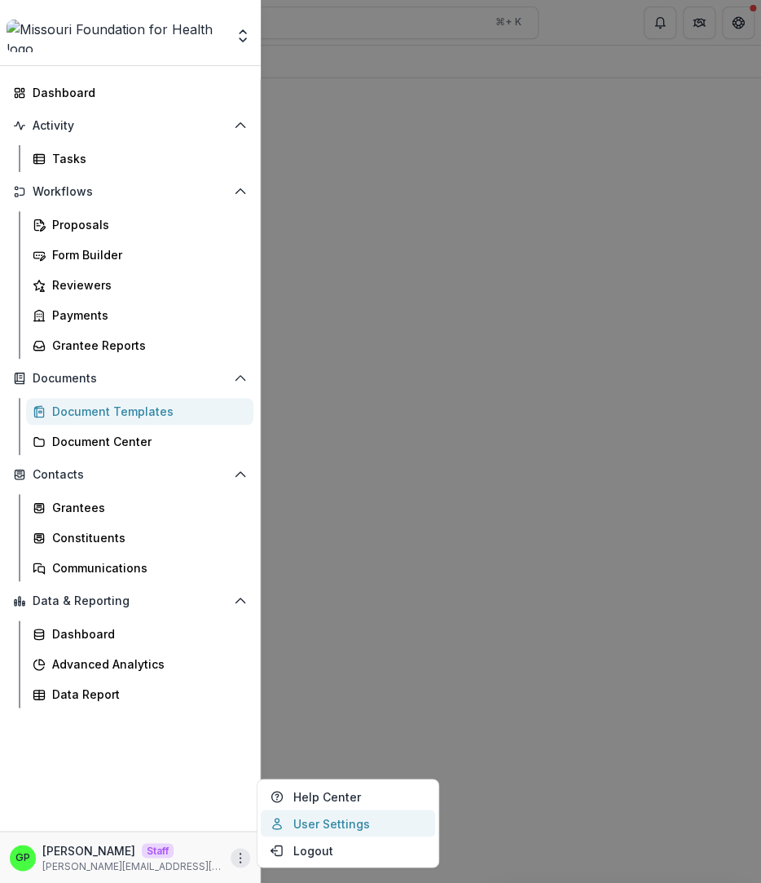
click at [303, 830] on link "User Settings" at bounding box center [348, 823] width 174 height 27
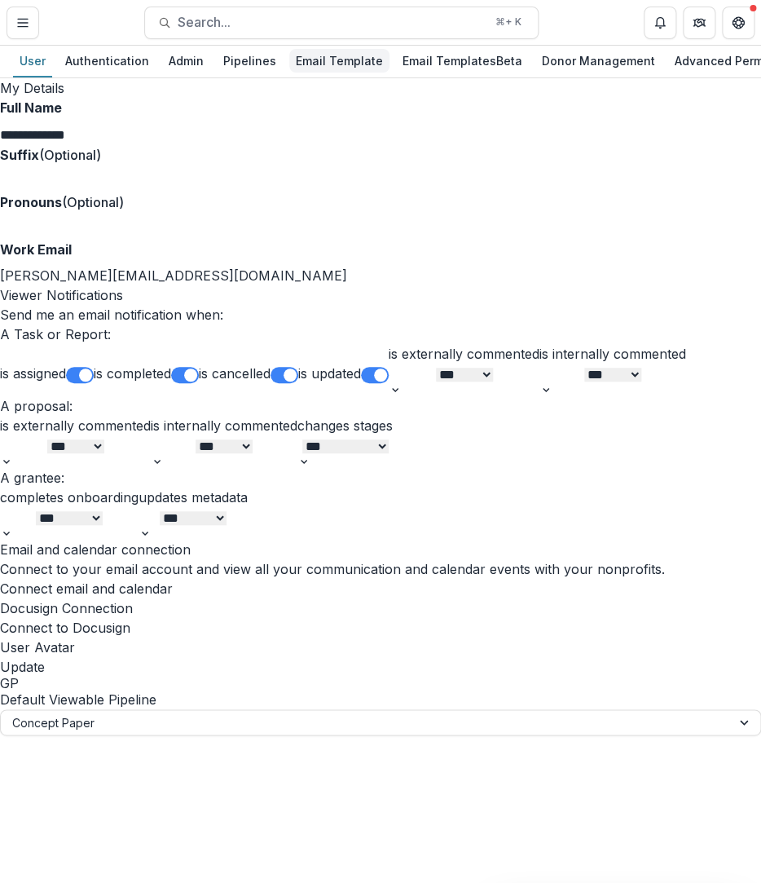
click at [361, 56] on div "Email Template" at bounding box center [339, 61] width 100 height 24
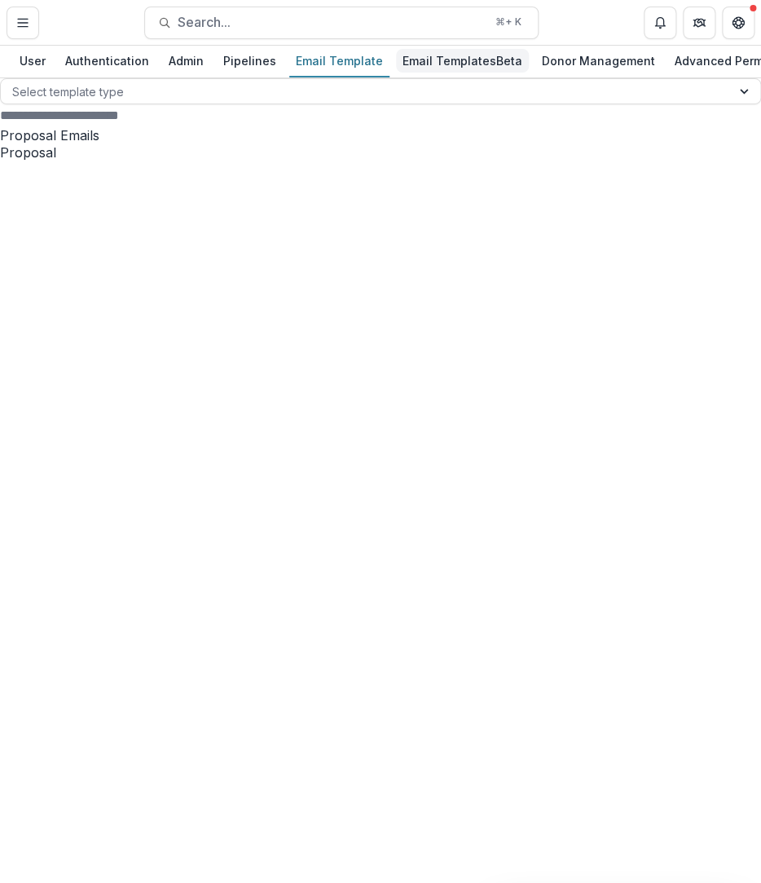
click at [430, 60] on div "Email Templates Beta" at bounding box center [462, 61] width 133 height 24
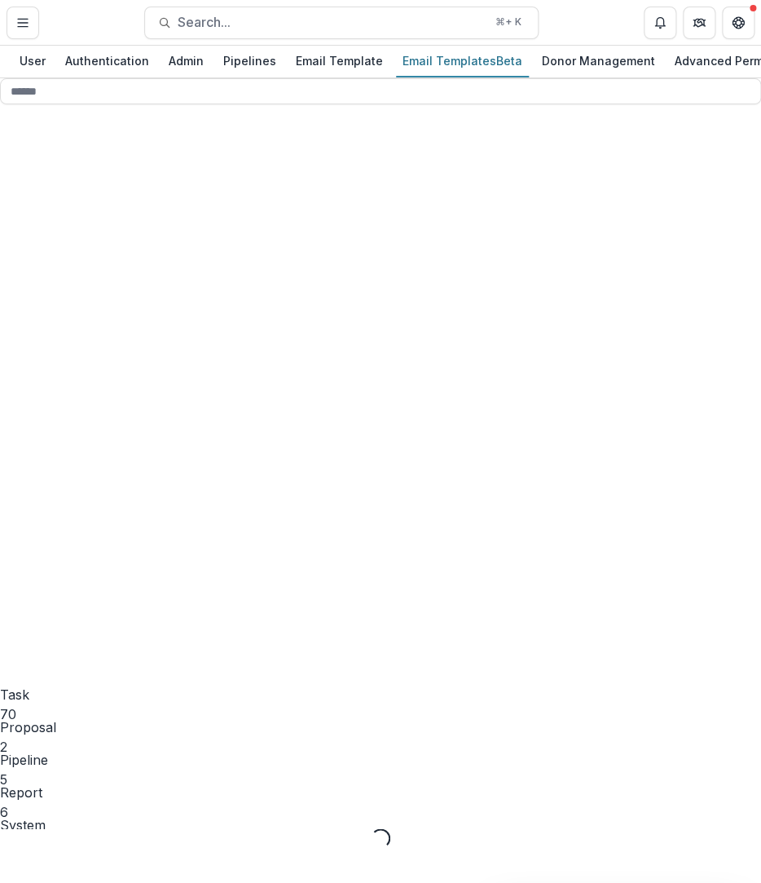
click at [48, 752] on span "Pipeline" at bounding box center [24, 760] width 48 height 16
click at [603, 60] on div "Donor Management" at bounding box center [599, 61] width 126 height 24
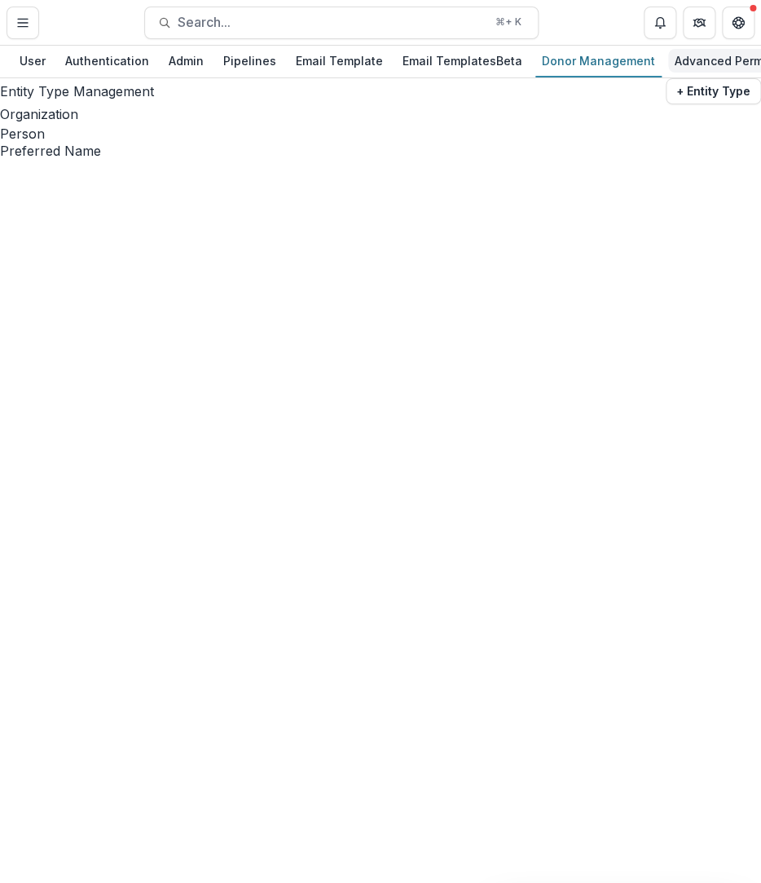
click at [668, 64] on div "Advanced Permission" at bounding box center [736, 61] width 136 height 24
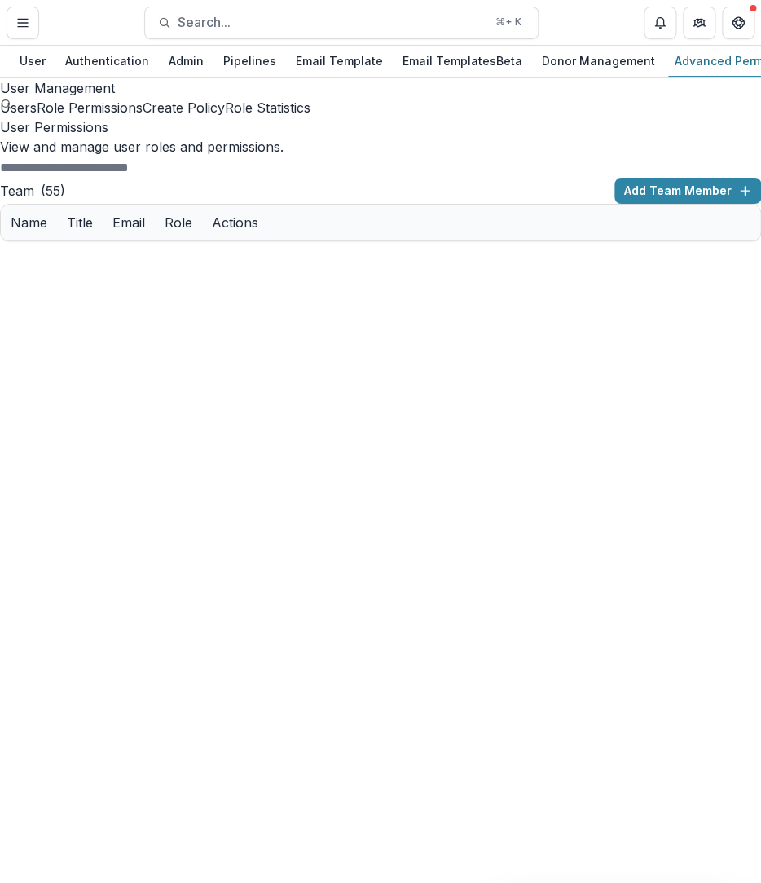
scroll to position [0, 299]
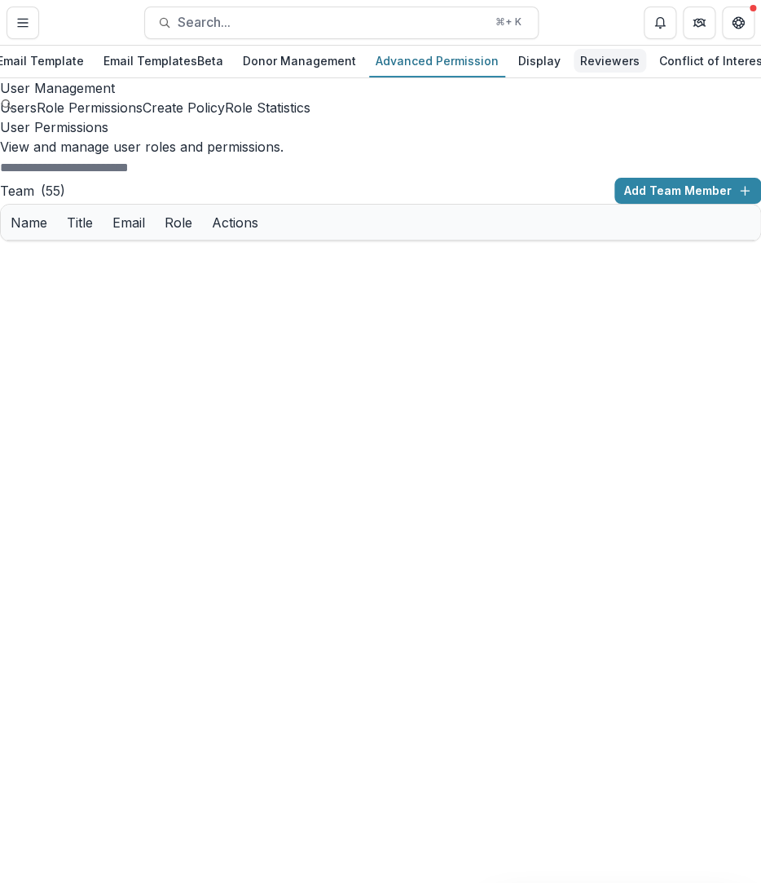
click at [574, 70] on div "Reviewers" at bounding box center [610, 61] width 73 height 24
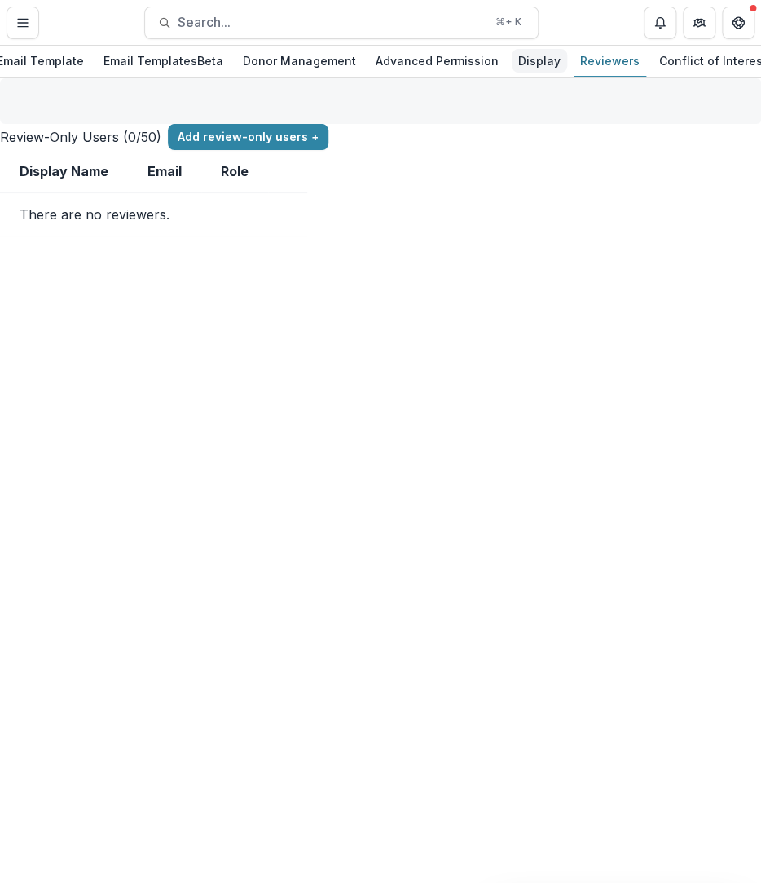
click at [517, 70] on div "Display" at bounding box center [539, 61] width 55 height 24
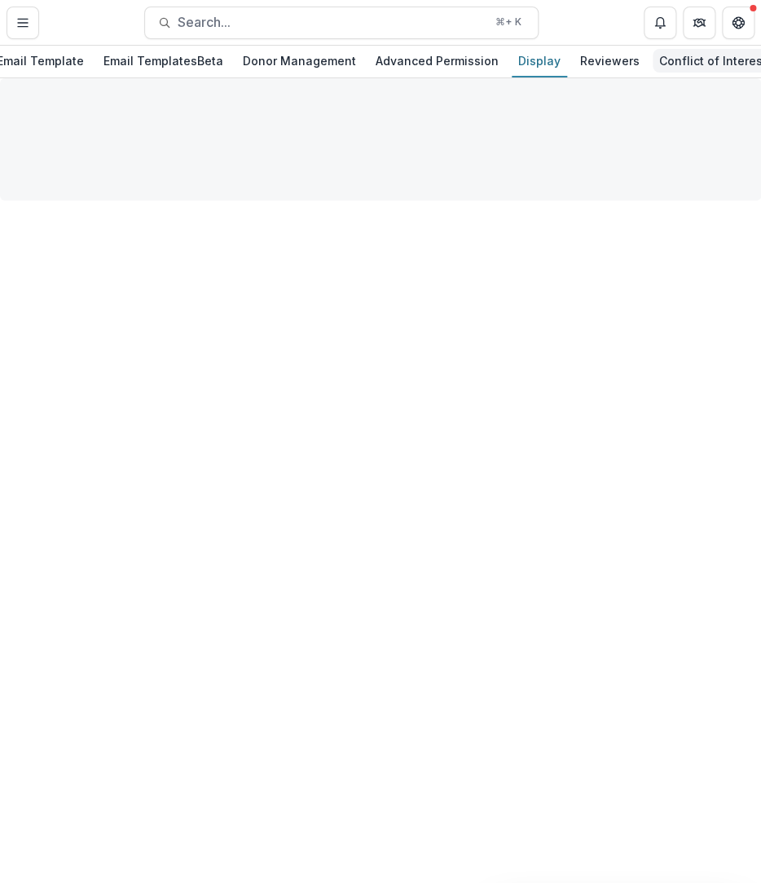
click at [681, 63] on div "Conflict of Interest" at bounding box center [713, 61] width 121 height 24
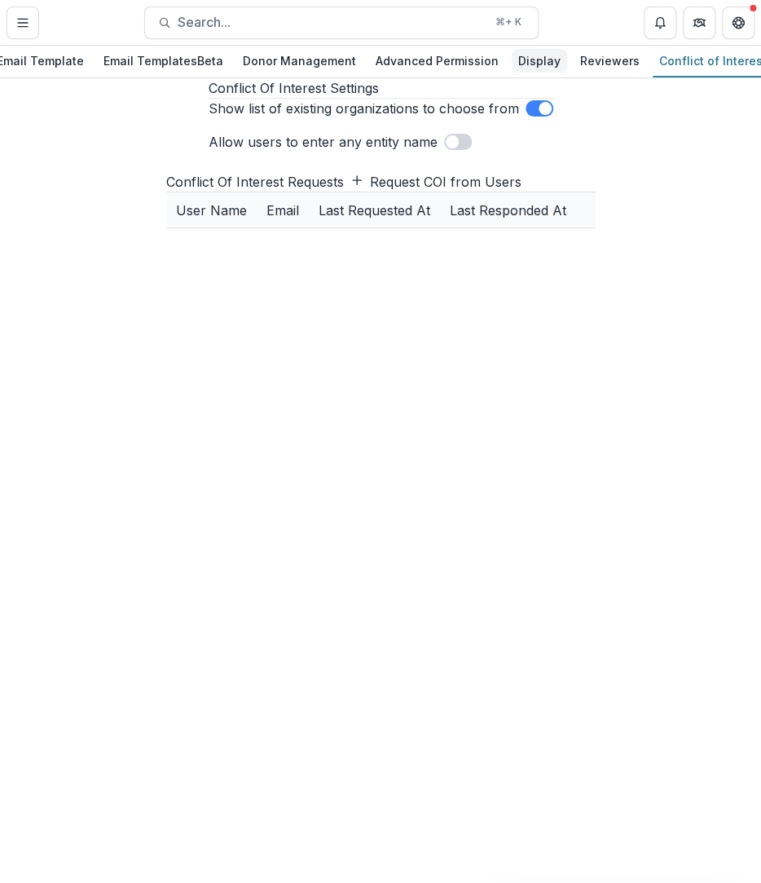
click at [516, 62] on div "Display" at bounding box center [539, 61] width 55 height 24
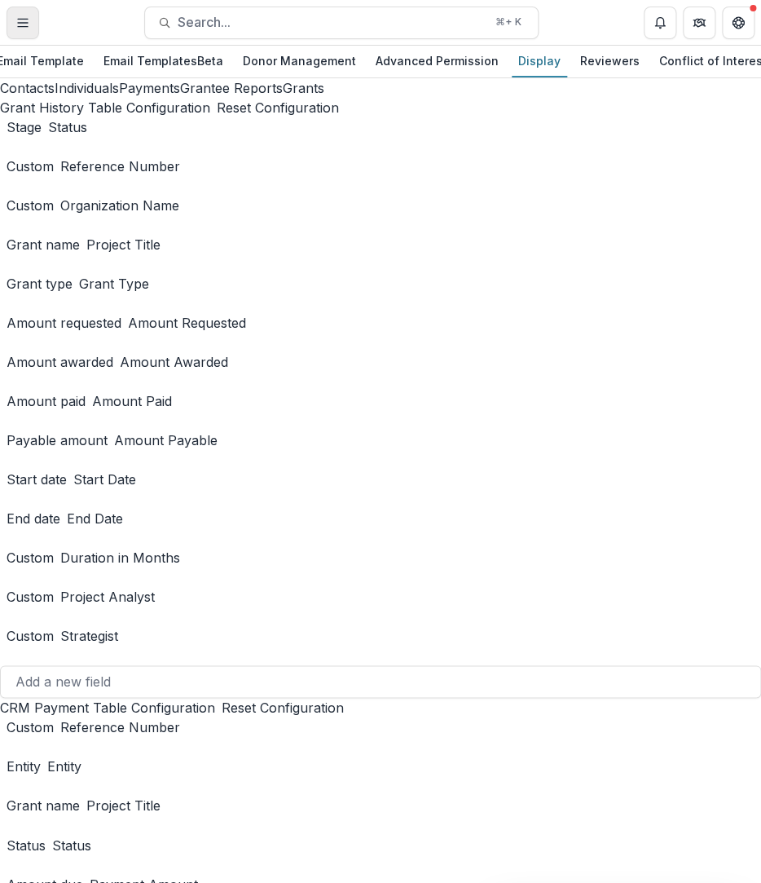
click at [9, 16] on button "Toggle Menu" at bounding box center [23, 23] width 33 height 33
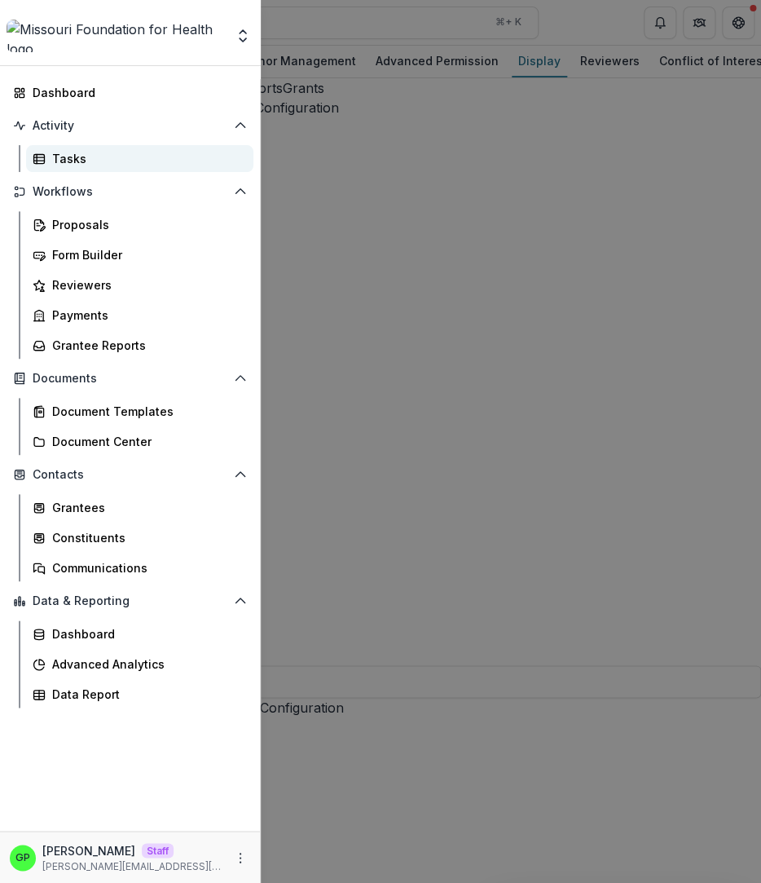
click at [82, 161] on div "Tasks" at bounding box center [146, 158] width 188 height 17
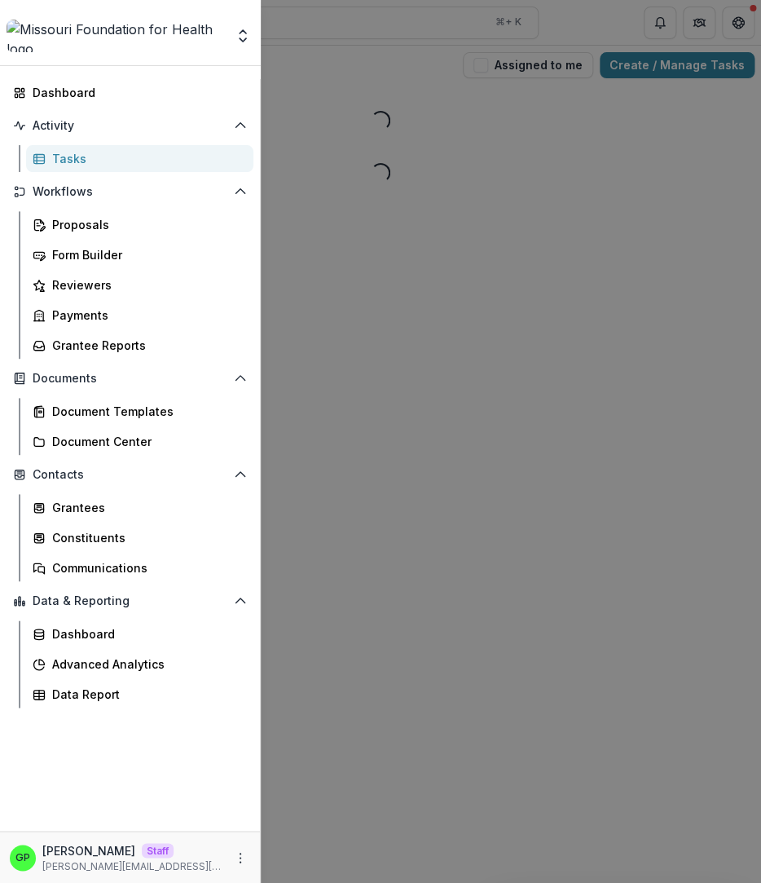
click at [365, 247] on div "Aggregate Analysis Foundations [PERSON_NAME] Foundation [PERSON_NAME] Foundatio…" at bounding box center [380, 441] width 761 height 883
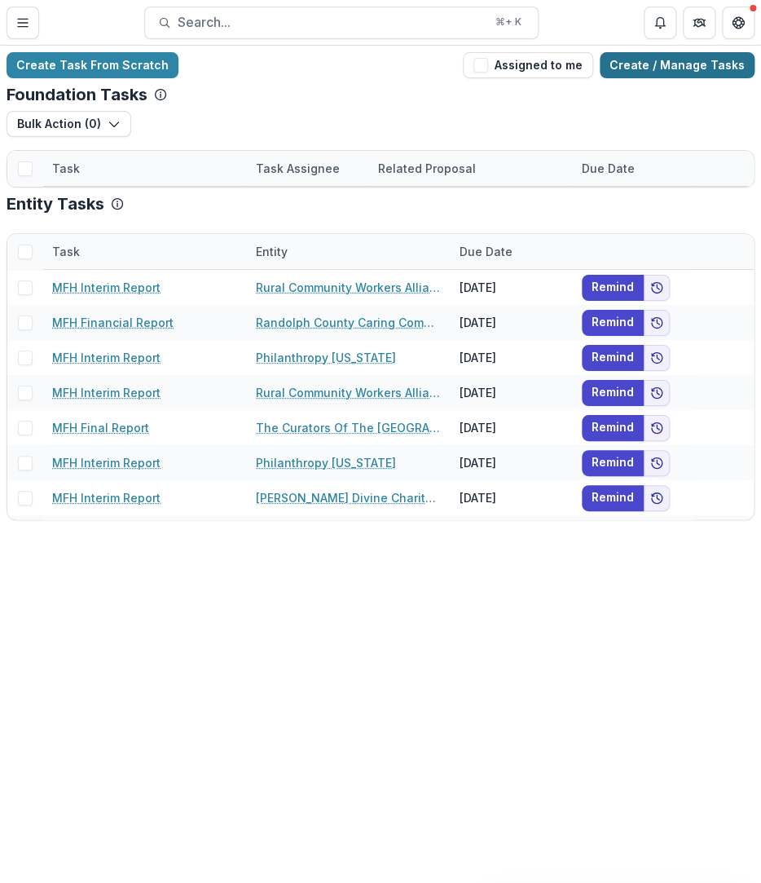
click at [681, 76] on link "Create / Manage Tasks" at bounding box center [677, 65] width 155 height 26
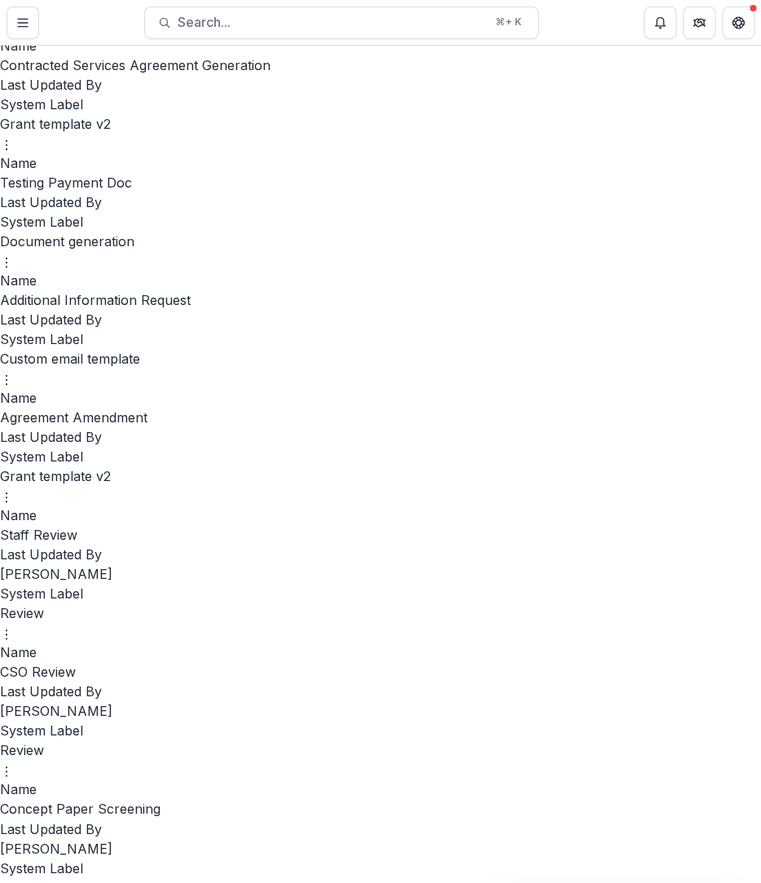
scroll to position [4297, 0]
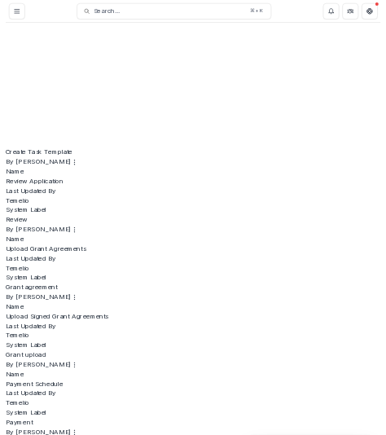
scroll to position [0, 0]
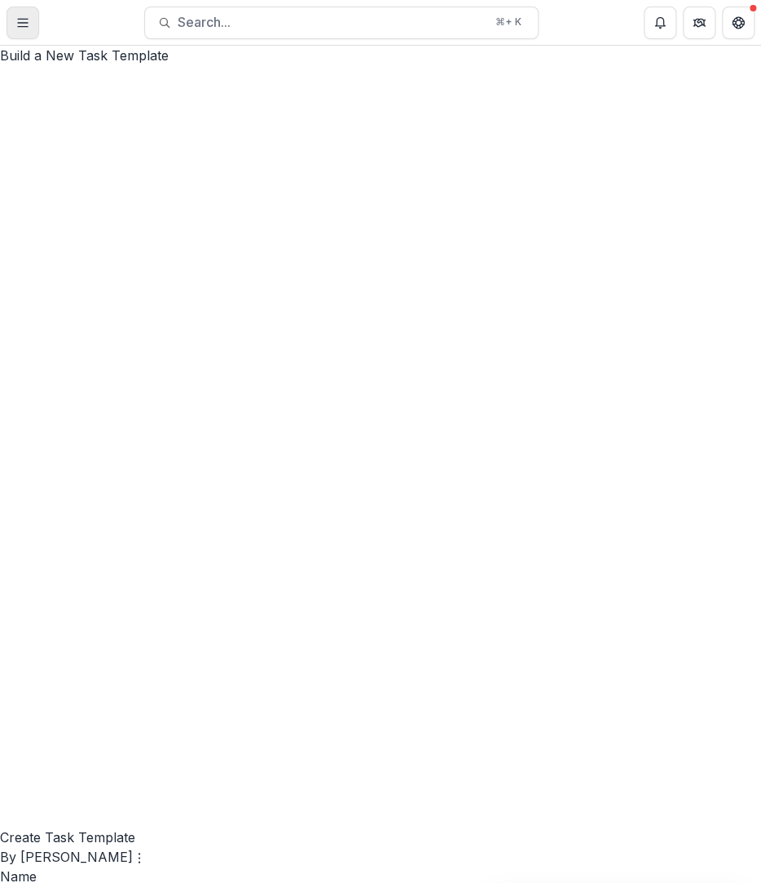
click at [7, 15] on button "Toggle Menu" at bounding box center [23, 23] width 33 height 33
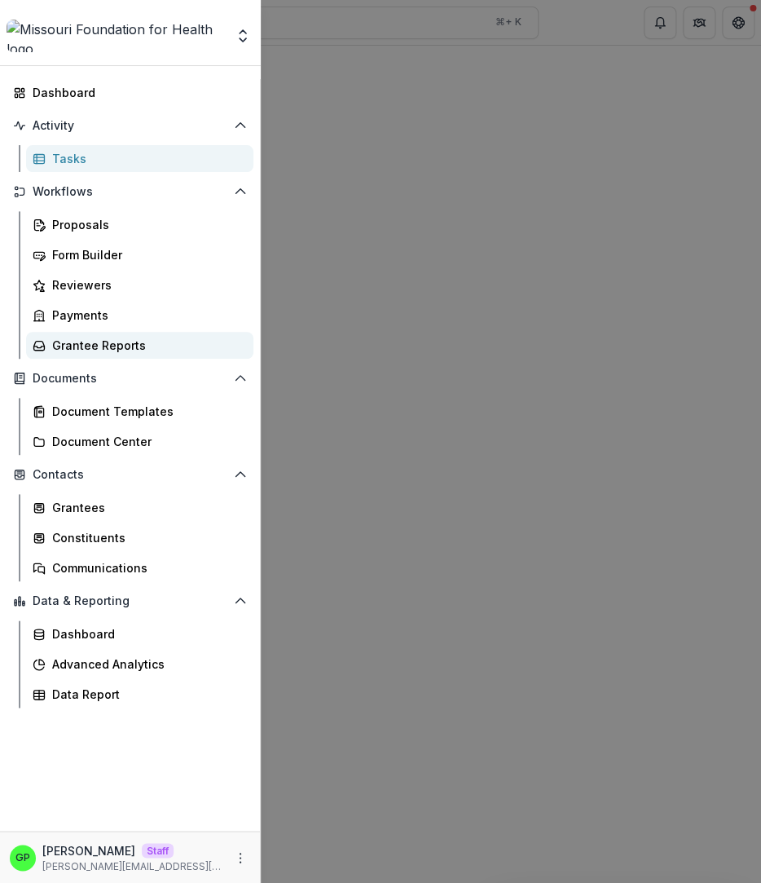
click at [88, 351] on div "Grantee Reports" at bounding box center [146, 345] width 188 height 17
click at [558, 328] on div "Aggregate Analysis Foundations [PERSON_NAME] Foundation [PERSON_NAME] Foundatio…" at bounding box center [380, 441] width 761 height 883
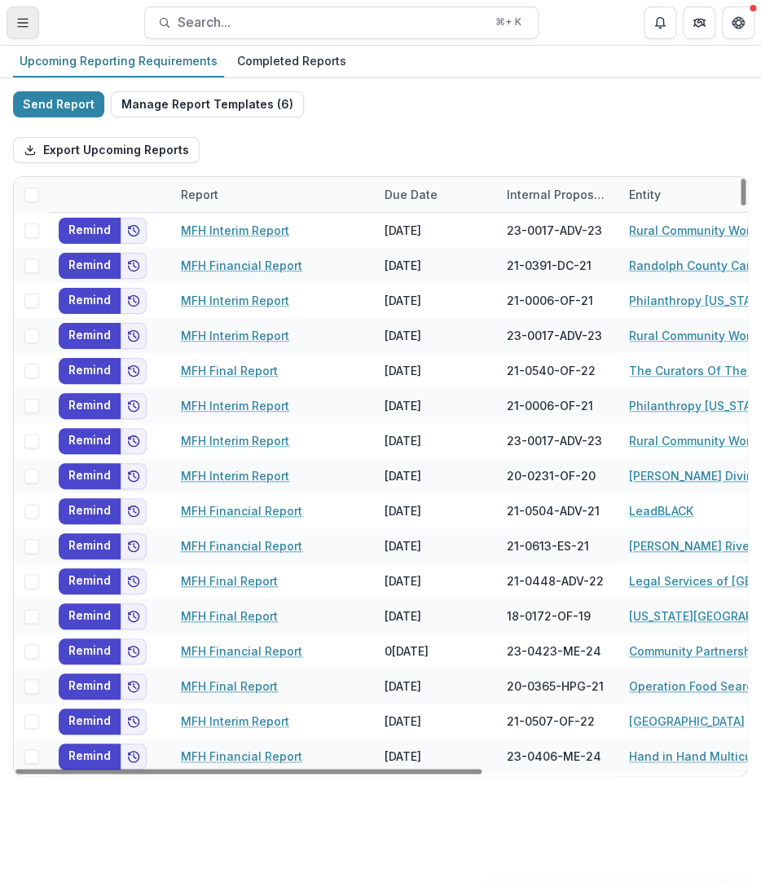
click at [37, 31] on button "Toggle Menu" at bounding box center [23, 23] width 33 height 33
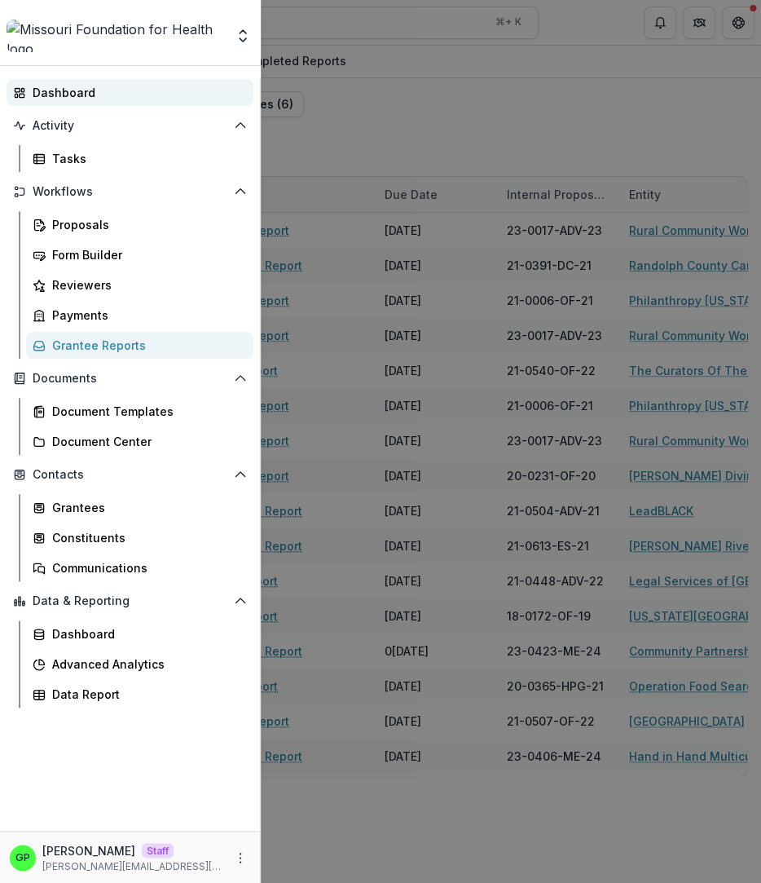
click at [84, 85] on div "Dashboard" at bounding box center [137, 92] width 208 height 17
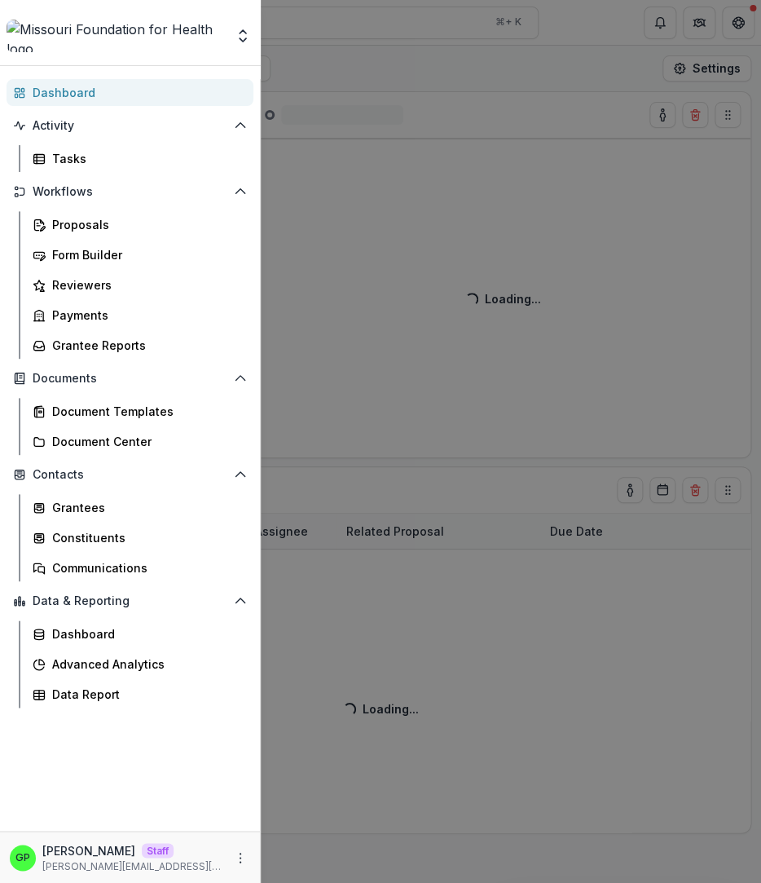
click at [137, 11] on div "Aggregate Analysis Foundations [PERSON_NAME] Foundation [PERSON_NAME] Foundatio…" at bounding box center [130, 33] width 261 height 66
click at [118, 36] on img at bounding box center [116, 36] width 218 height 33
click at [376, 68] on div "Aggregate Analysis Foundations [PERSON_NAME] Foundation [PERSON_NAME] Foundatio…" at bounding box center [380, 441] width 761 height 883
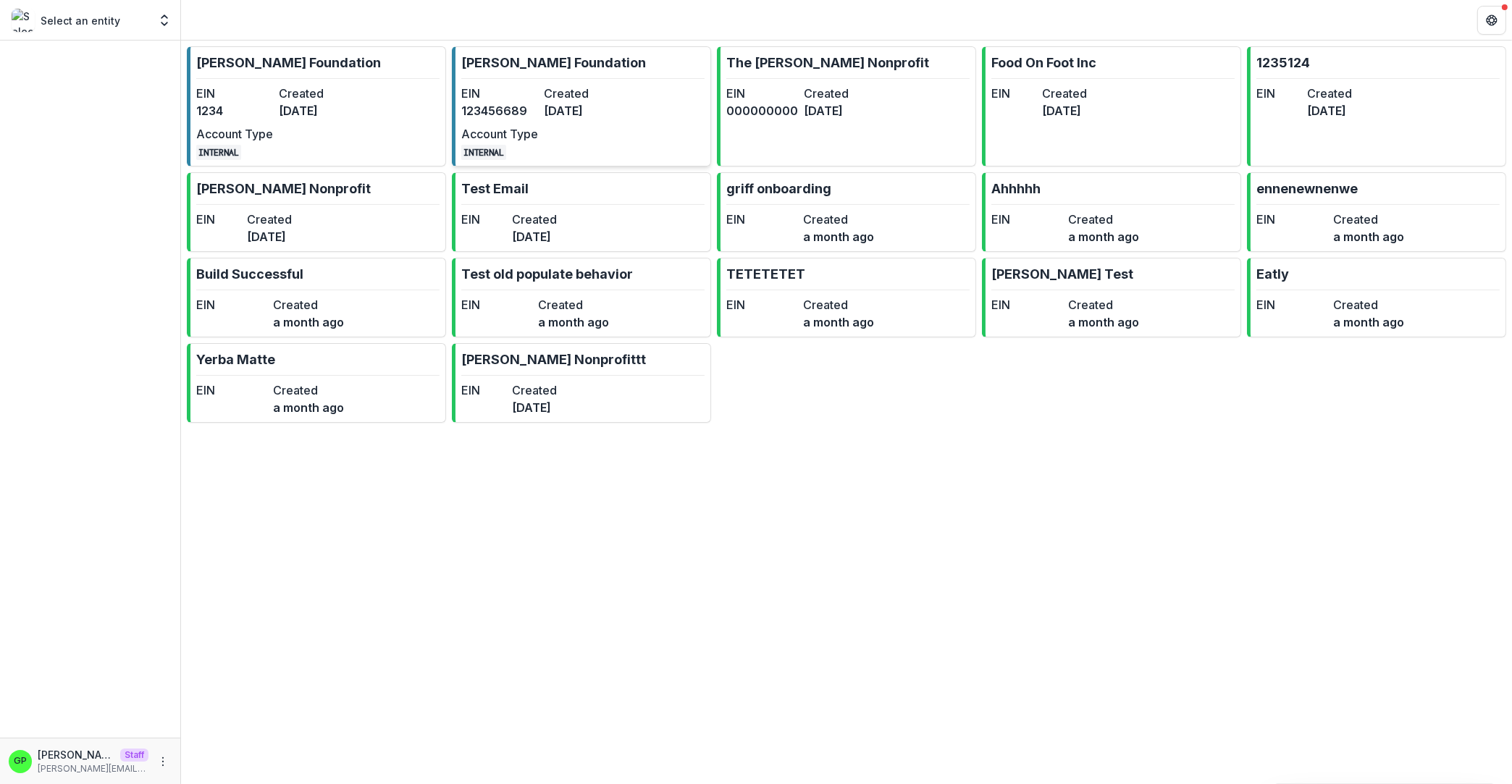
click at [603, 101] on dt "Created" at bounding box center [582, 93] width 76 height 18
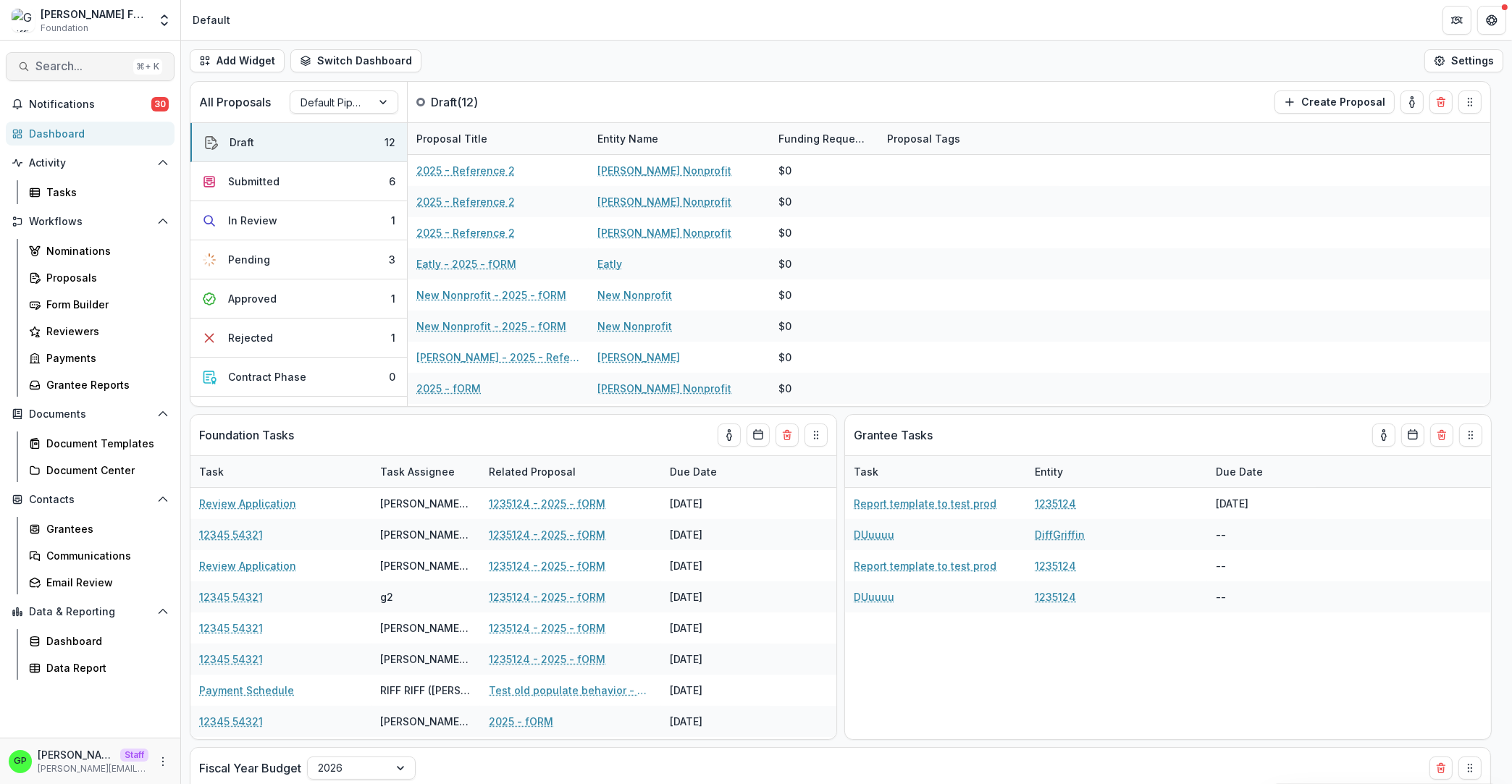
click at [49, 77] on button "Search... ⌘ + K" at bounding box center [91, 67] width 169 height 29
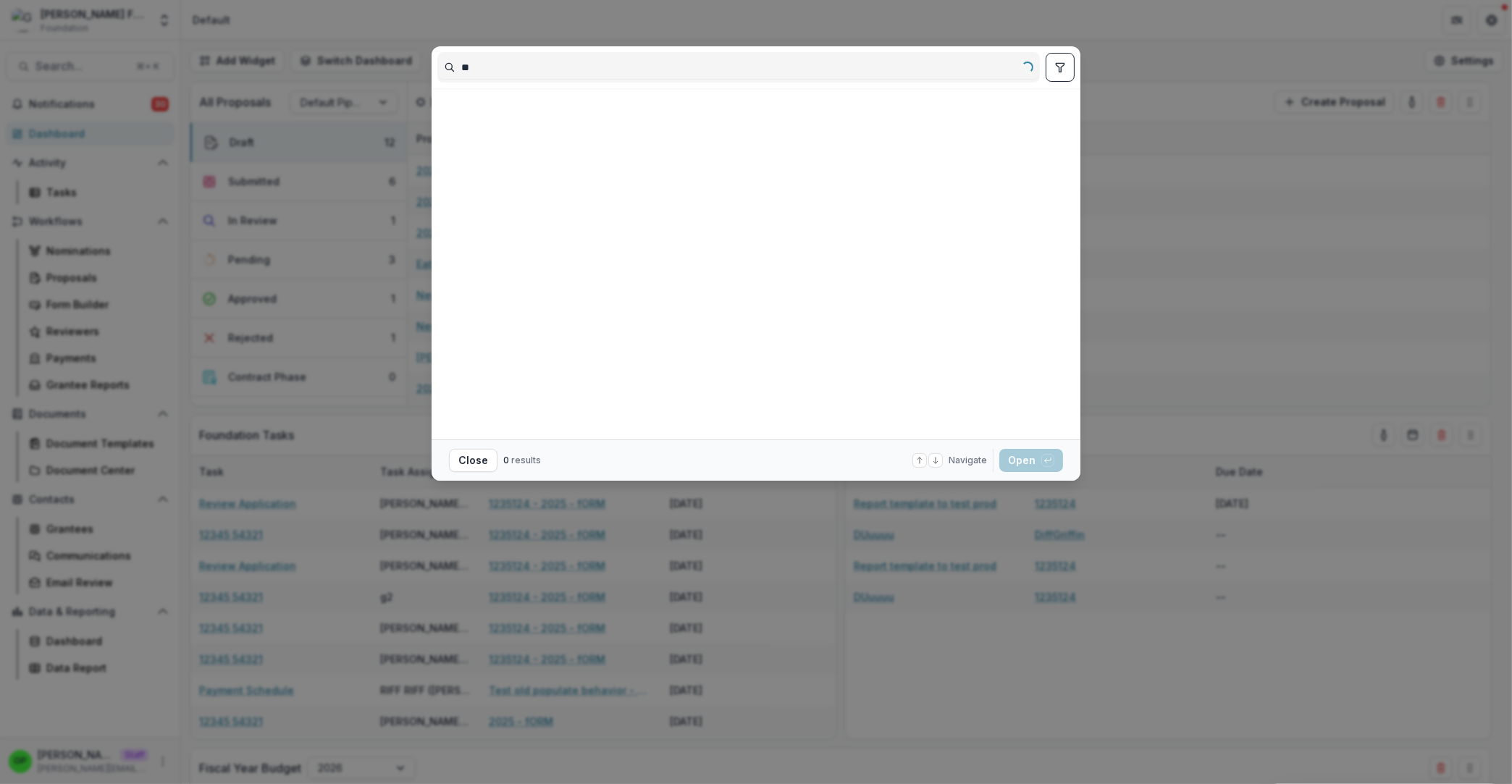
type input "*"
